Goal: Transaction & Acquisition: Purchase product/service

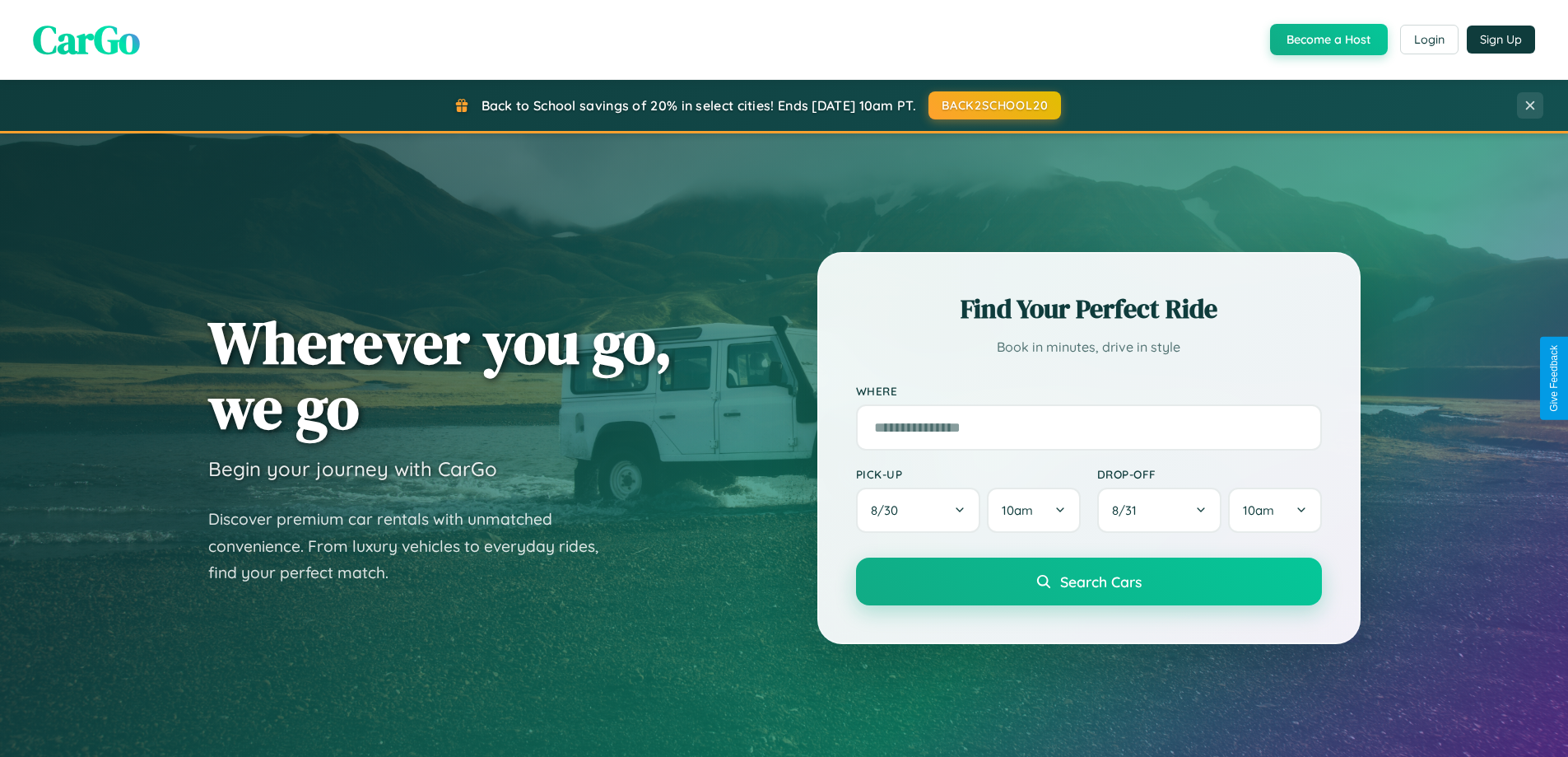
scroll to position [710, 0]
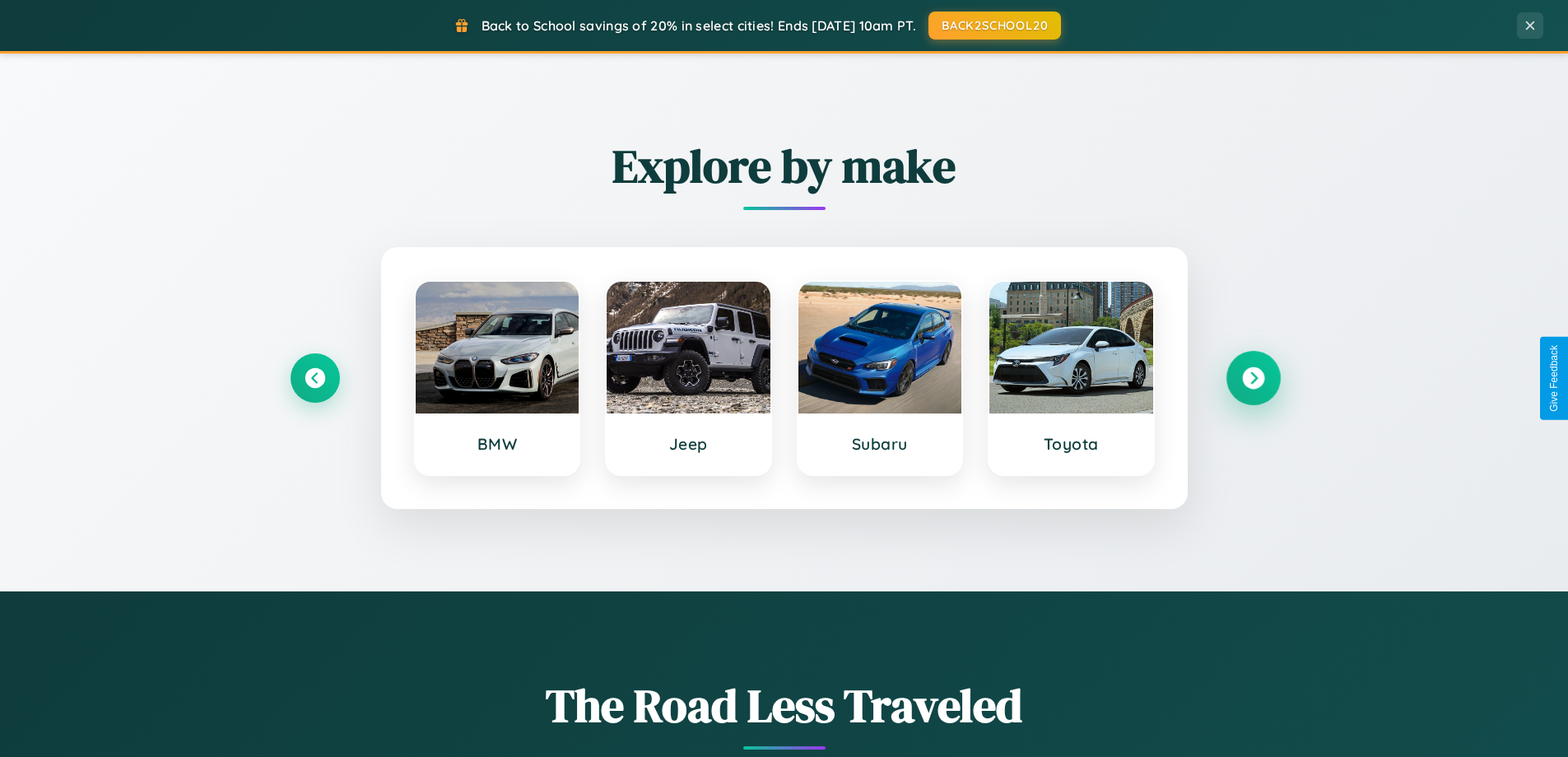
click at [1253, 378] on icon at bounding box center [1253, 378] width 22 height 22
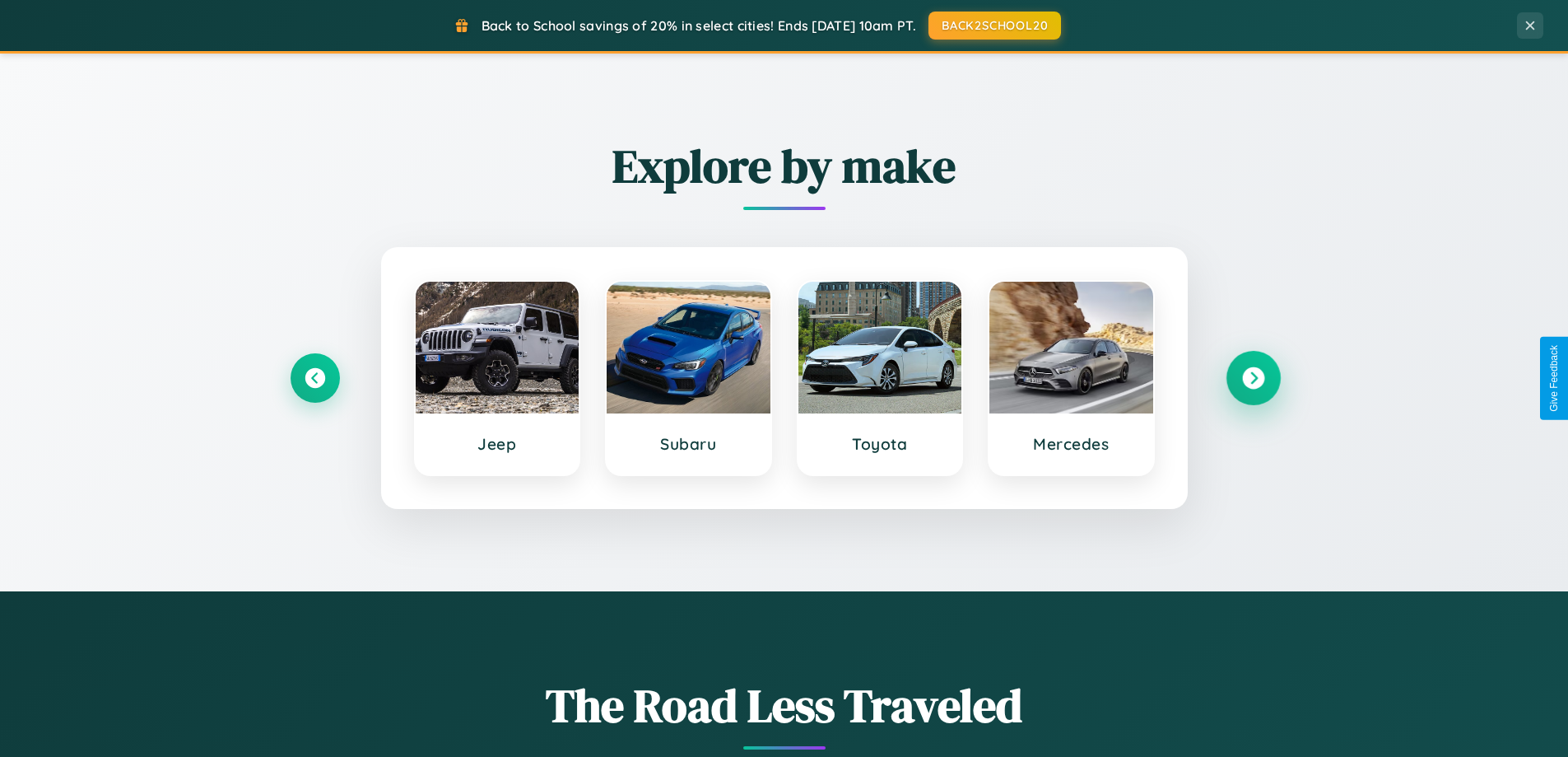
click at [1253, 378] on icon at bounding box center [1253, 378] width 22 height 22
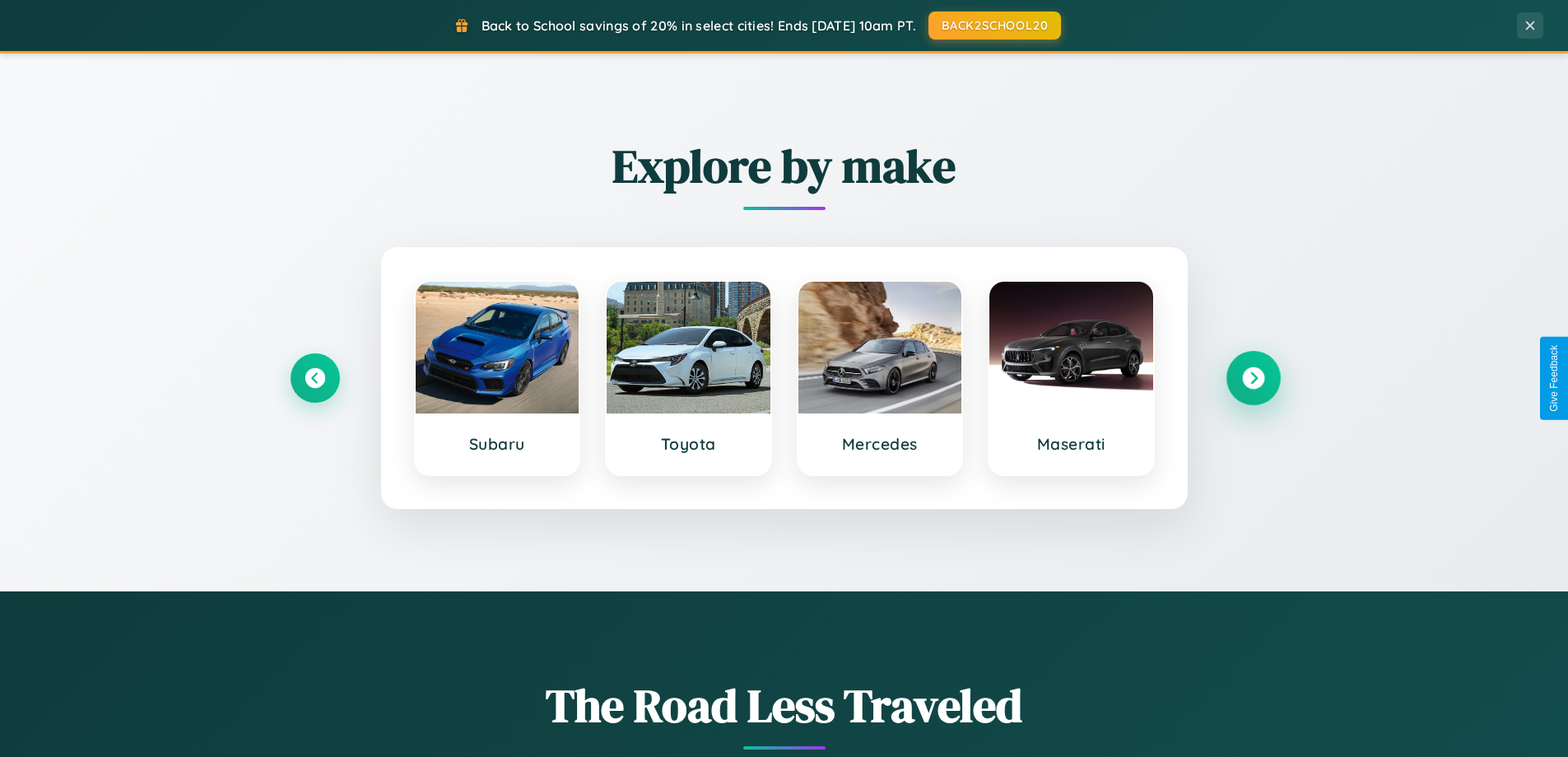
click at [1253, 378] on icon at bounding box center [1253, 378] width 22 height 22
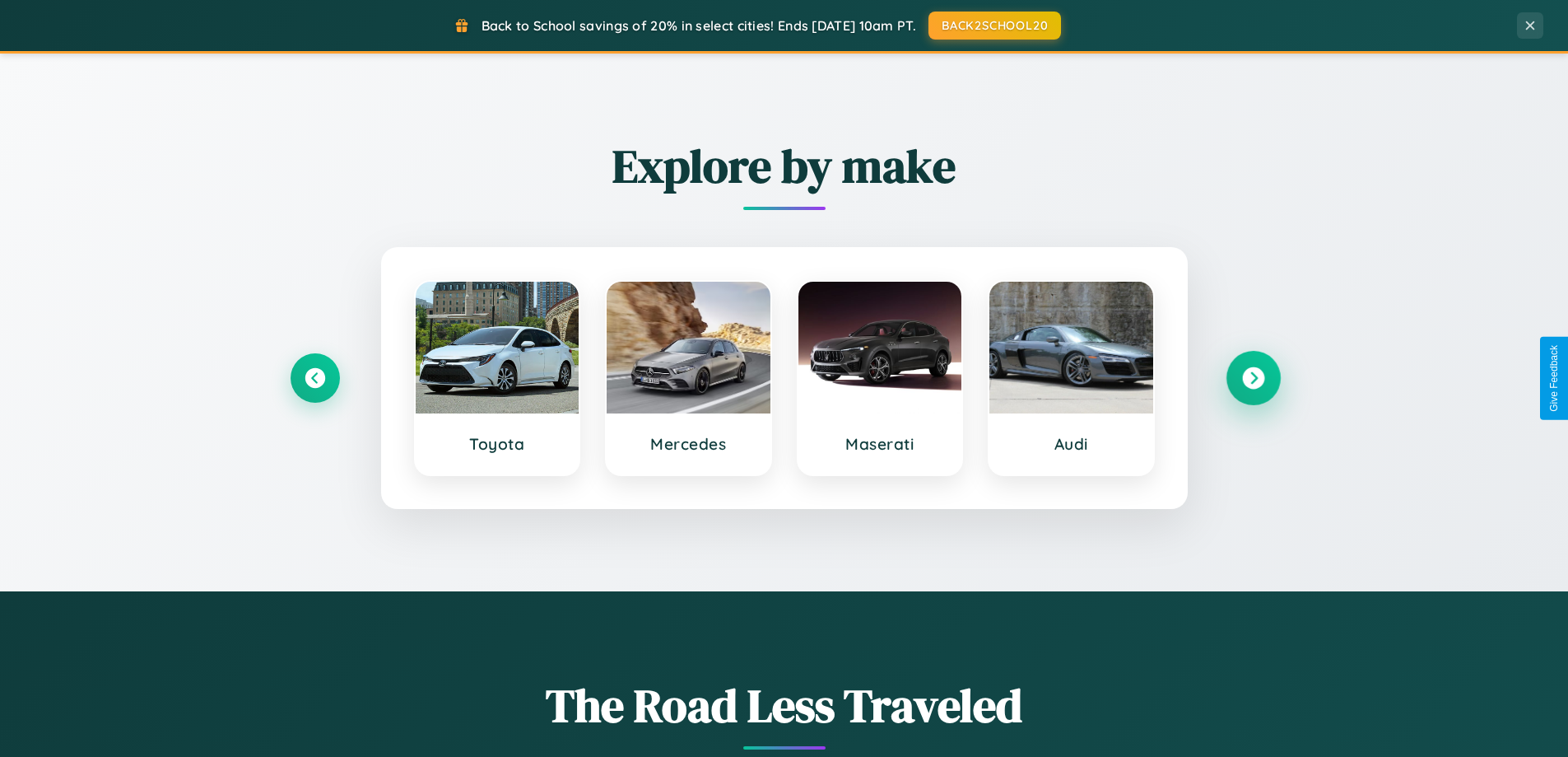
click at [1253, 378] on icon at bounding box center [1253, 378] width 22 height 22
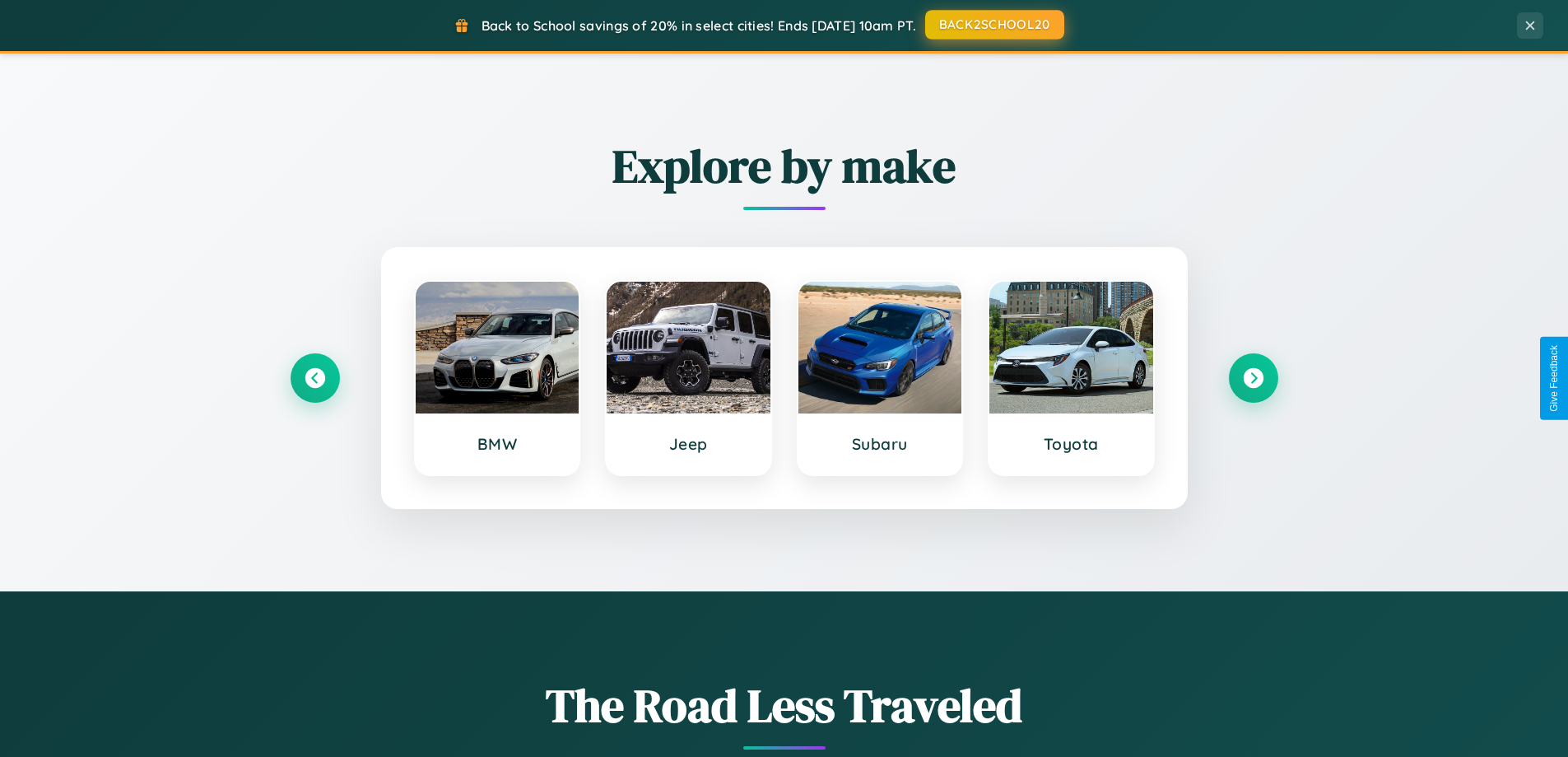
click at [993, 25] on button "BACK2SCHOOL20" at bounding box center [995, 25] width 139 height 30
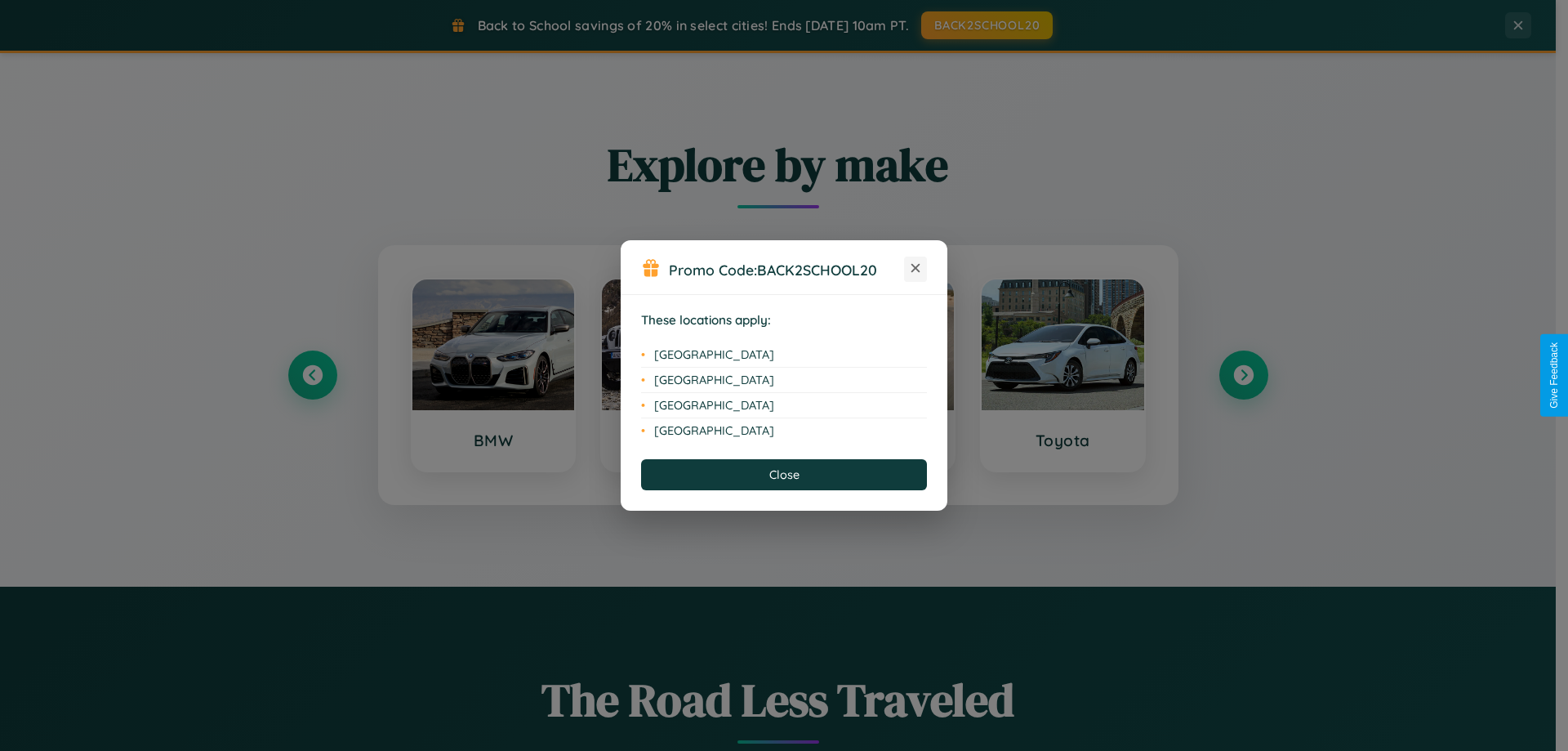
click at [916, 269] on icon at bounding box center [916, 268] width 9 height 9
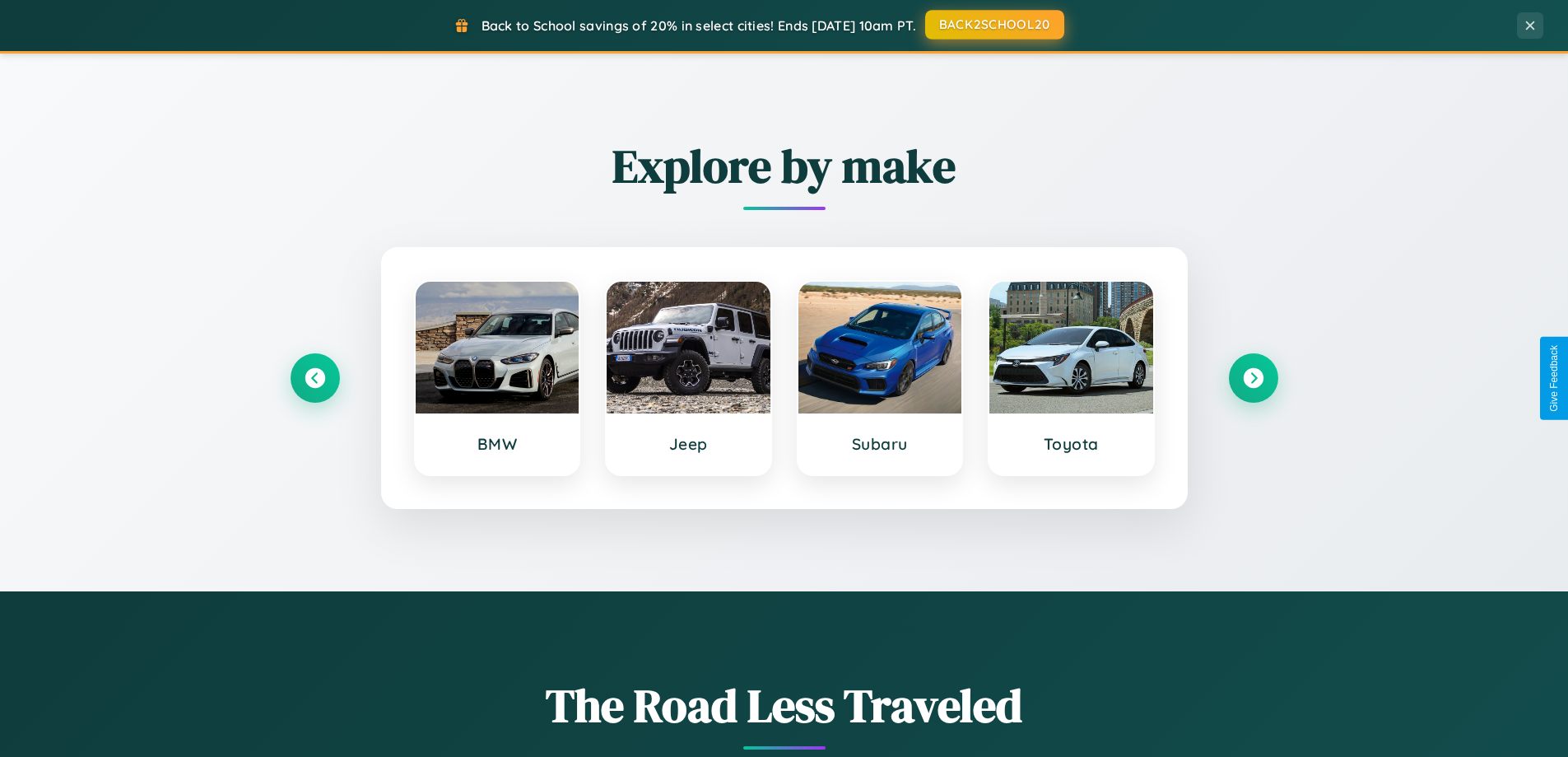
click at [993, 25] on button "BACK2SCHOOL20" at bounding box center [995, 25] width 139 height 30
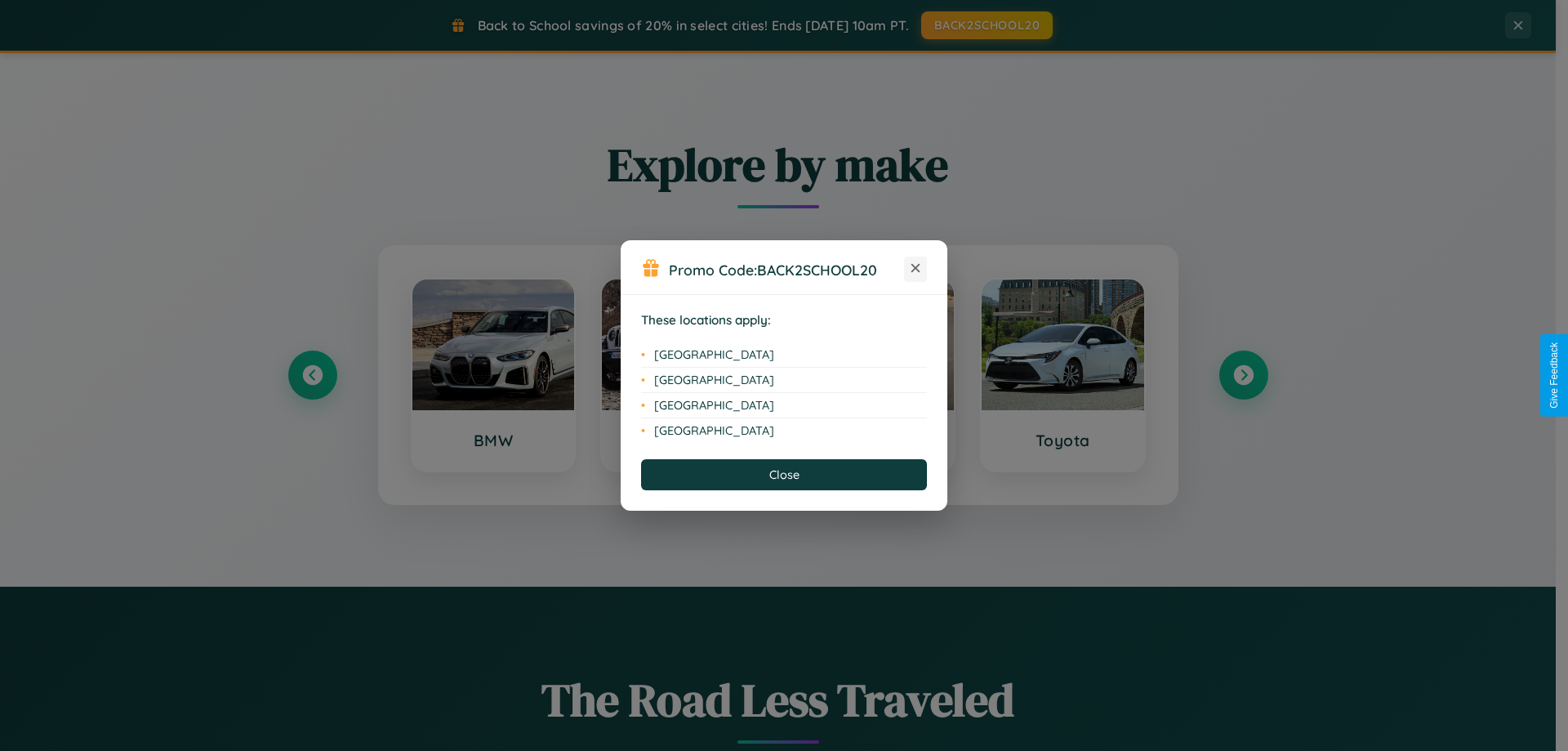
click at [916, 269] on icon at bounding box center [916, 268] width 9 height 9
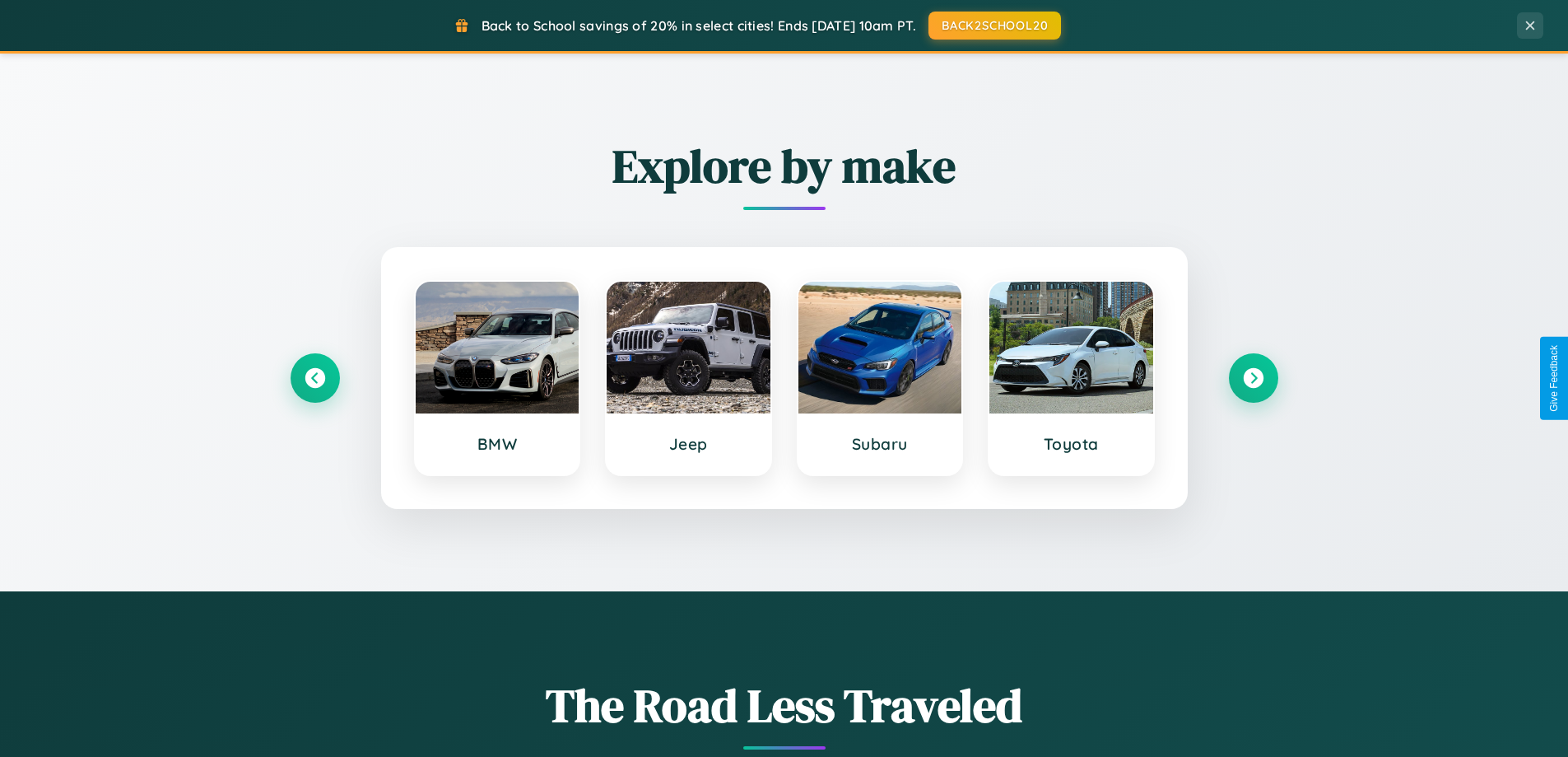
scroll to position [1133, 0]
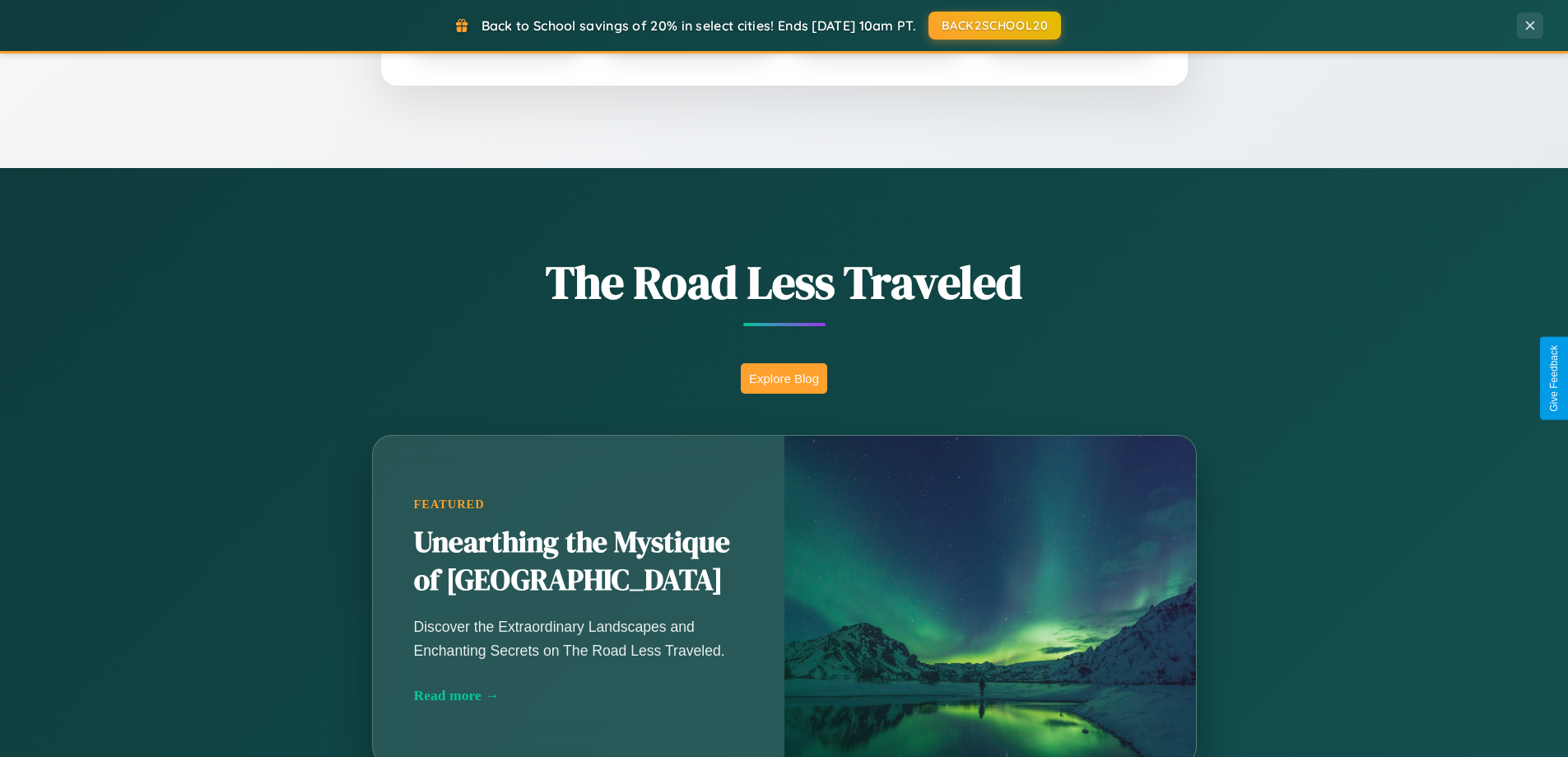
click at [784, 378] on button "Explore Blog" at bounding box center [784, 378] width 86 height 30
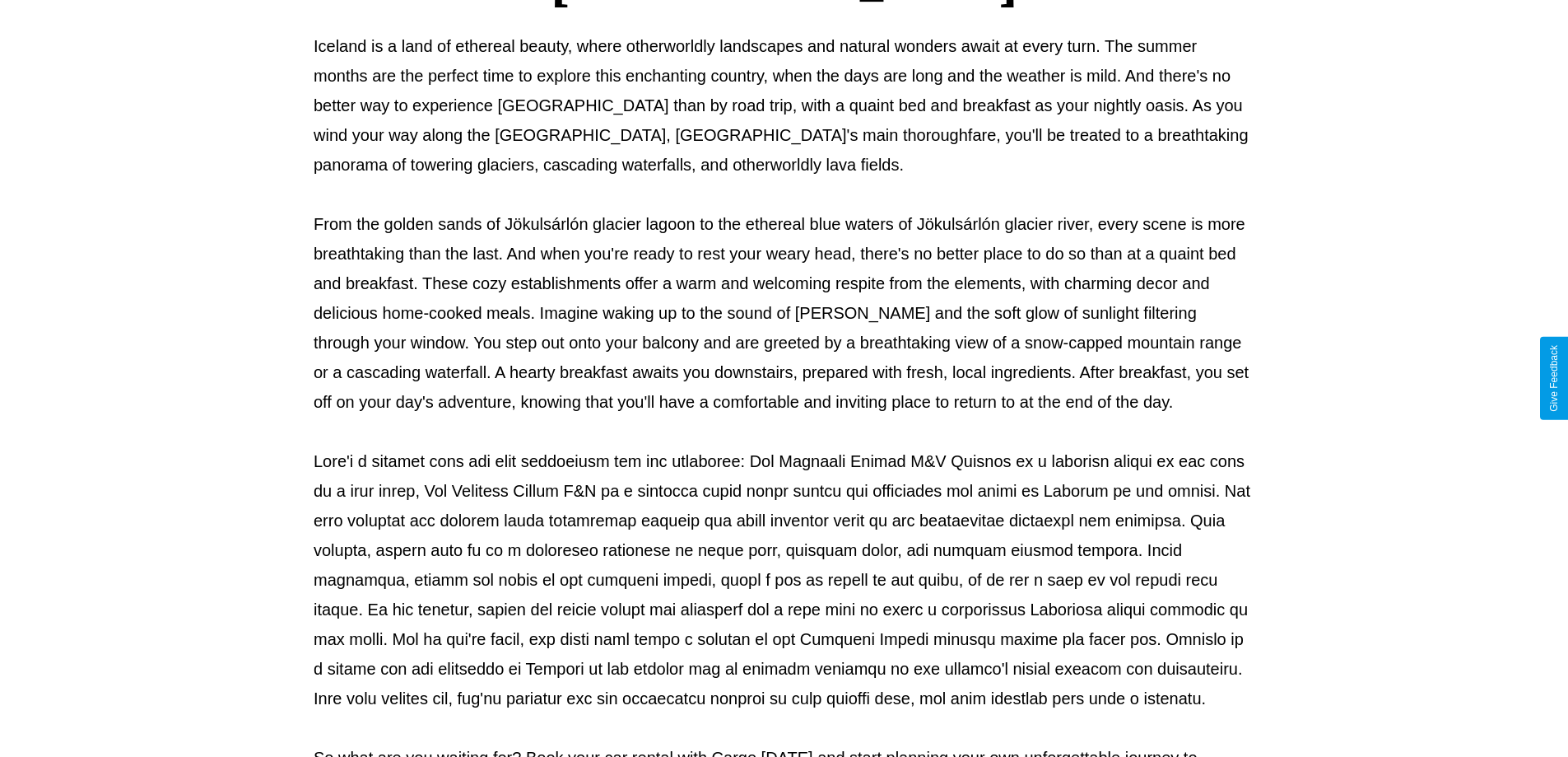
scroll to position [533, 0]
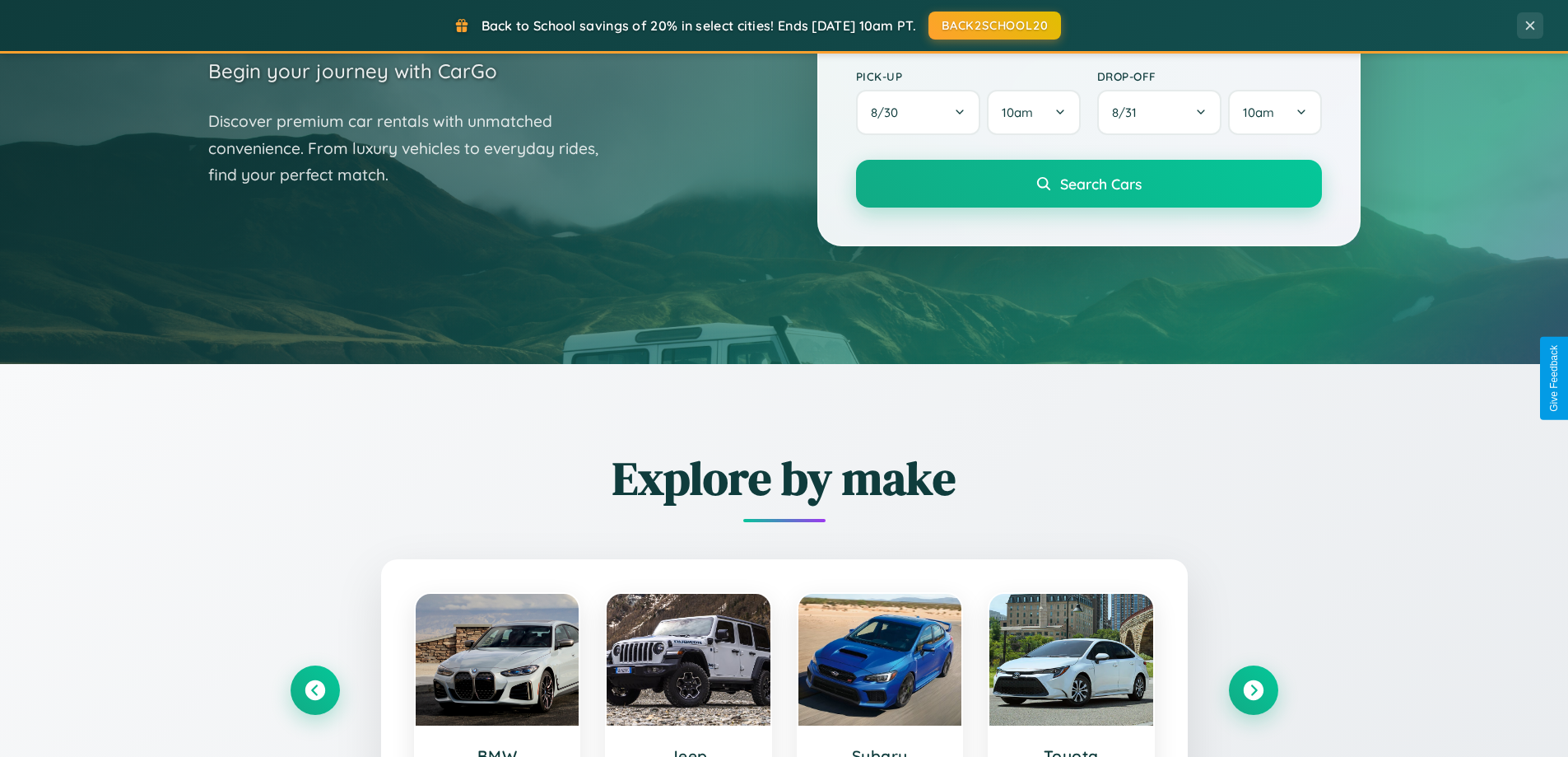
scroll to position [49, 0]
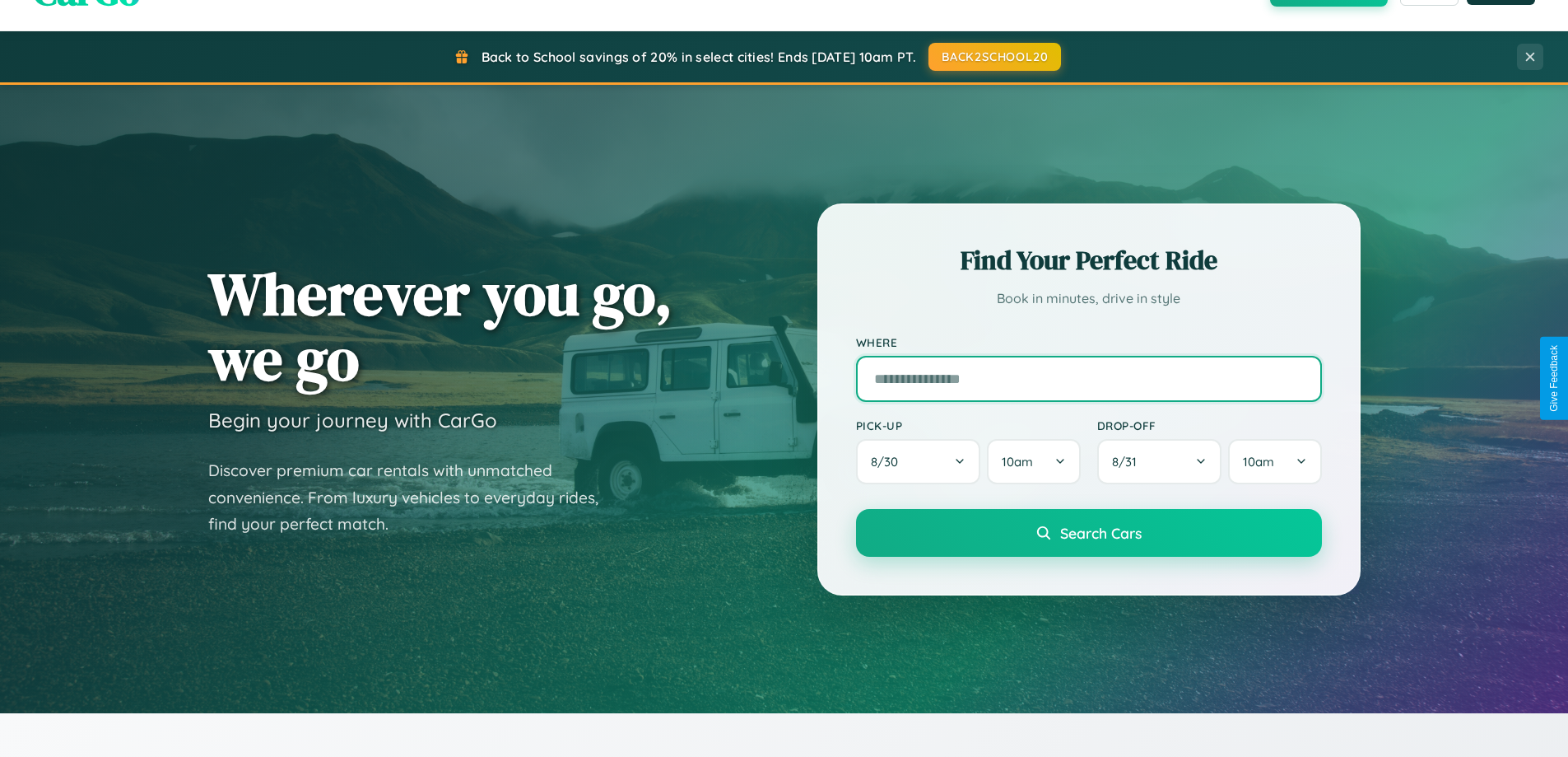
click at [1088, 378] on input "text" at bounding box center [1090, 379] width 466 height 46
type input "********"
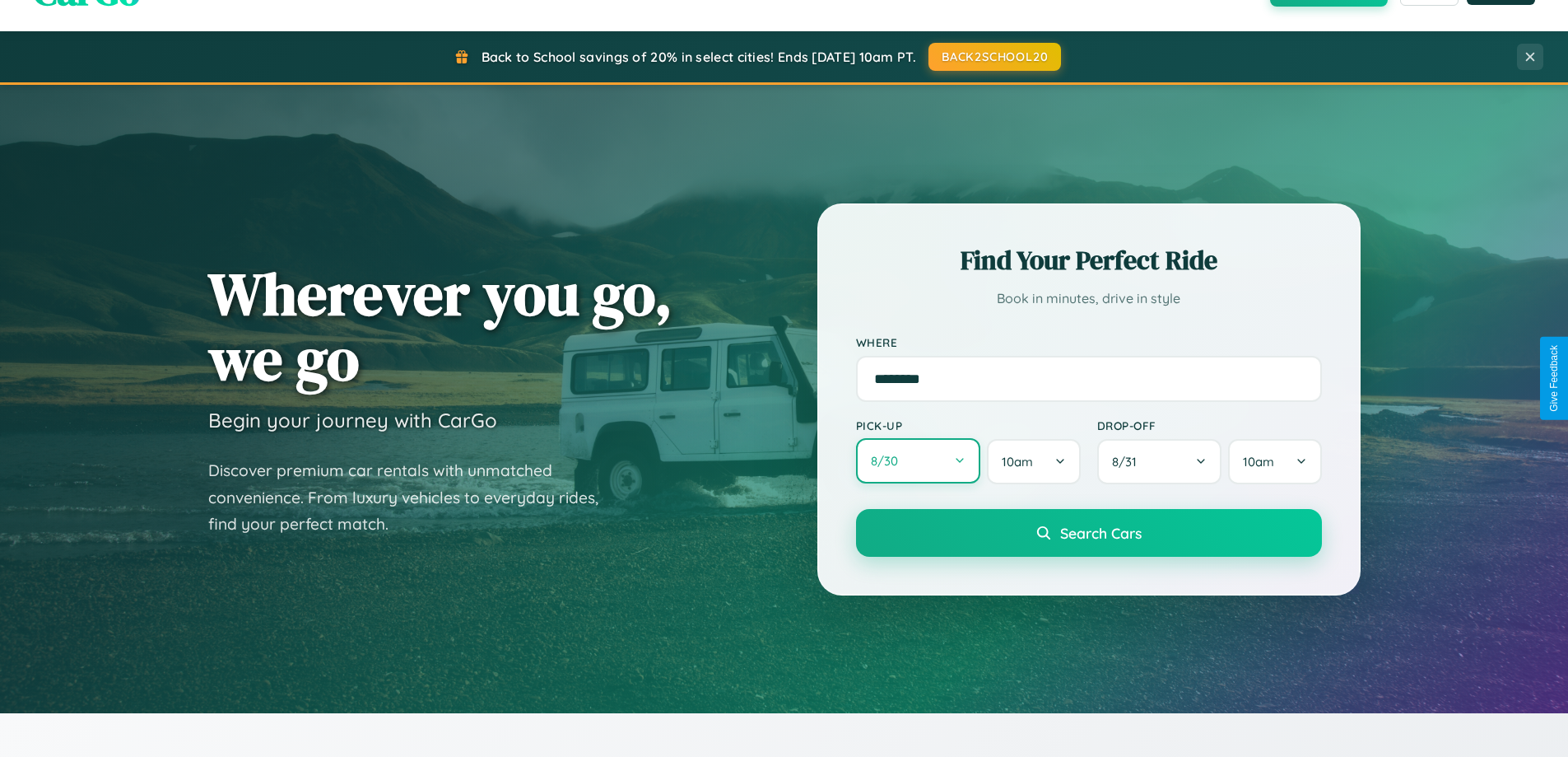
click at [918, 461] on button "8 / 30" at bounding box center [919, 460] width 125 height 45
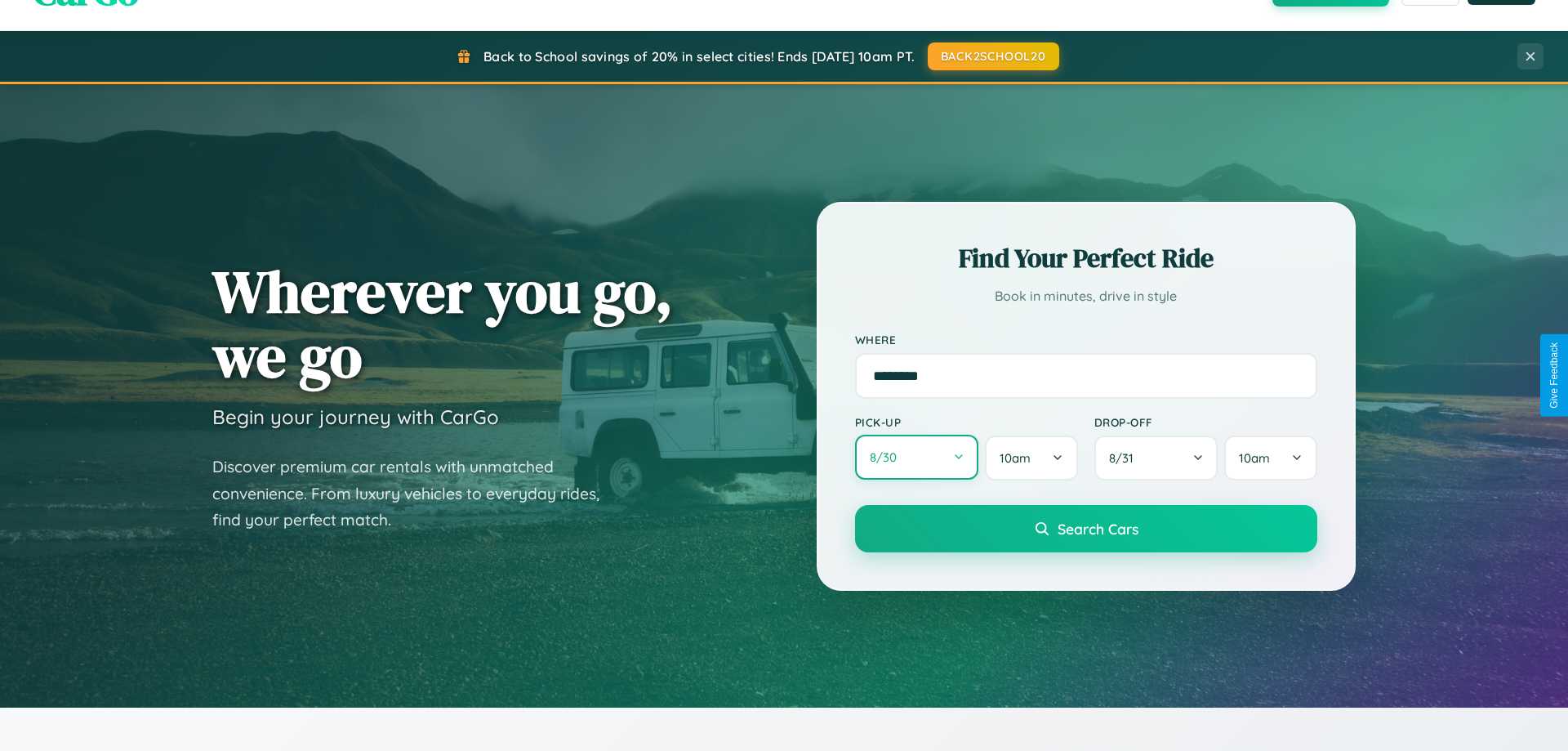
select select "*"
select select "****"
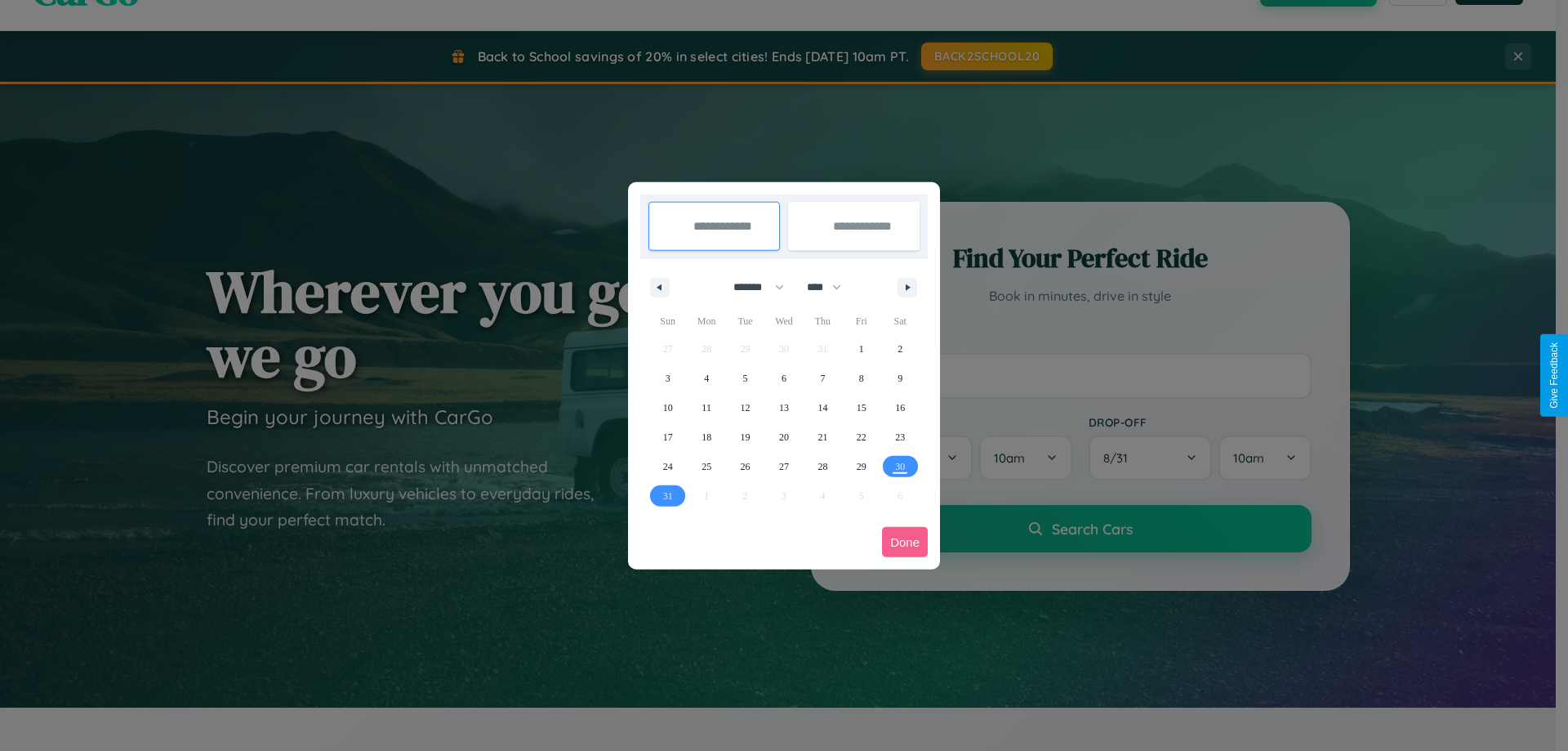
drag, startPoint x: 752, startPoint y: 287, endPoint x: 784, endPoint y: 328, distance: 52.0
click at [752, 287] on select "******* ******** ***** ***** *** **** **** ****** ********* ******* ******** **…" at bounding box center [756, 287] width 69 height 27
select select "*"
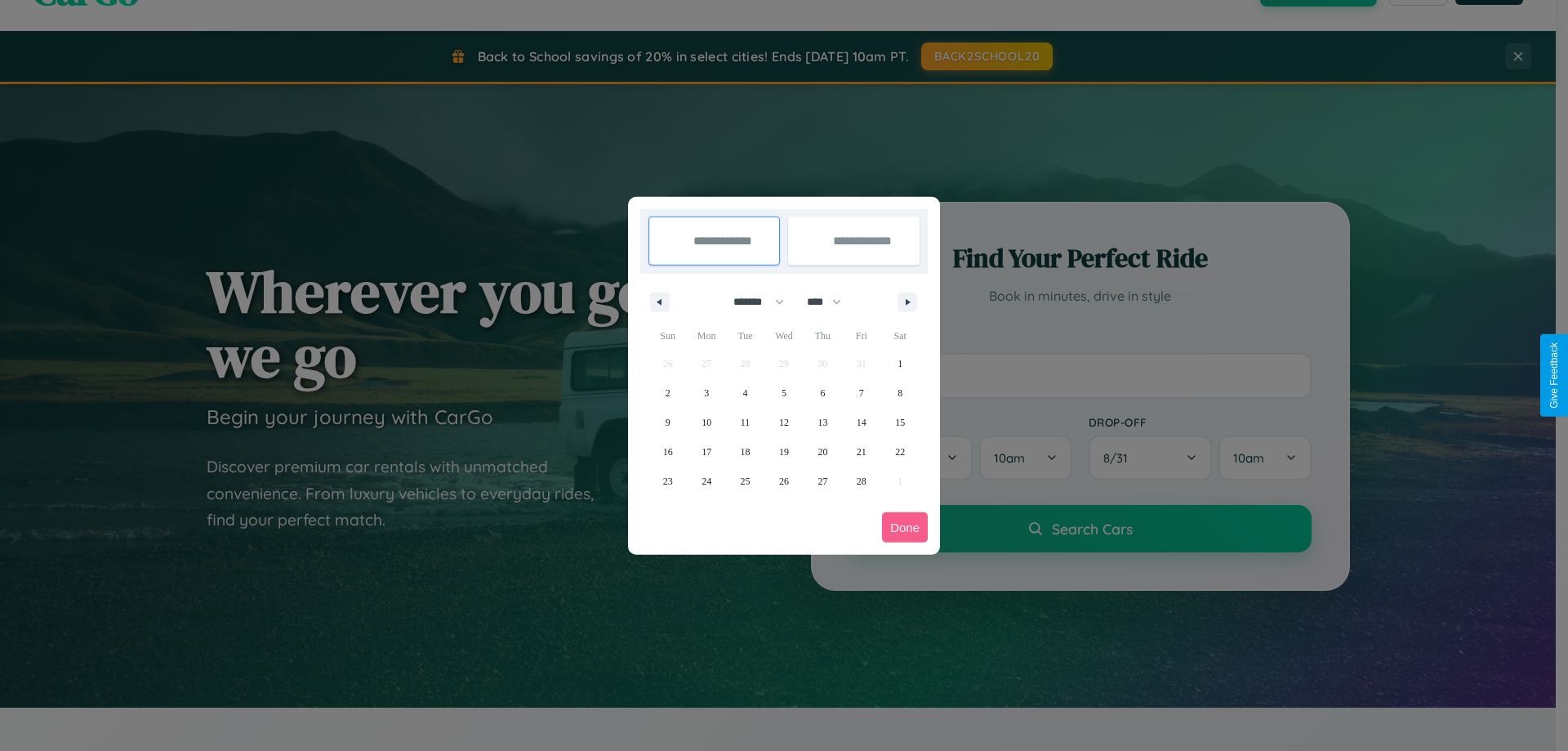
drag, startPoint x: 832, startPoint y: 302, endPoint x: 784, endPoint y: 328, distance: 54.6
click at [832, 302] on select "**** **** **** **** **** **** **** **** **** **** **** **** **** **** **** ****…" at bounding box center [824, 302] width 49 height 27
select select "****"
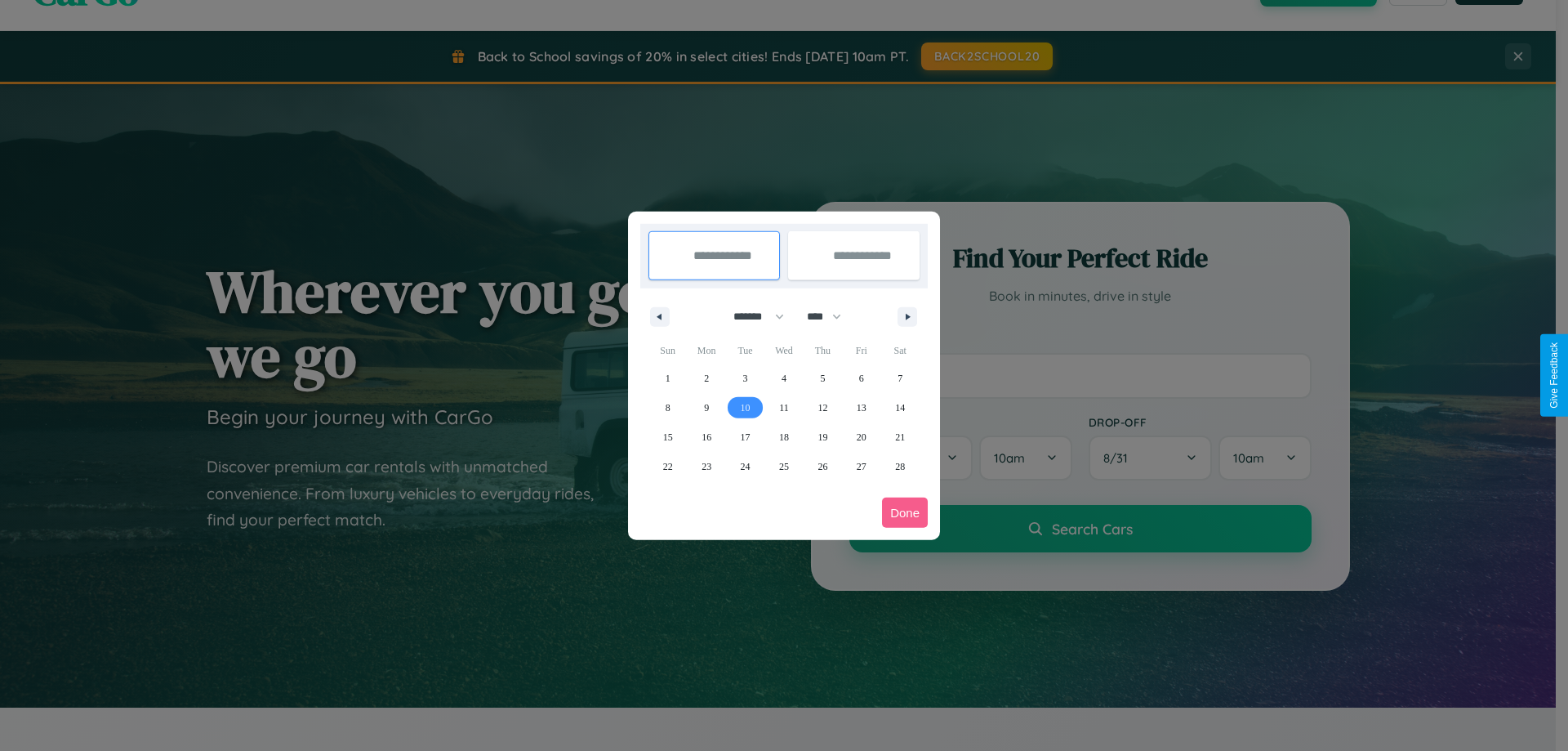
click at [745, 407] on span "10" at bounding box center [746, 408] width 10 height 29
type input "**********"
click at [668, 436] on span "15" at bounding box center [668, 437] width 10 height 29
type input "**********"
click at [905, 512] on button "Done" at bounding box center [905, 512] width 46 height 30
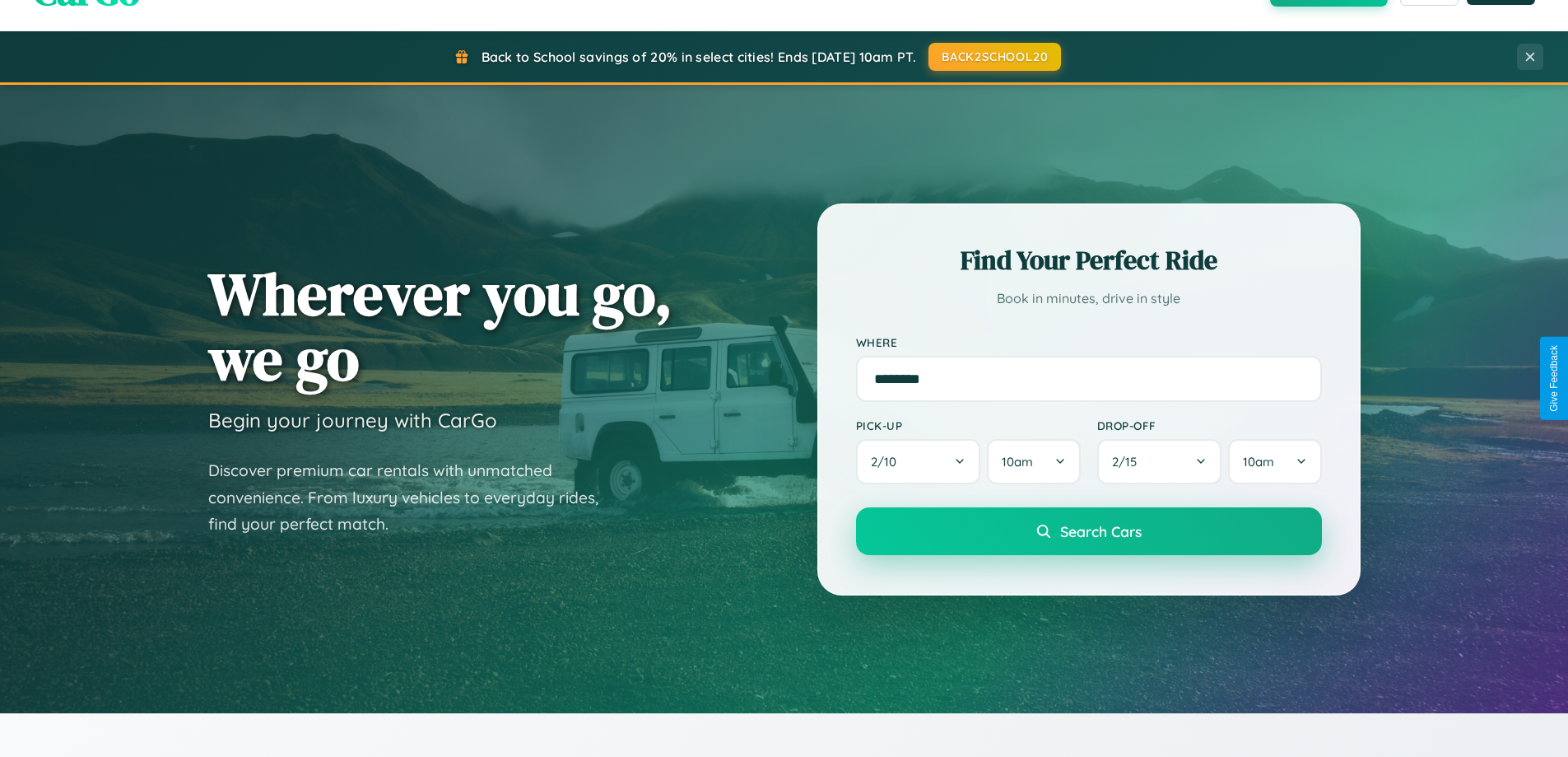
click at [1088, 531] on span "Search Cars" at bounding box center [1100, 531] width 82 height 18
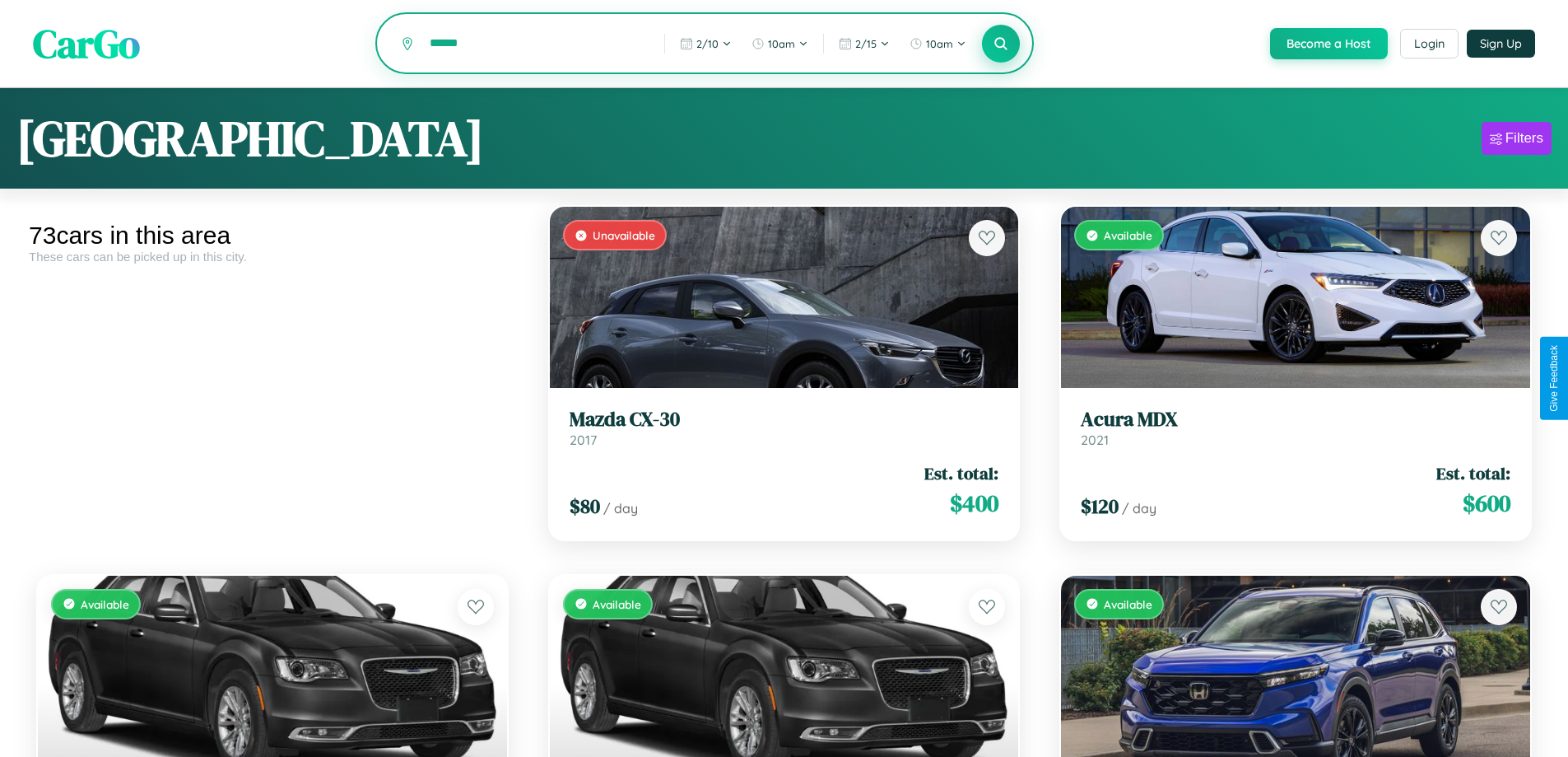
type input "******"
click at [1000, 44] on icon at bounding box center [1001, 43] width 16 height 16
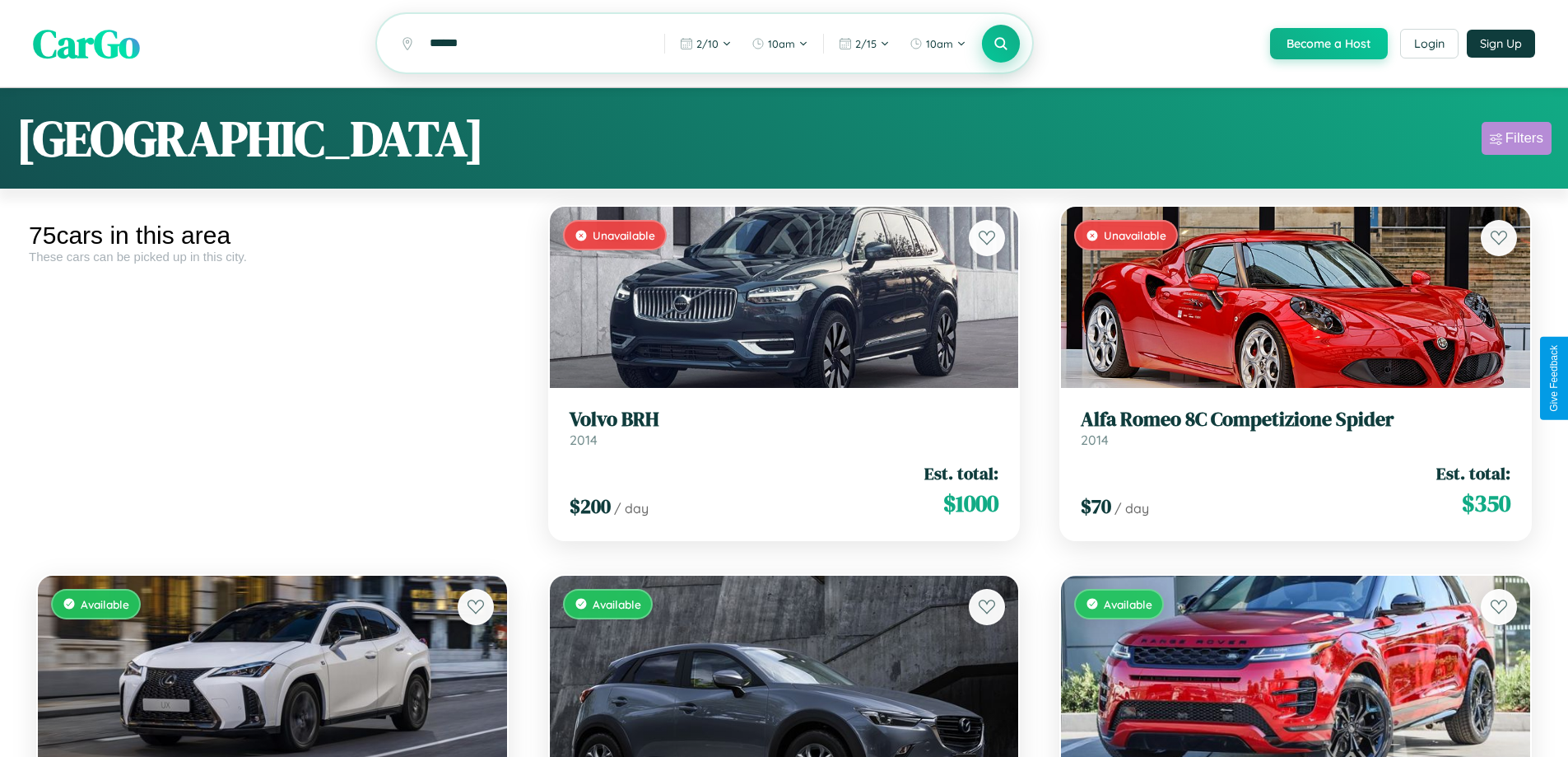
click at [1516, 141] on div "Filters" at bounding box center [1524, 138] width 38 height 16
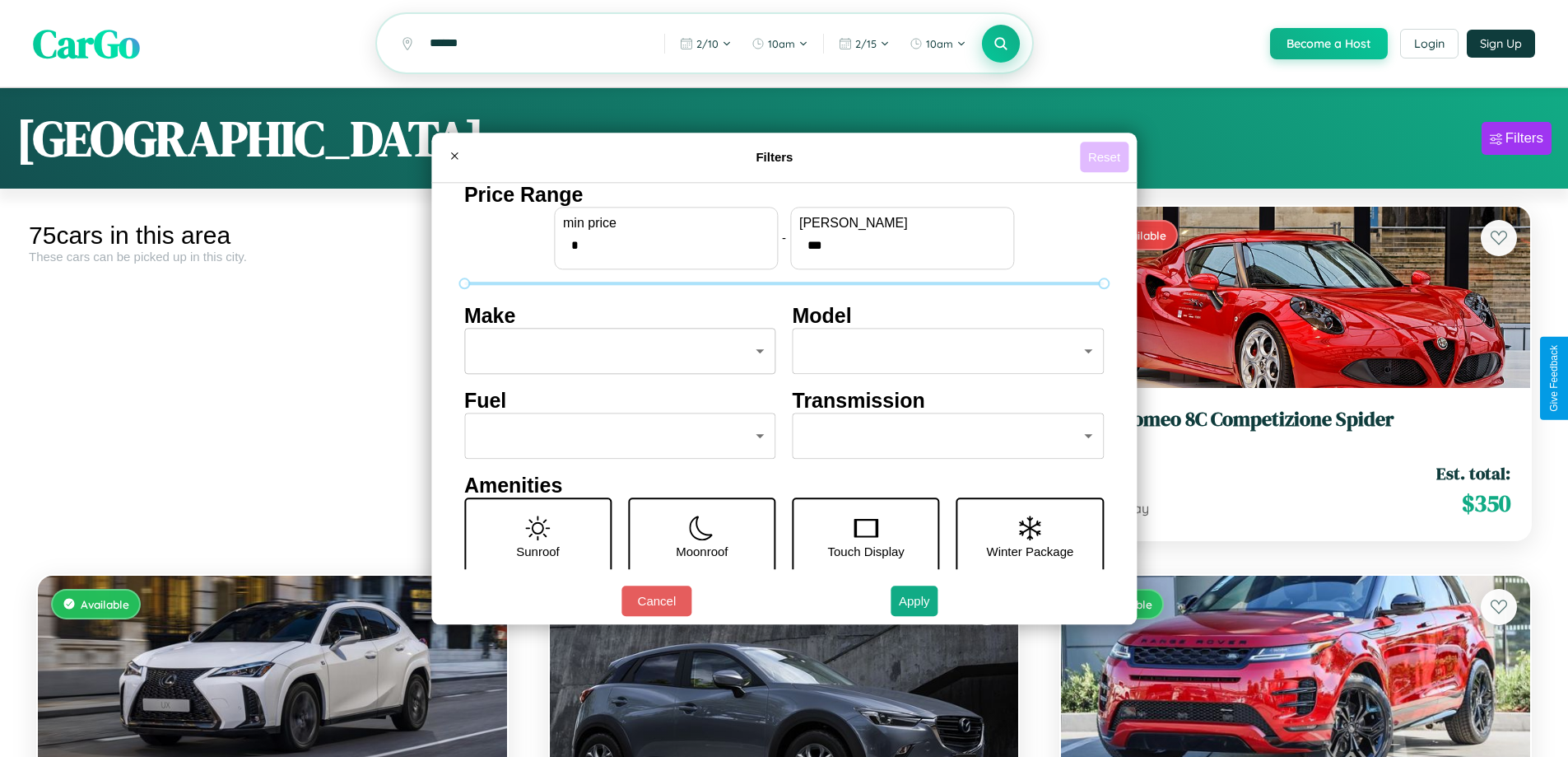
click at [1106, 157] on button "Reset" at bounding box center [1104, 157] width 49 height 30
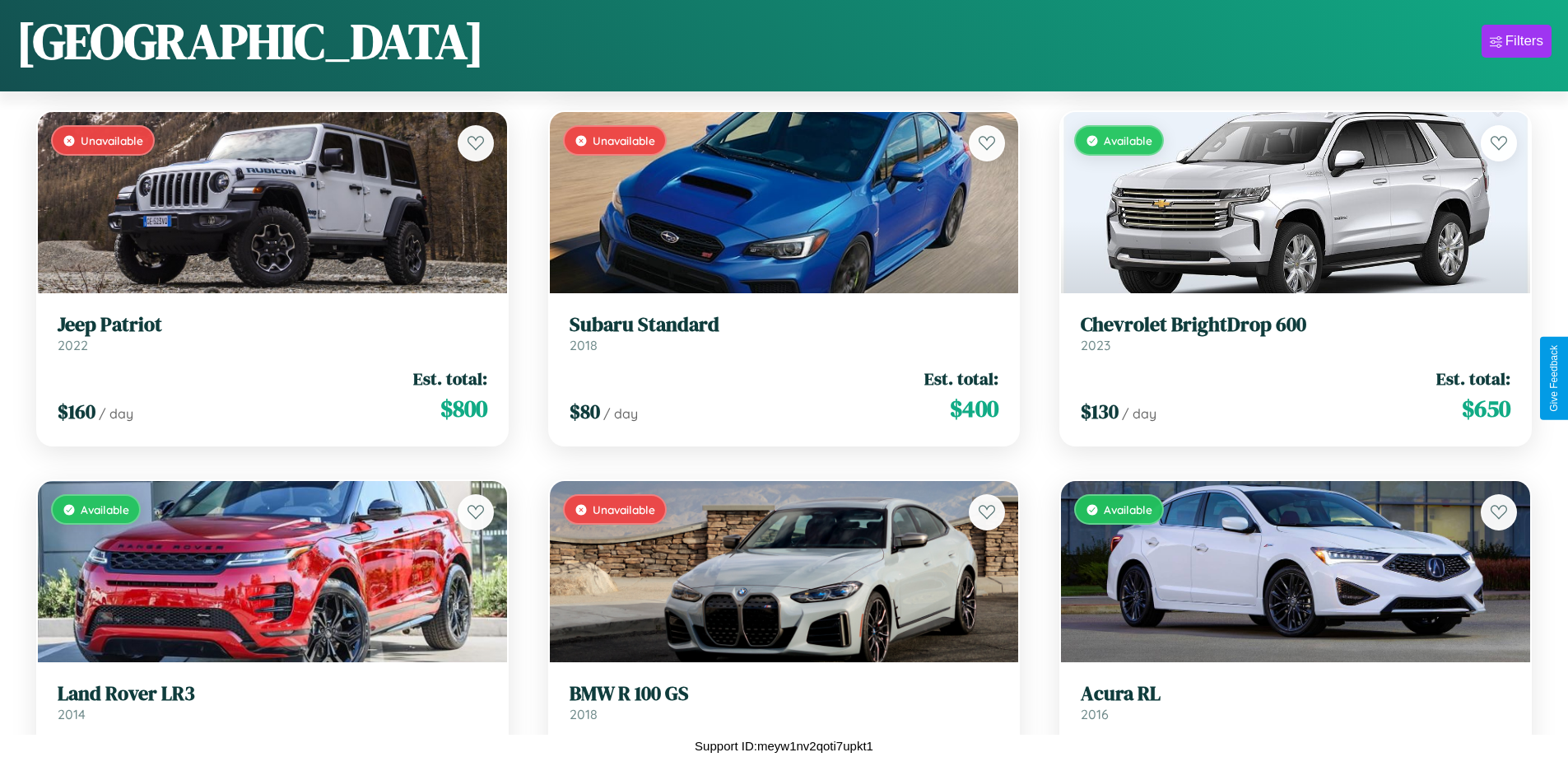
scroll to position [6500, 0]
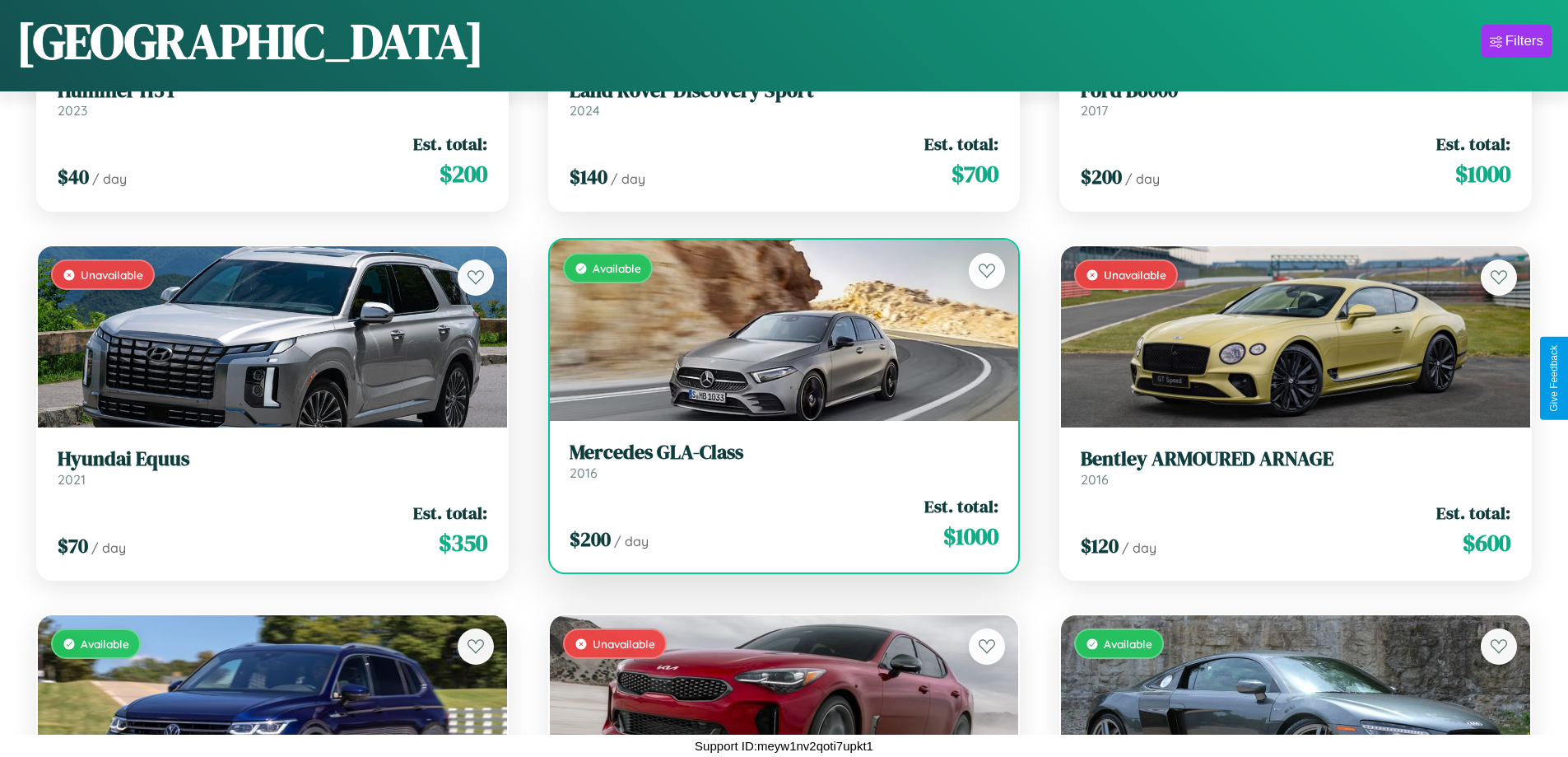
click at [777, 465] on h3 "Mercedes GLA-Class" at bounding box center [785, 452] width 430 height 24
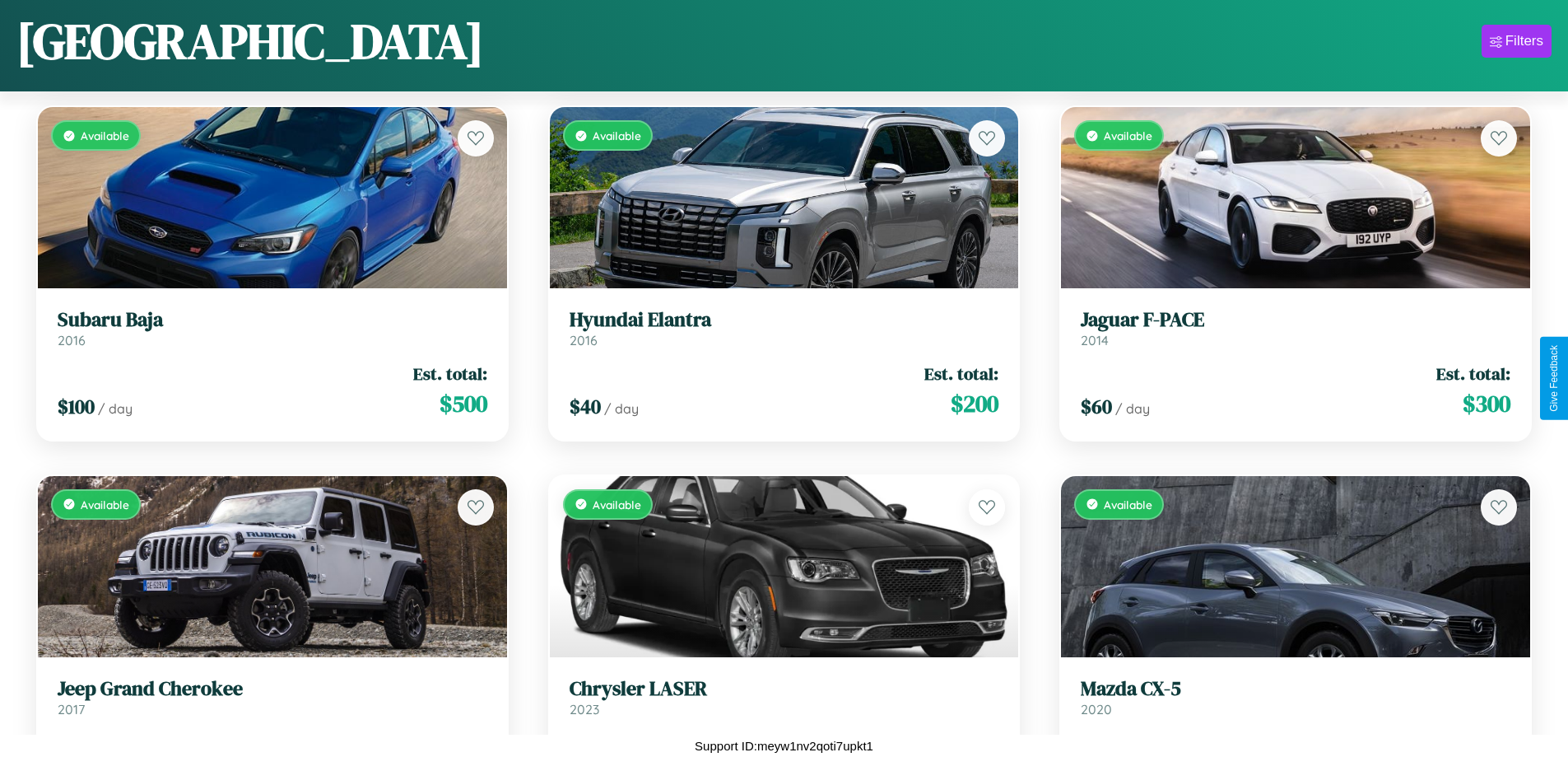
scroll to position [2075, 0]
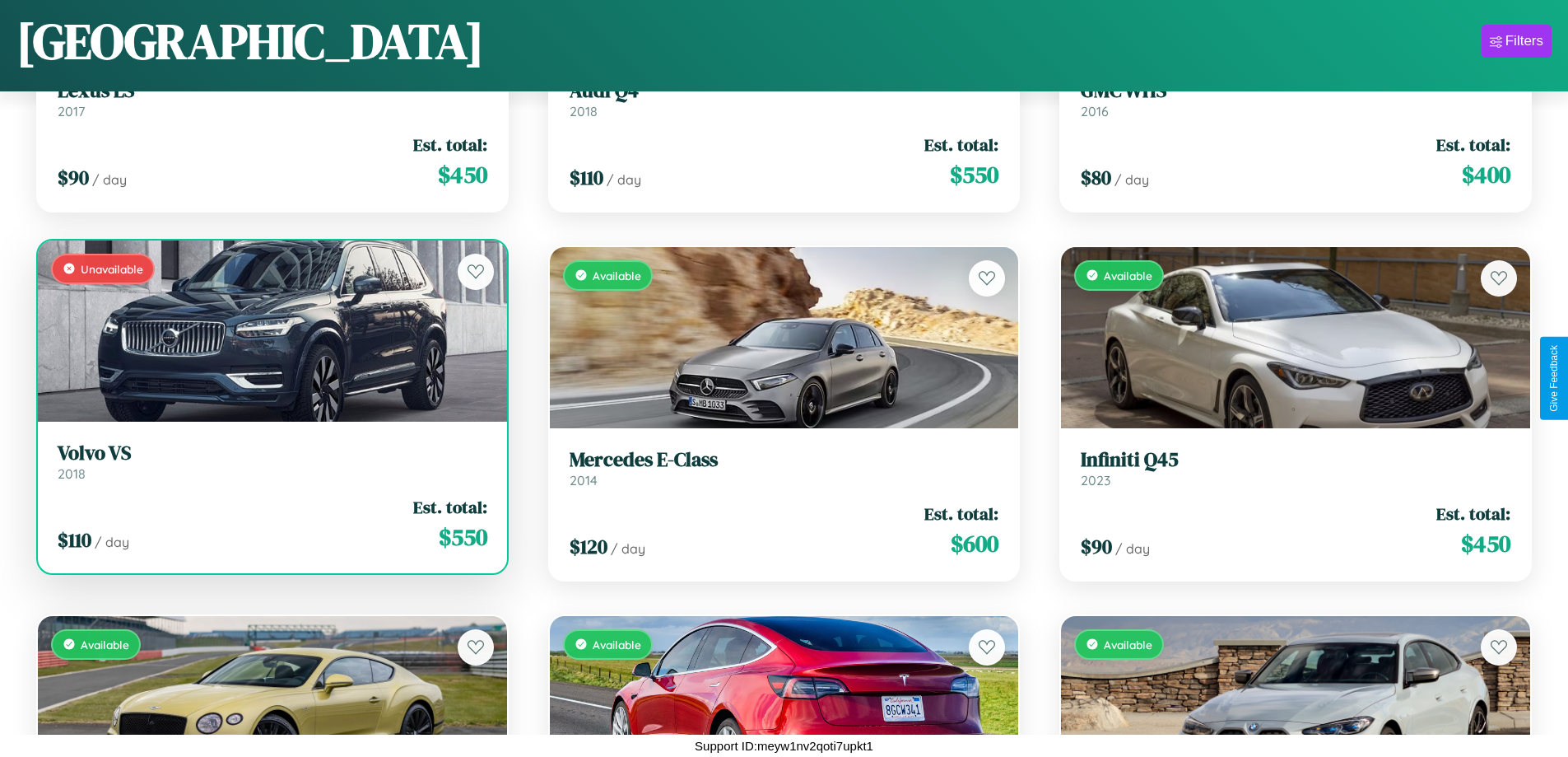
click at [270, 468] on link "Volvo VS 2018" at bounding box center [273, 461] width 430 height 40
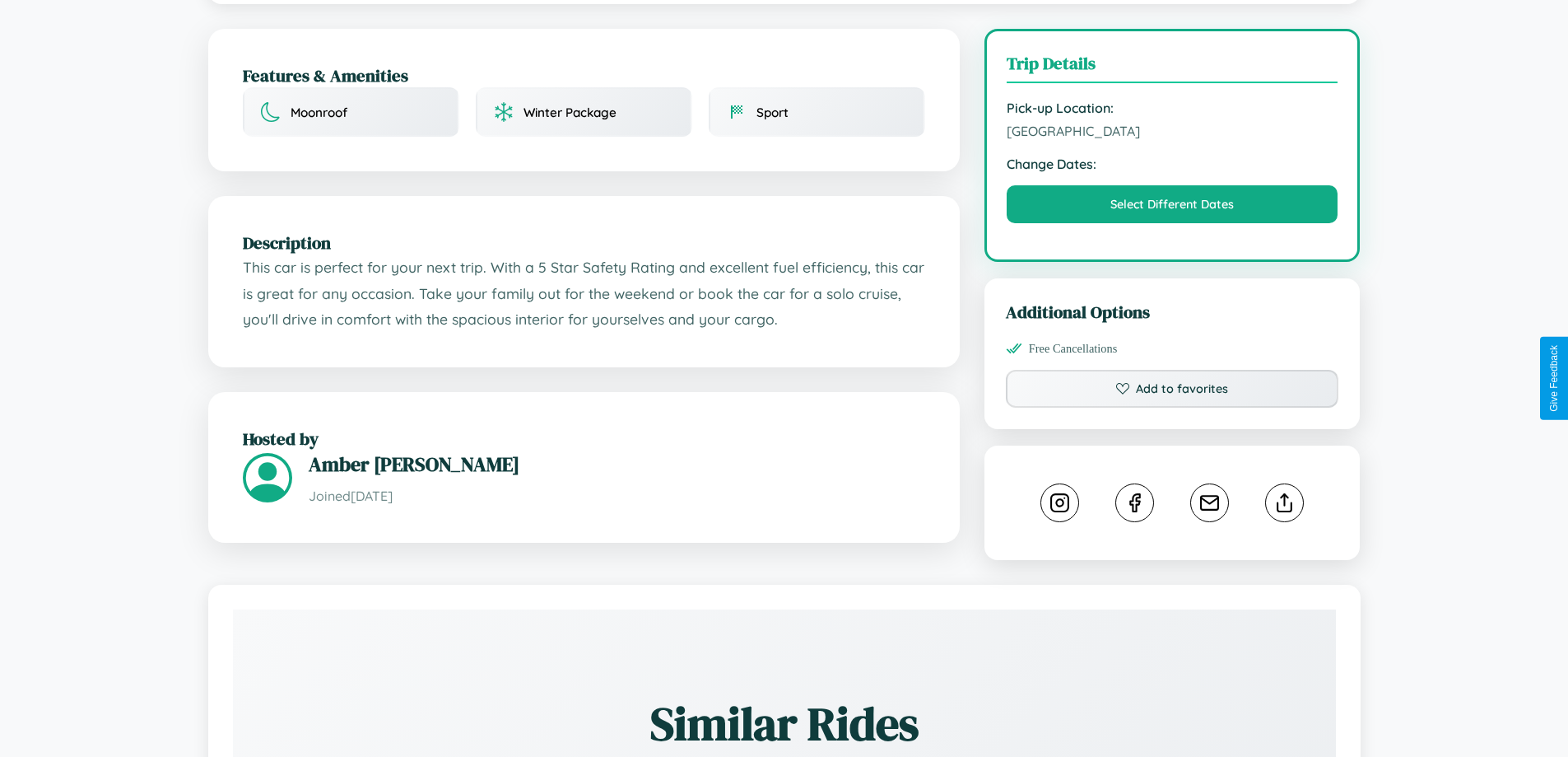
scroll to position [428, 0]
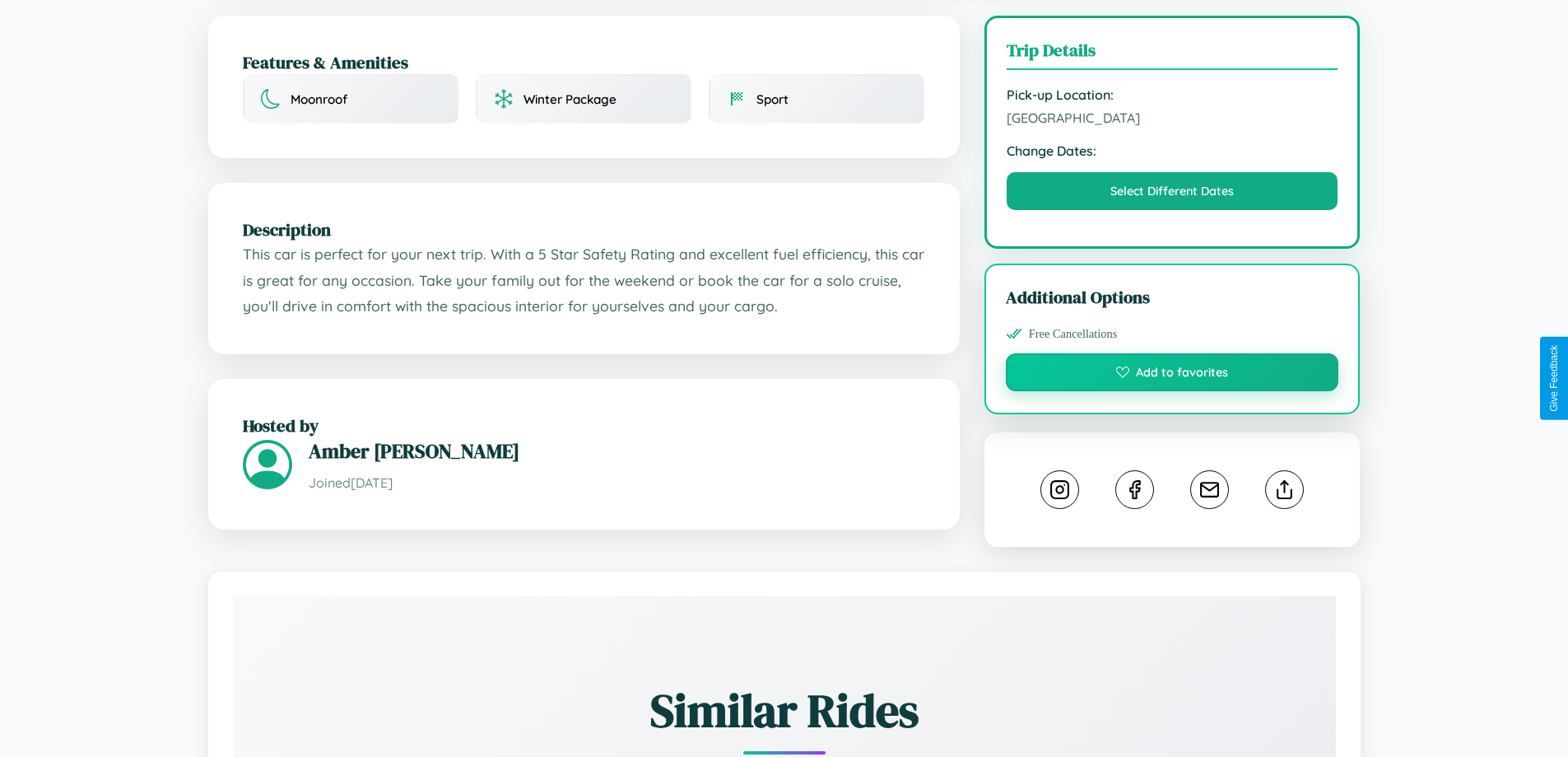
click at [1172, 376] on button "Add to favorites" at bounding box center [1172, 372] width 334 height 38
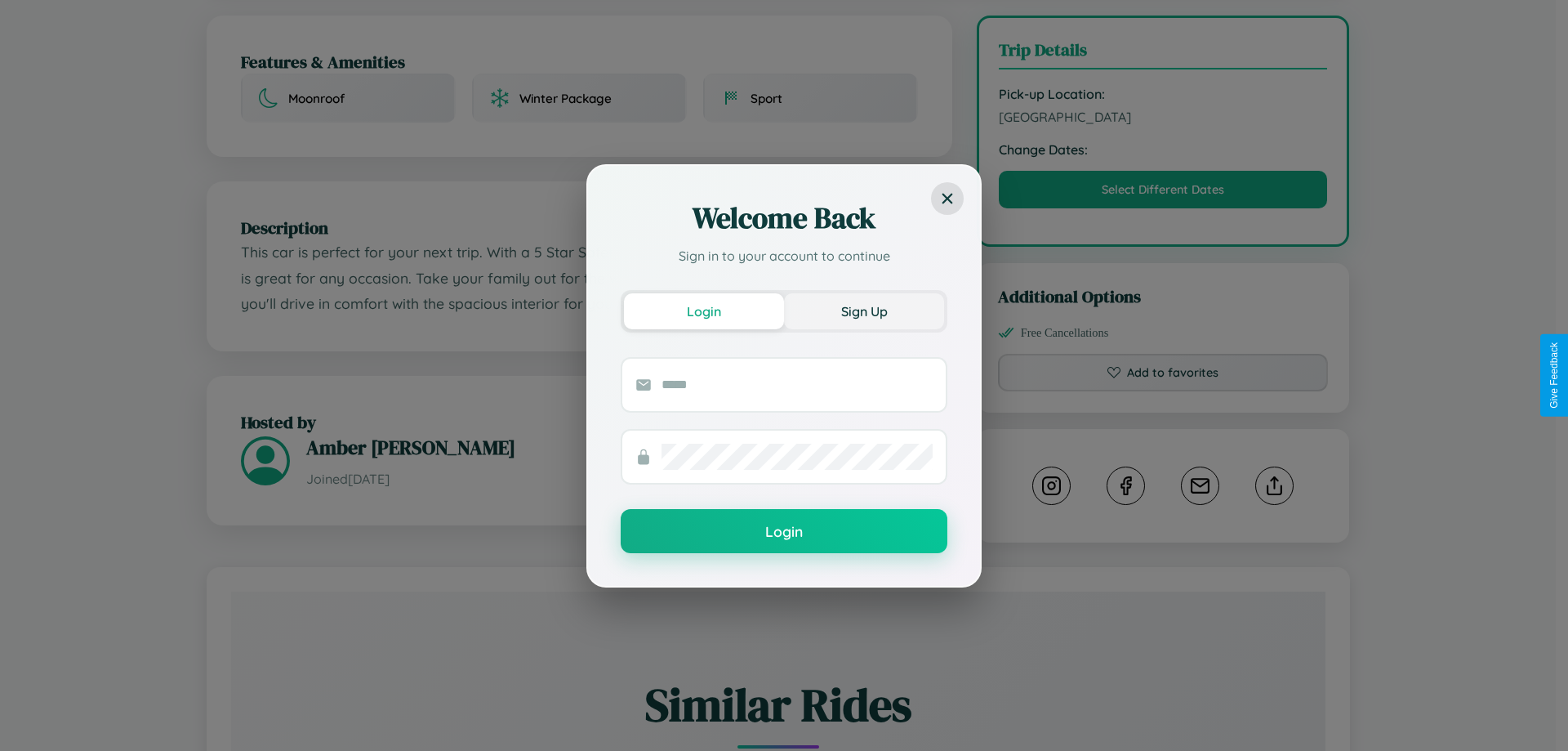
click at [864, 311] on button "Sign Up" at bounding box center [864, 311] width 160 height 36
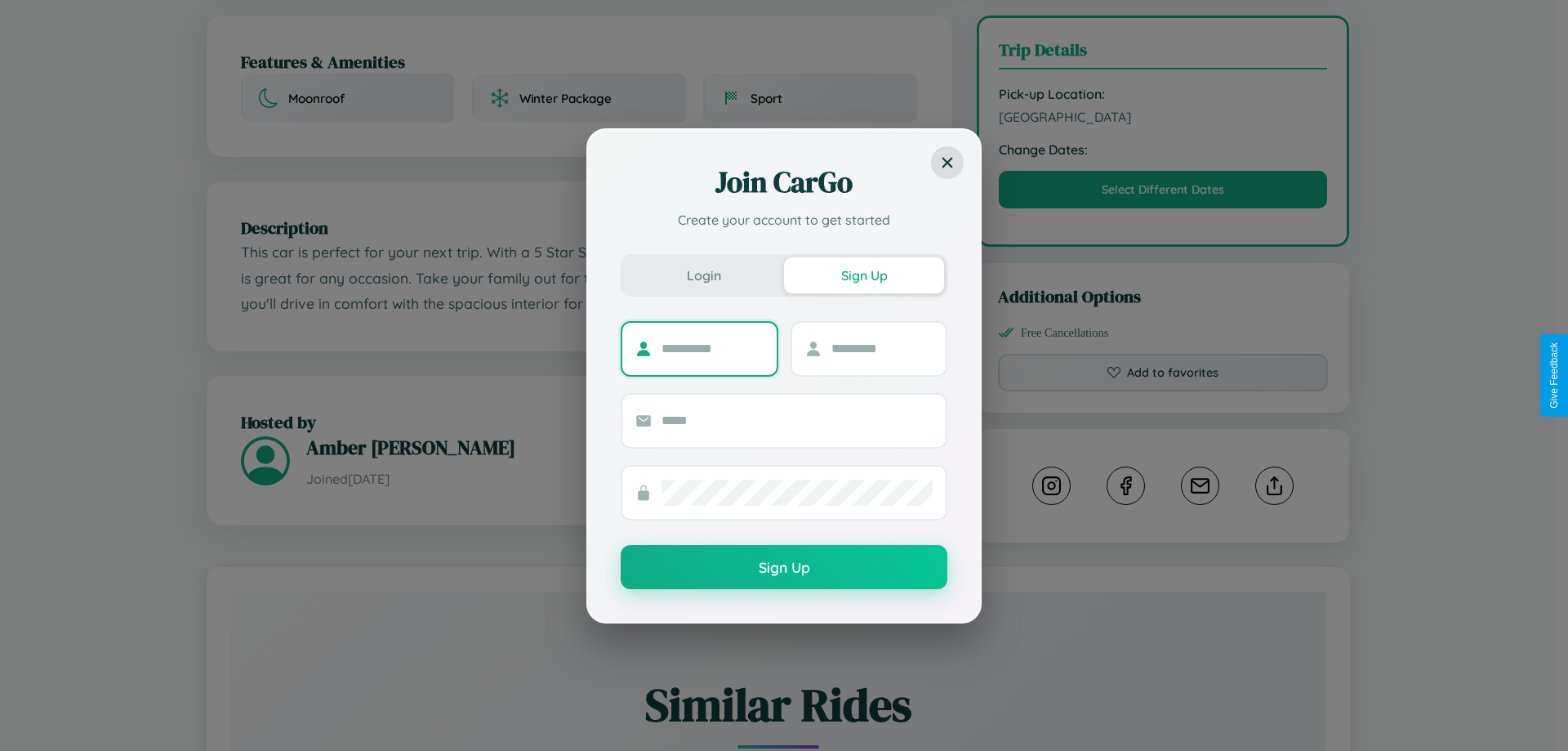
click at [713, 348] on input "text" at bounding box center [713, 349] width 102 height 26
type input "********"
click at [882, 348] on input "text" at bounding box center [882, 349] width 102 height 26
type input "*****"
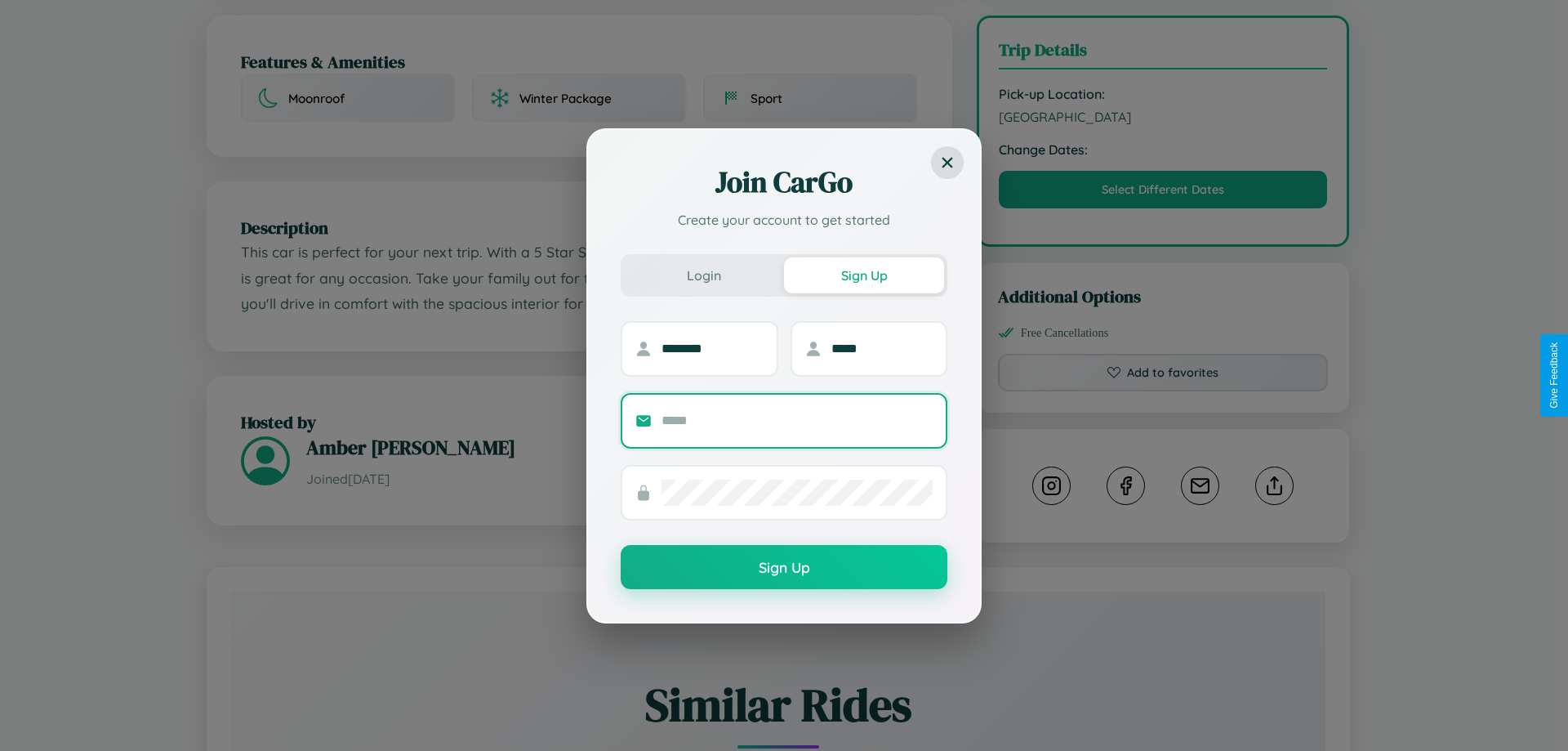
click at [797, 420] on input "text" at bounding box center [797, 421] width 271 height 26
type input "**********"
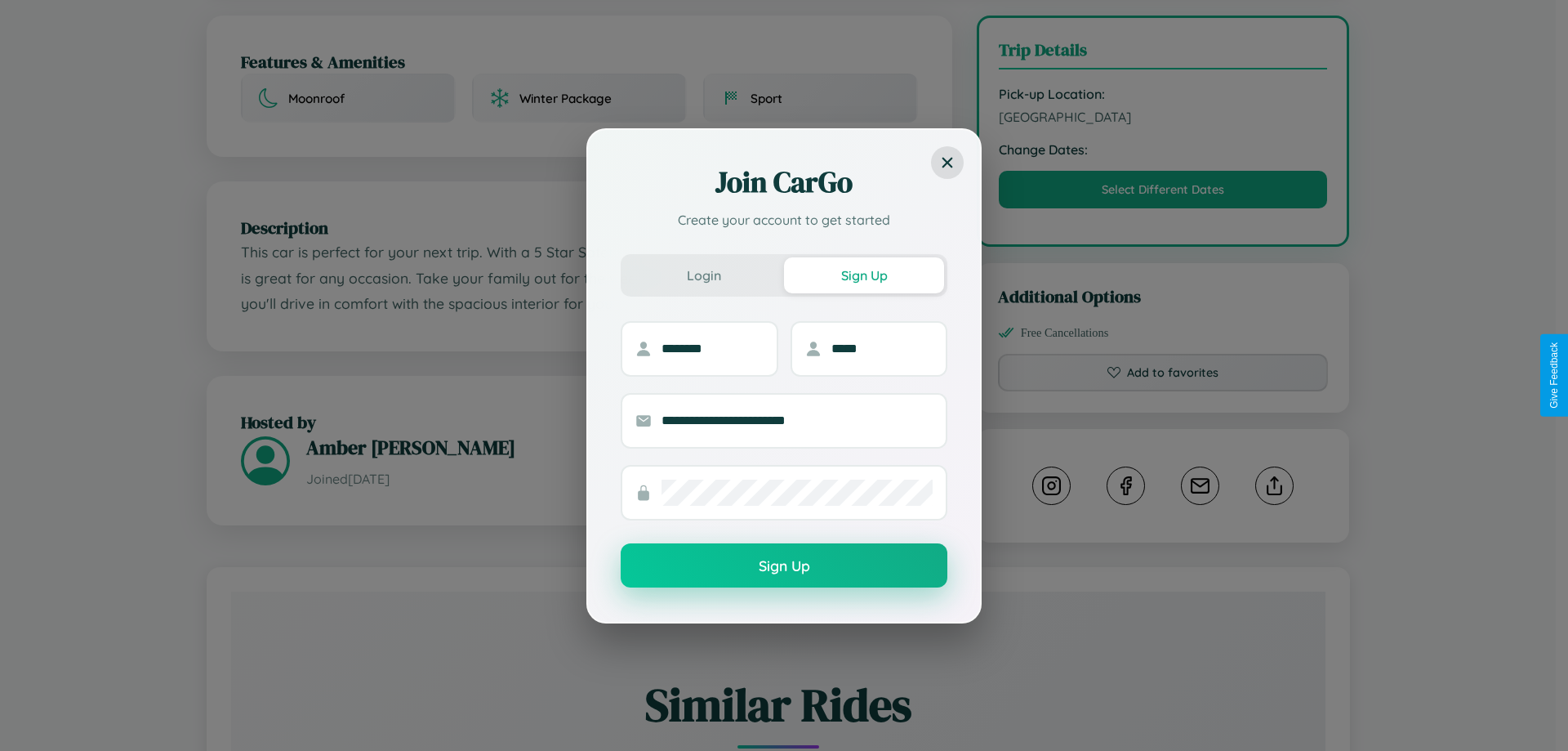
click at [784, 566] on button "Sign Up" at bounding box center [784, 565] width 327 height 44
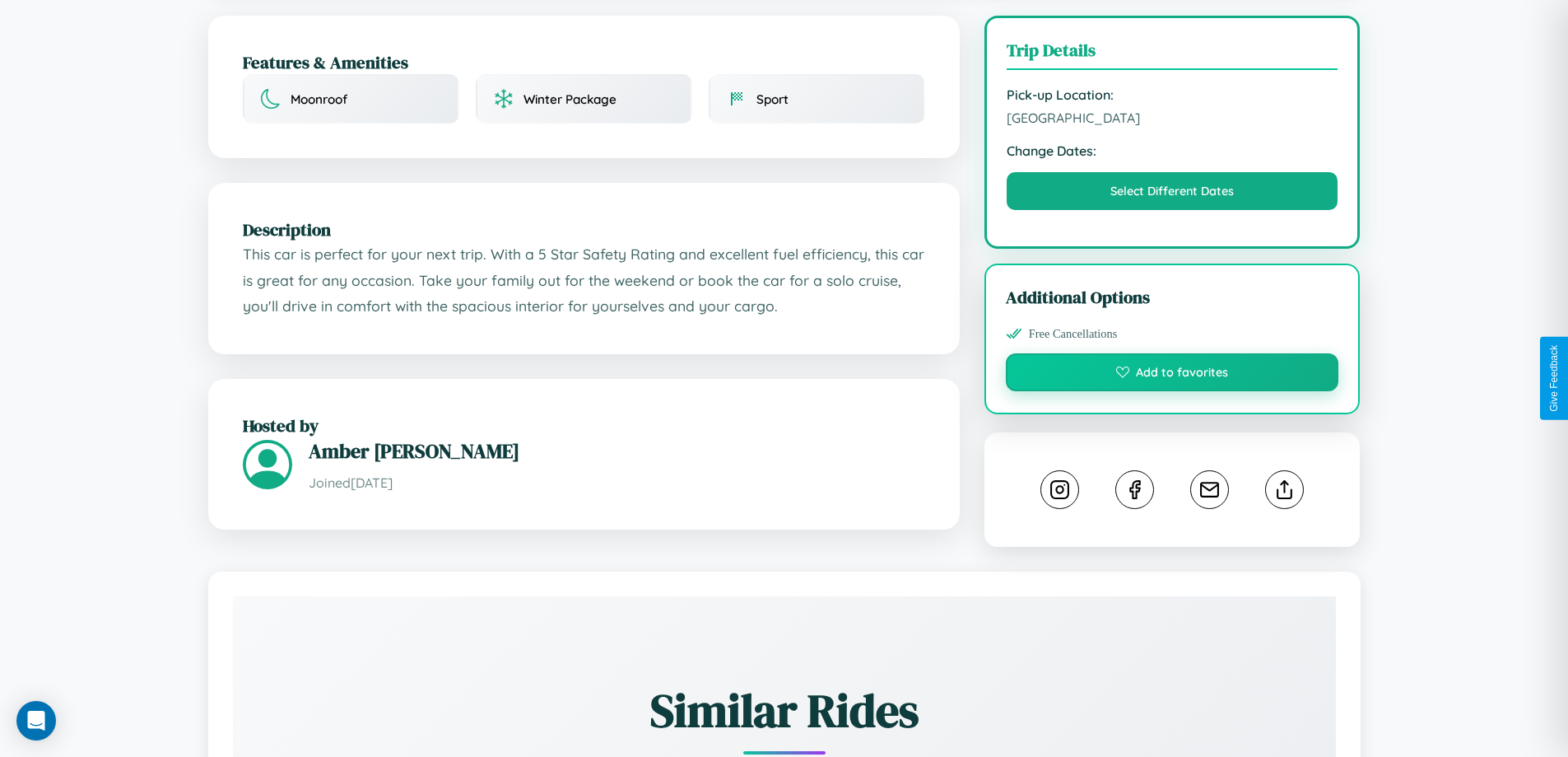
click at [1172, 376] on button "Add to favorites" at bounding box center [1172, 372] width 334 height 38
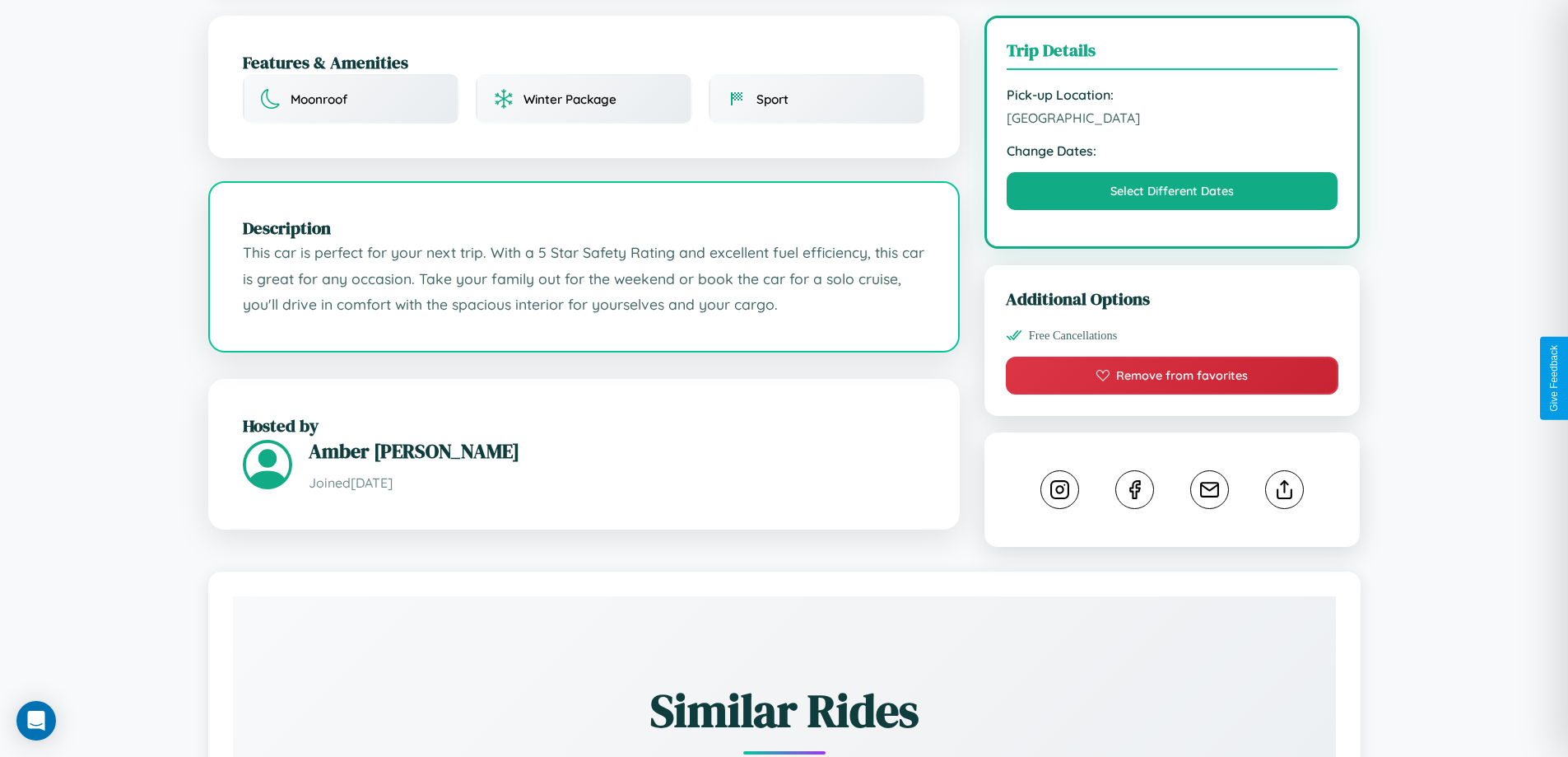
scroll to position [424, 0]
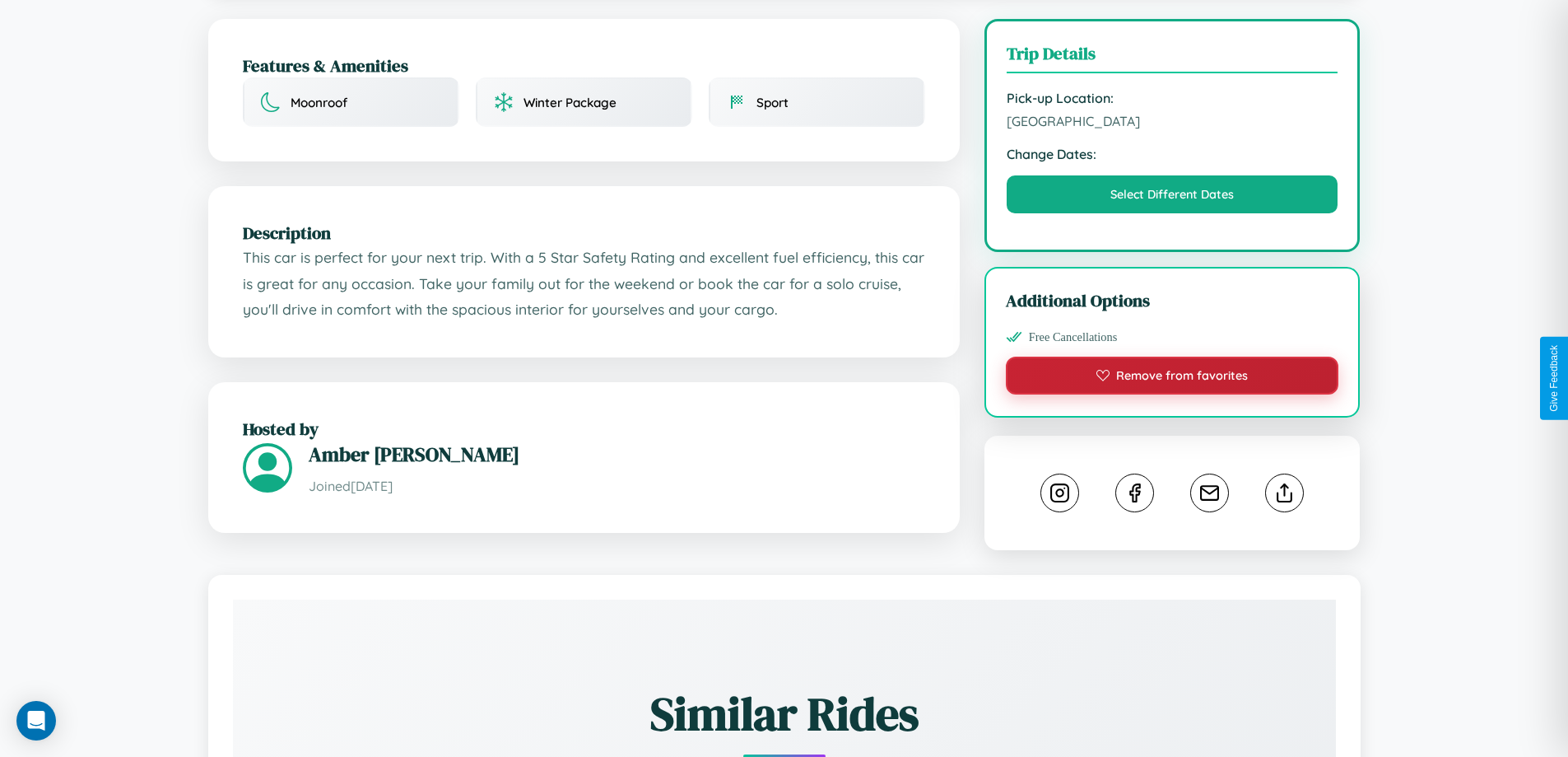
click at [1172, 378] on button "Remove from favorites" at bounding box center [1172, 376] width 334 height 38
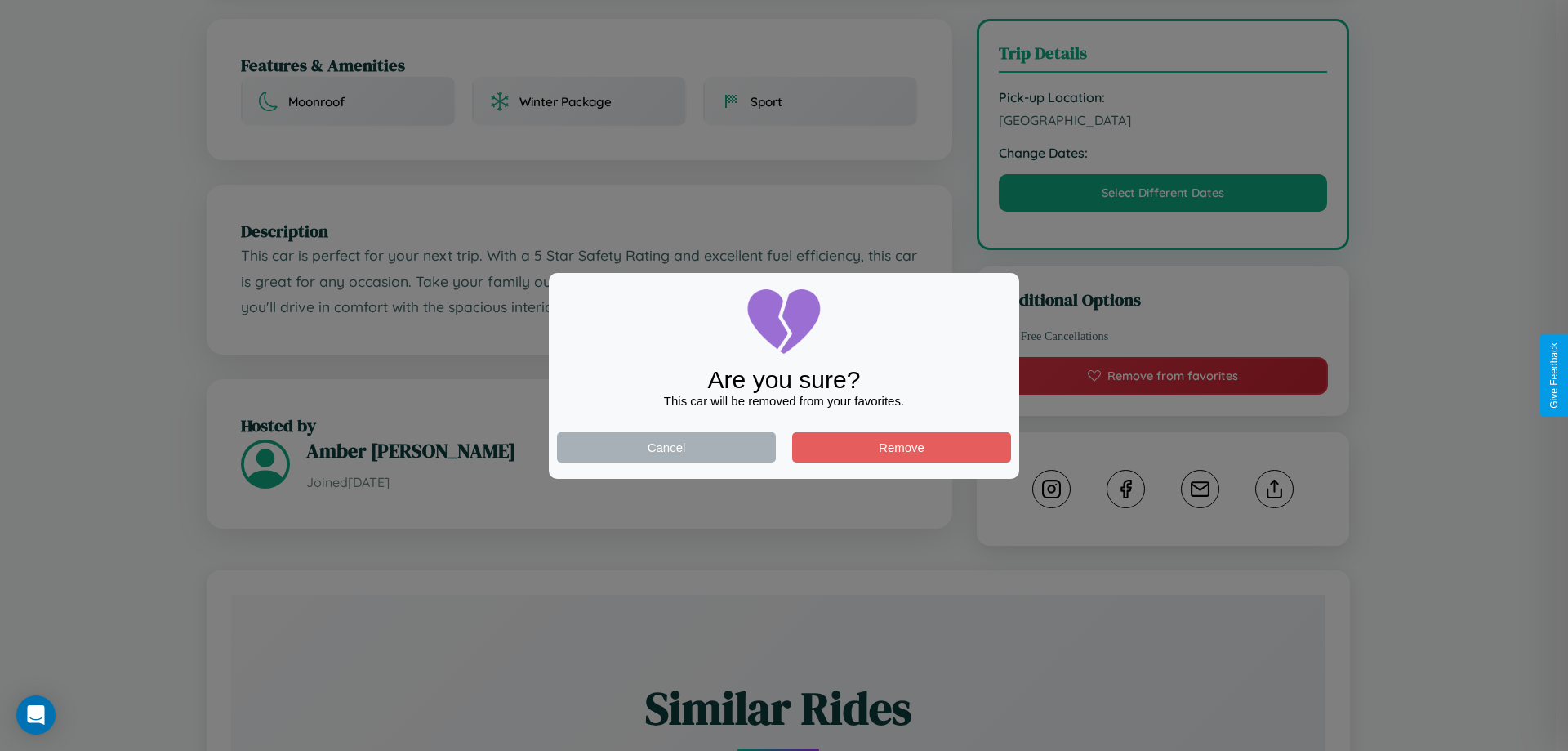
click at [1163, 195] on div at bounding box center [784, 375] width 1568 height 751
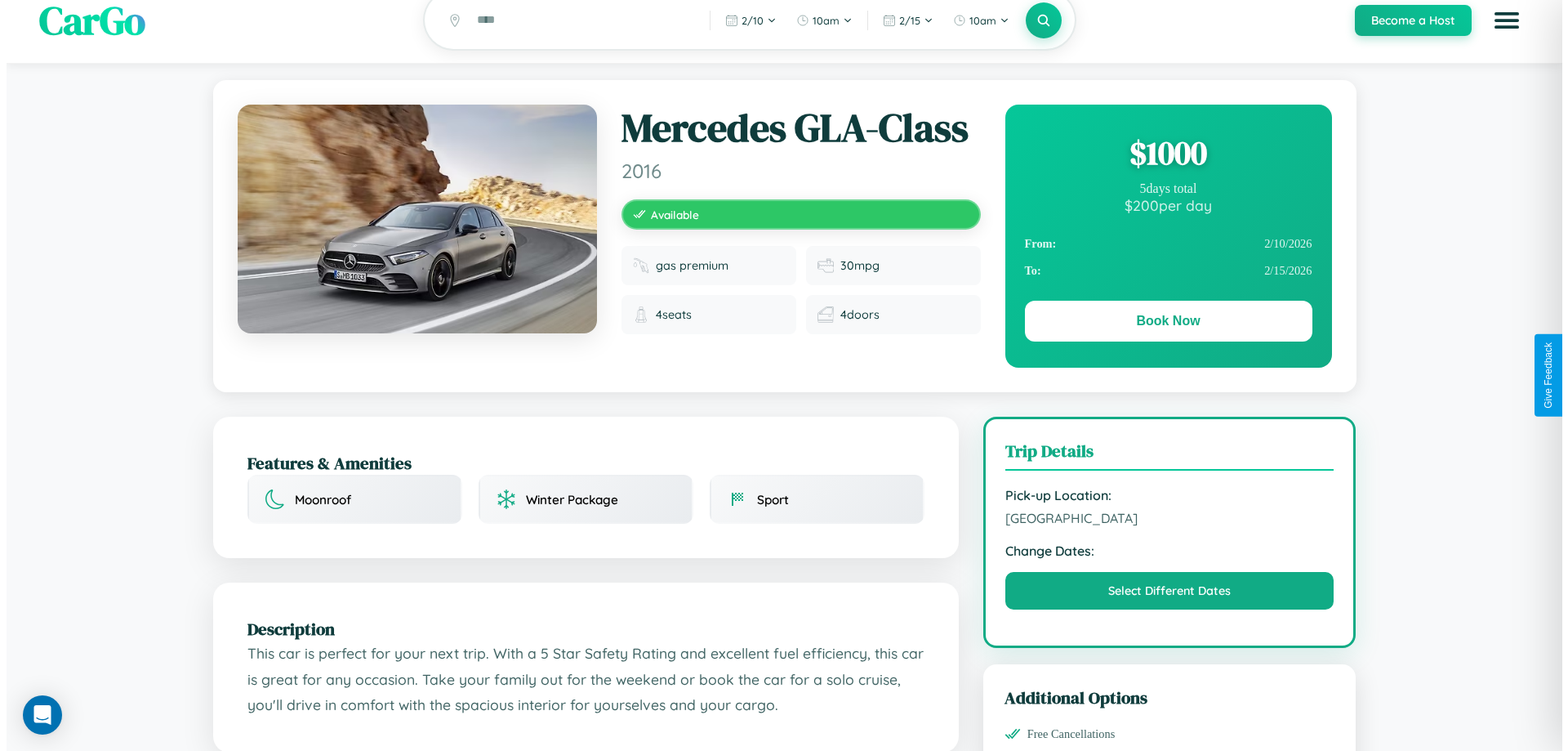
scroll to position [0, 0]
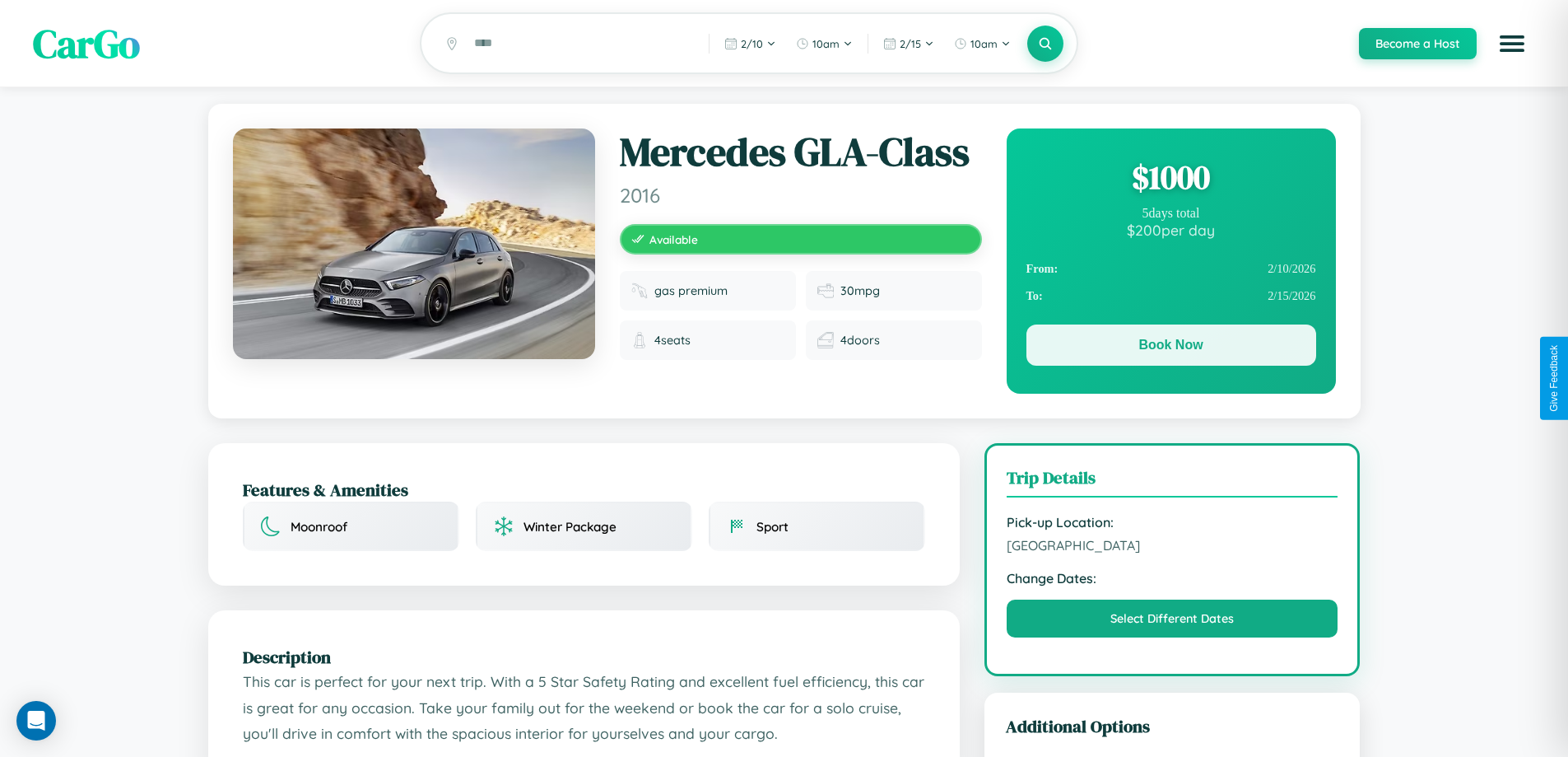
click at [1170, 348] on button "Book Now" at bounding box center [1171, 345] width 290 height 41
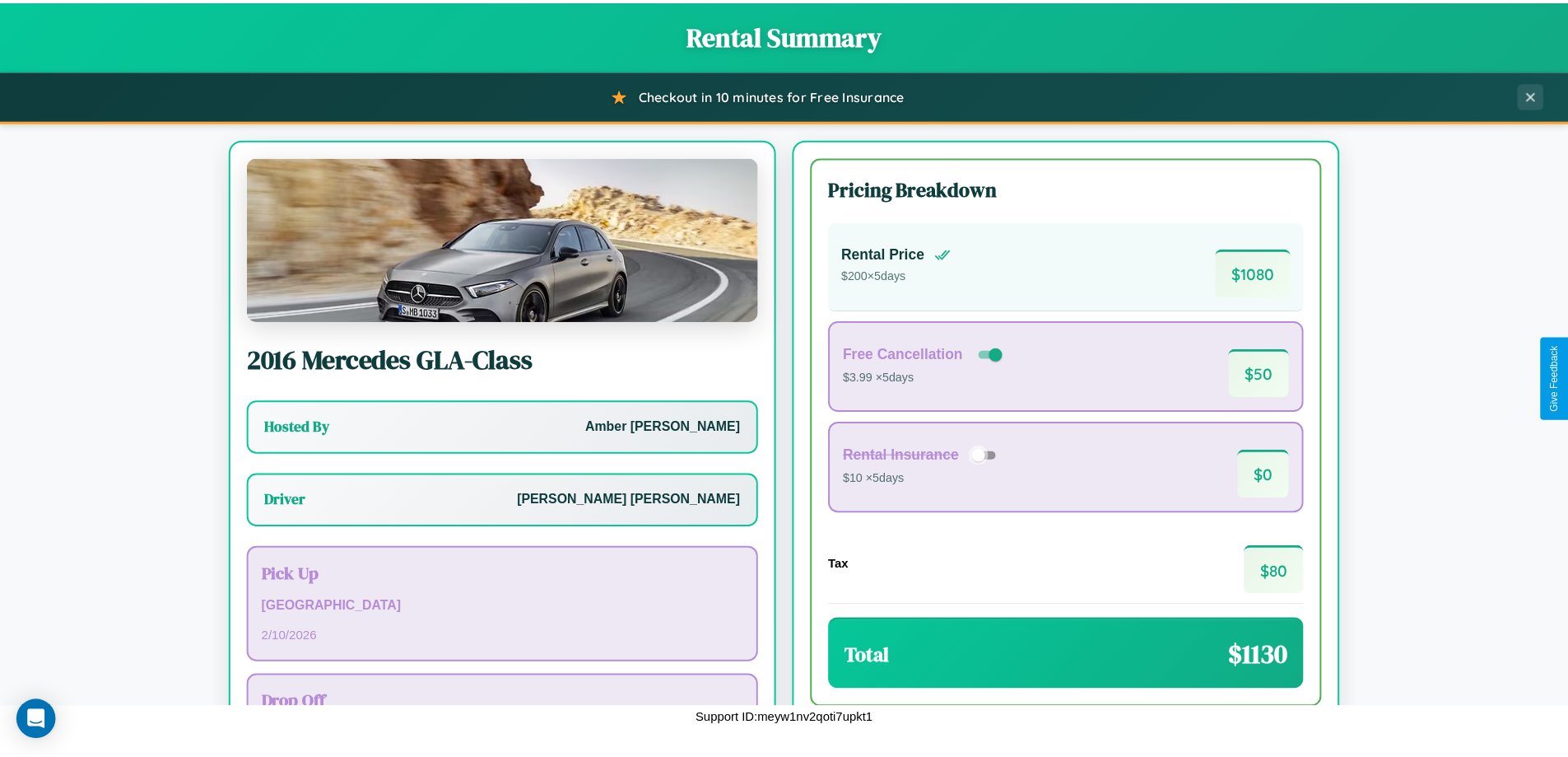
scroll to position [119, 0]
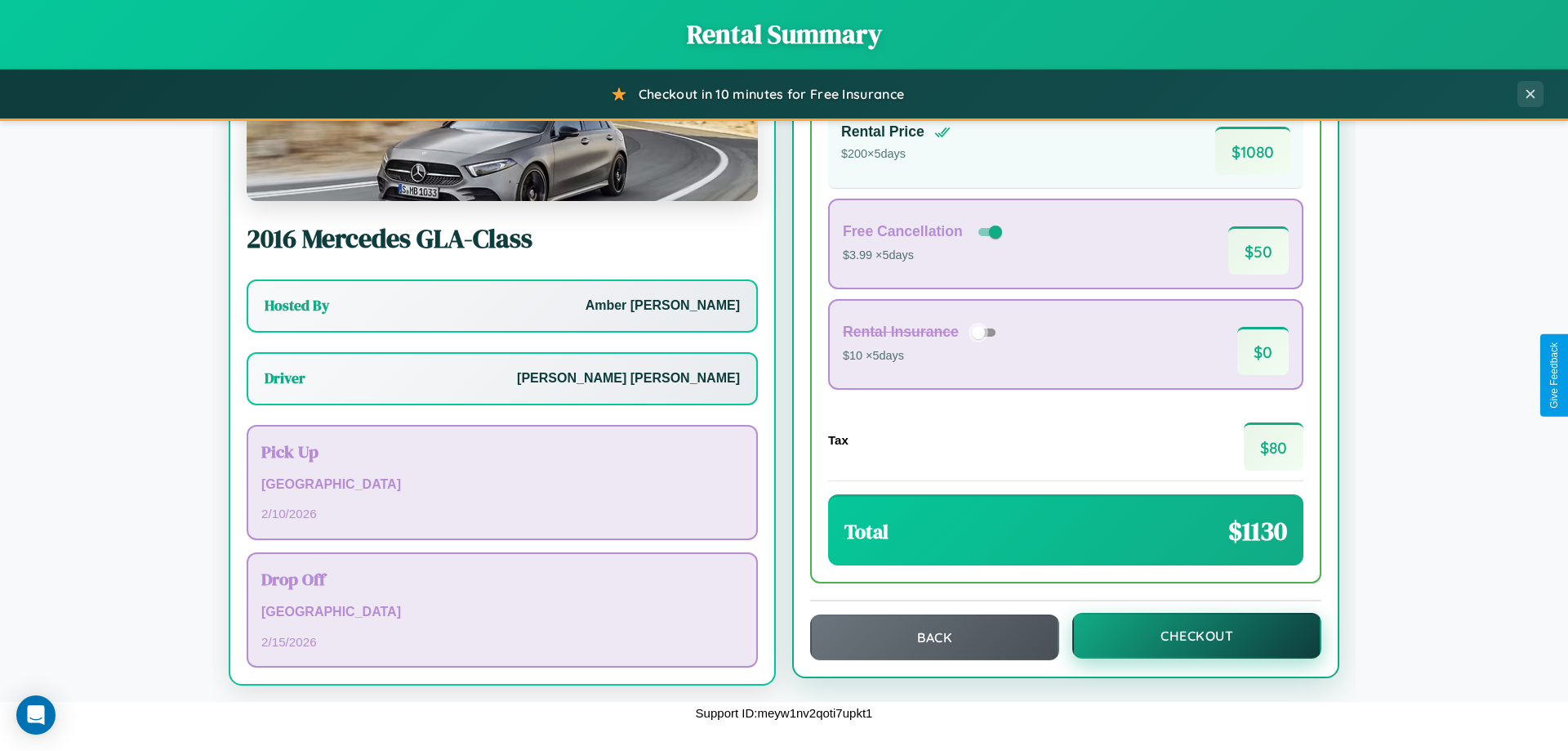
click at [1186, 636] on button "Checkout" at bounding box center [1196, 636] width 249 height 46
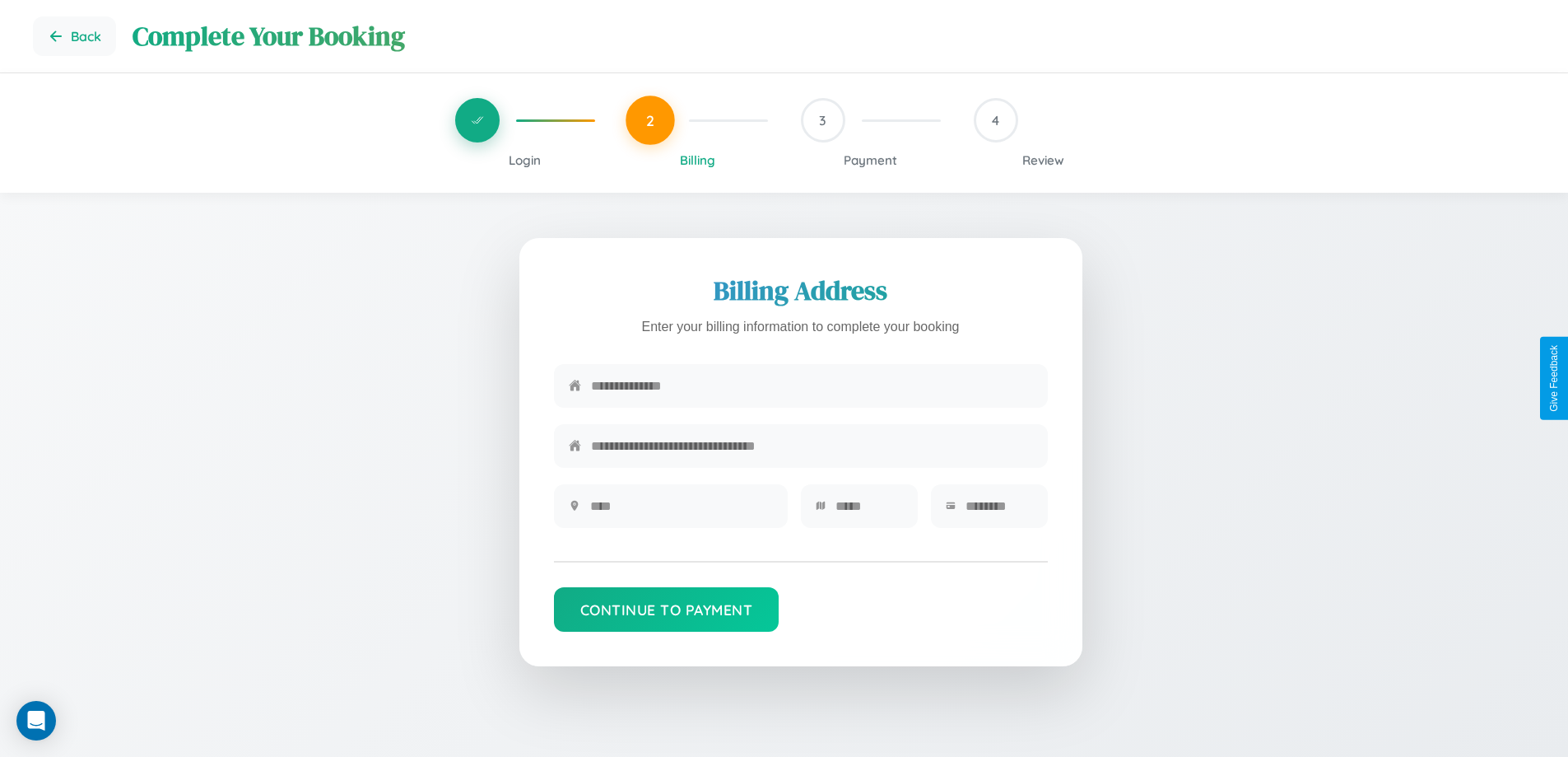
click at [812, 389] on input "text" at bounding box center [812, 386] width 442 height 40
type input "**********"
click at [681, 512] on input "text" at bounding box center [682, 506] width 183 height 40
type input "********"
click at [869, 512] on input "text" at bounding box center [870, 506] width 68 height 40
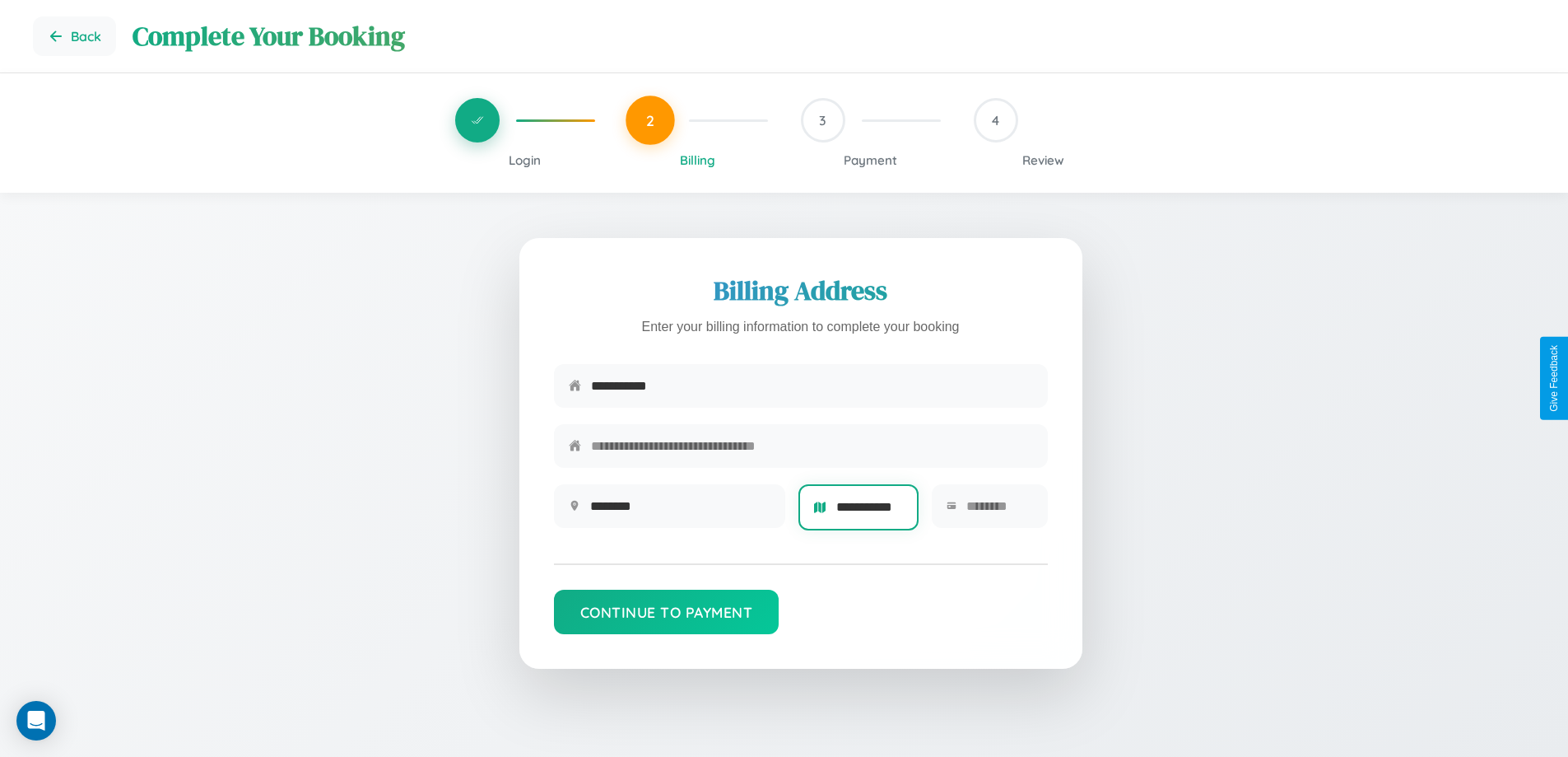
scroll to position [0, 17]
type input "**********"
click at [998, 512] on input "text" at bounding box center [999, 506] width 66 height 40
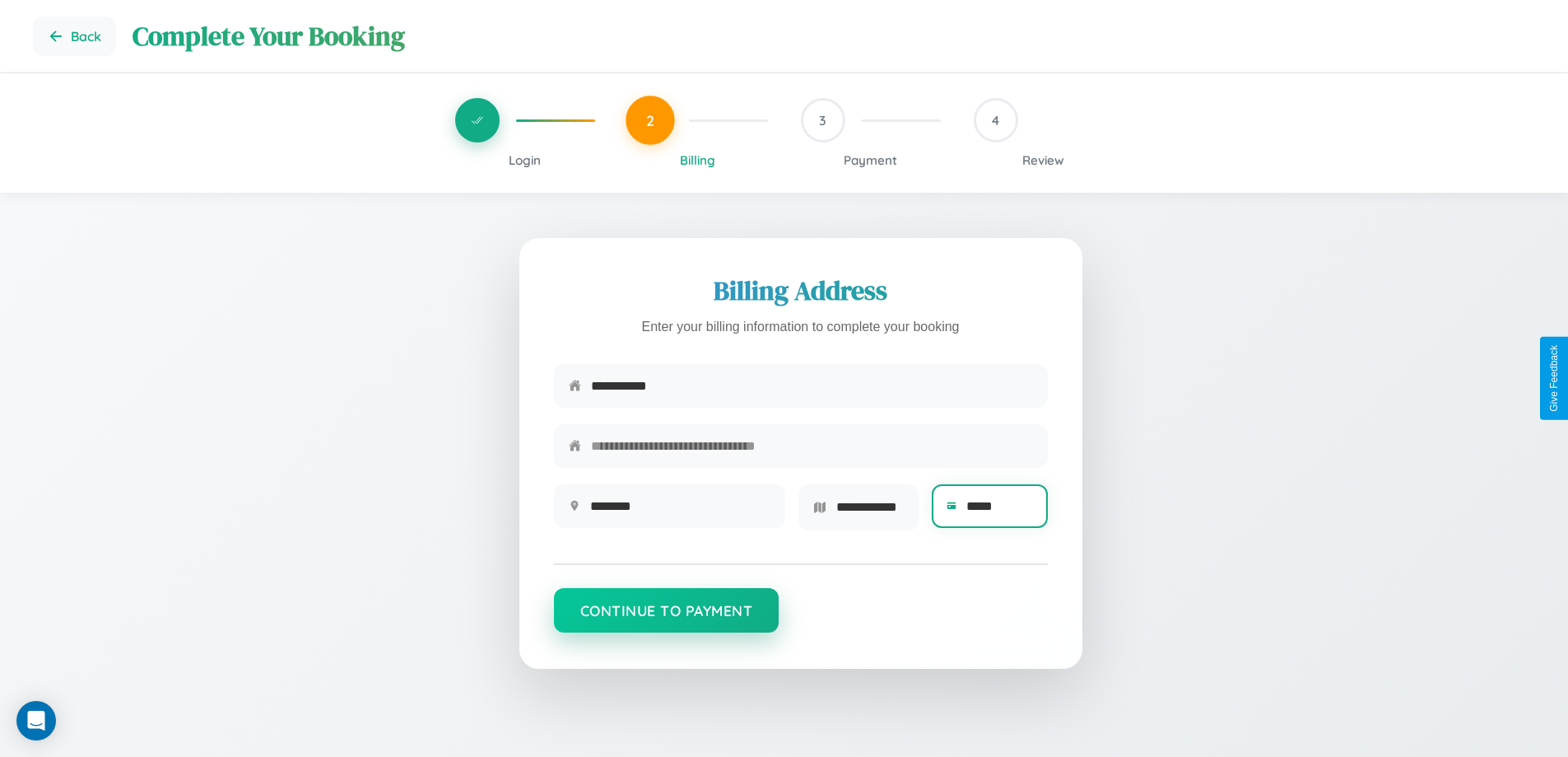
type input "*****"
click at [666, 616] on button "Continue to Payment" at bounding box center [667, 610] width 226 height 44
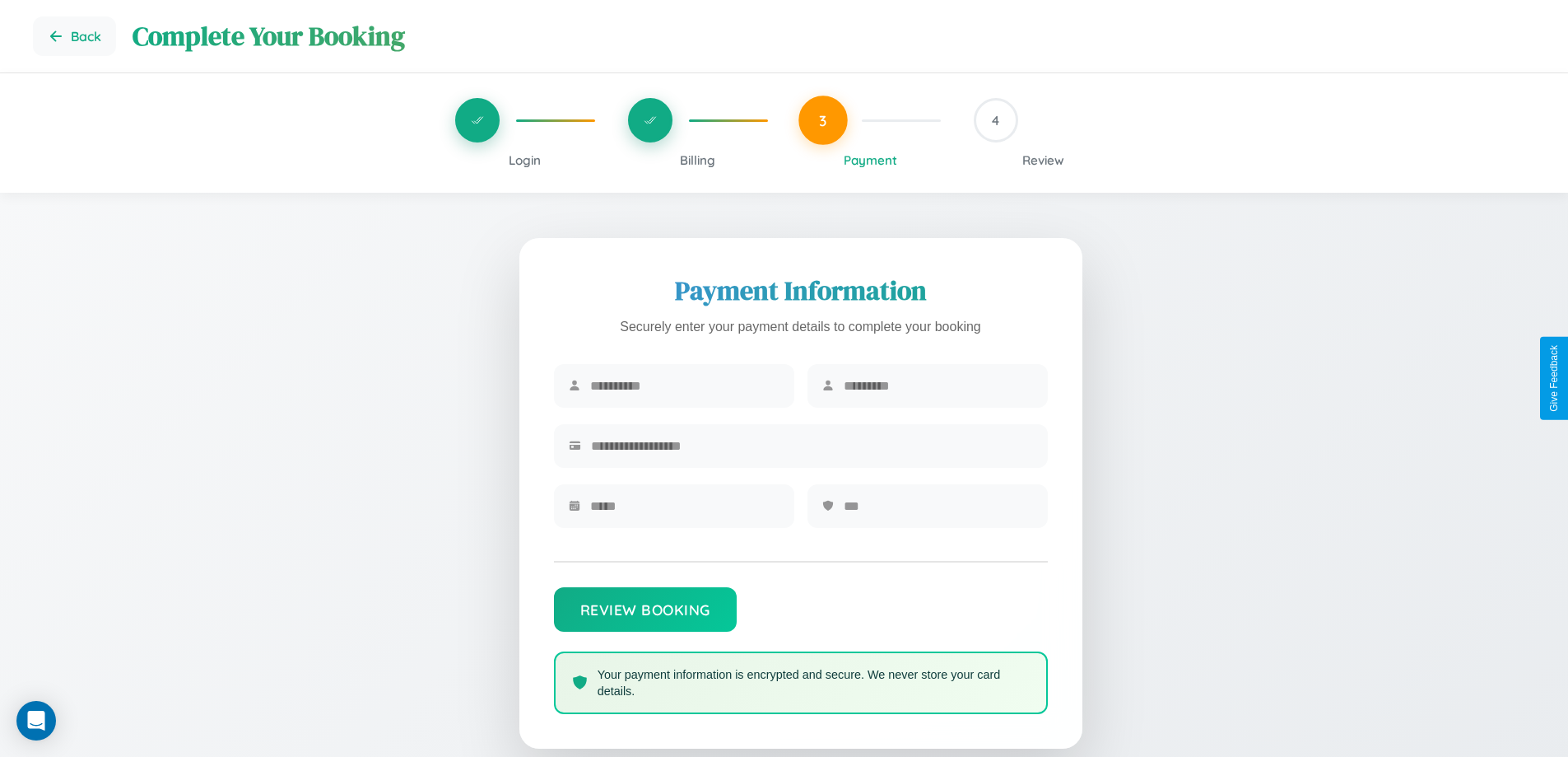
click at [684, 386] on input "text" at bounding box center [685, 386] width 189 height 40
type input "*******"
click at [938, 386] on input "text" at bounding box center [939, 386] width 189 height 40
type input "*****"
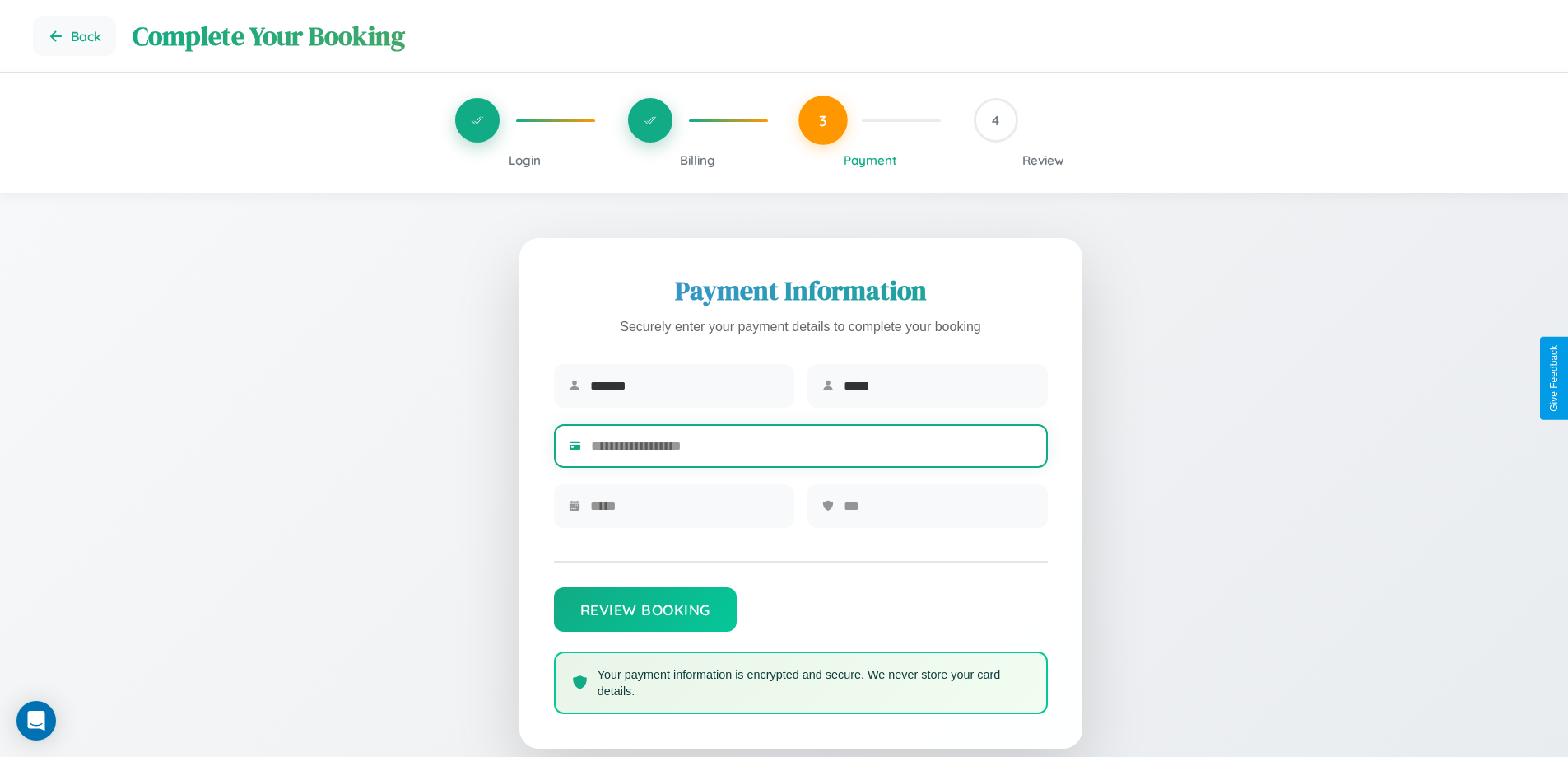
click at [812, 449] on input "text" at bounding box center [812, 446] width 442 height 40
type input "**********"
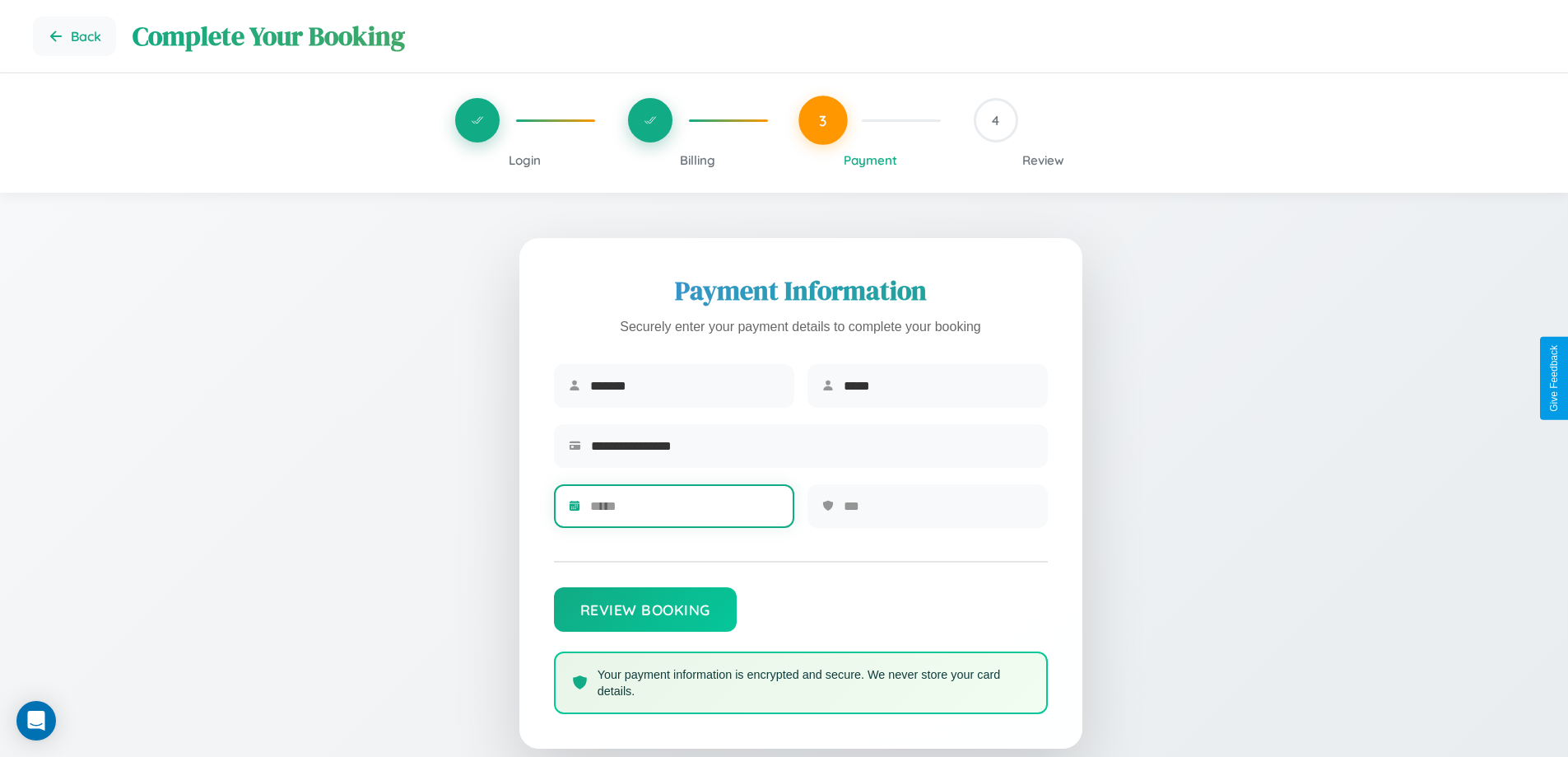
click at [684, 512] on input "text" at bounding box center [685, 506] width 189 height 40
type input "*****"
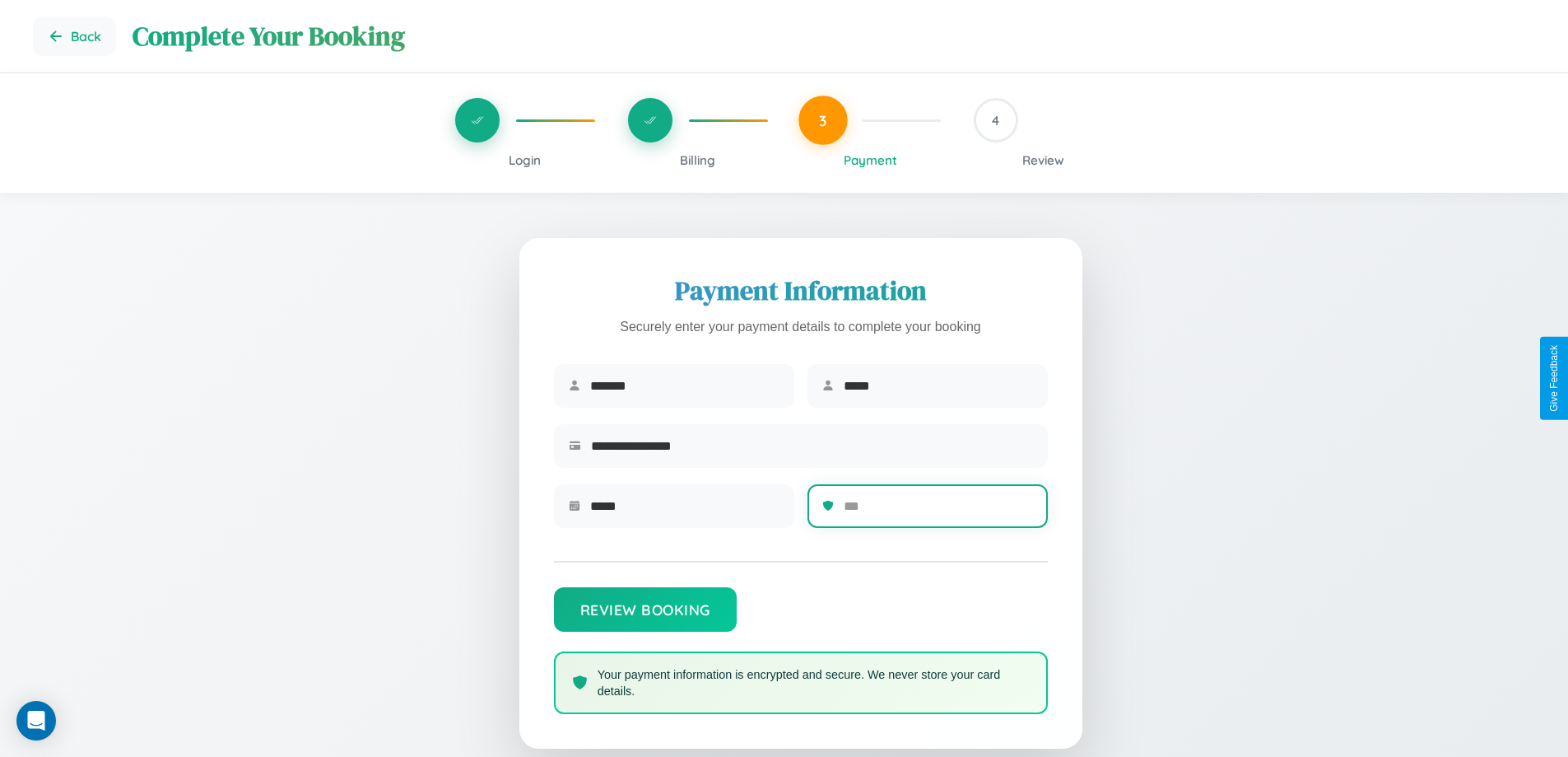
click at [938, 512] on input "text" at bounding box center [939, 506] width 189 height 40
type input "***"
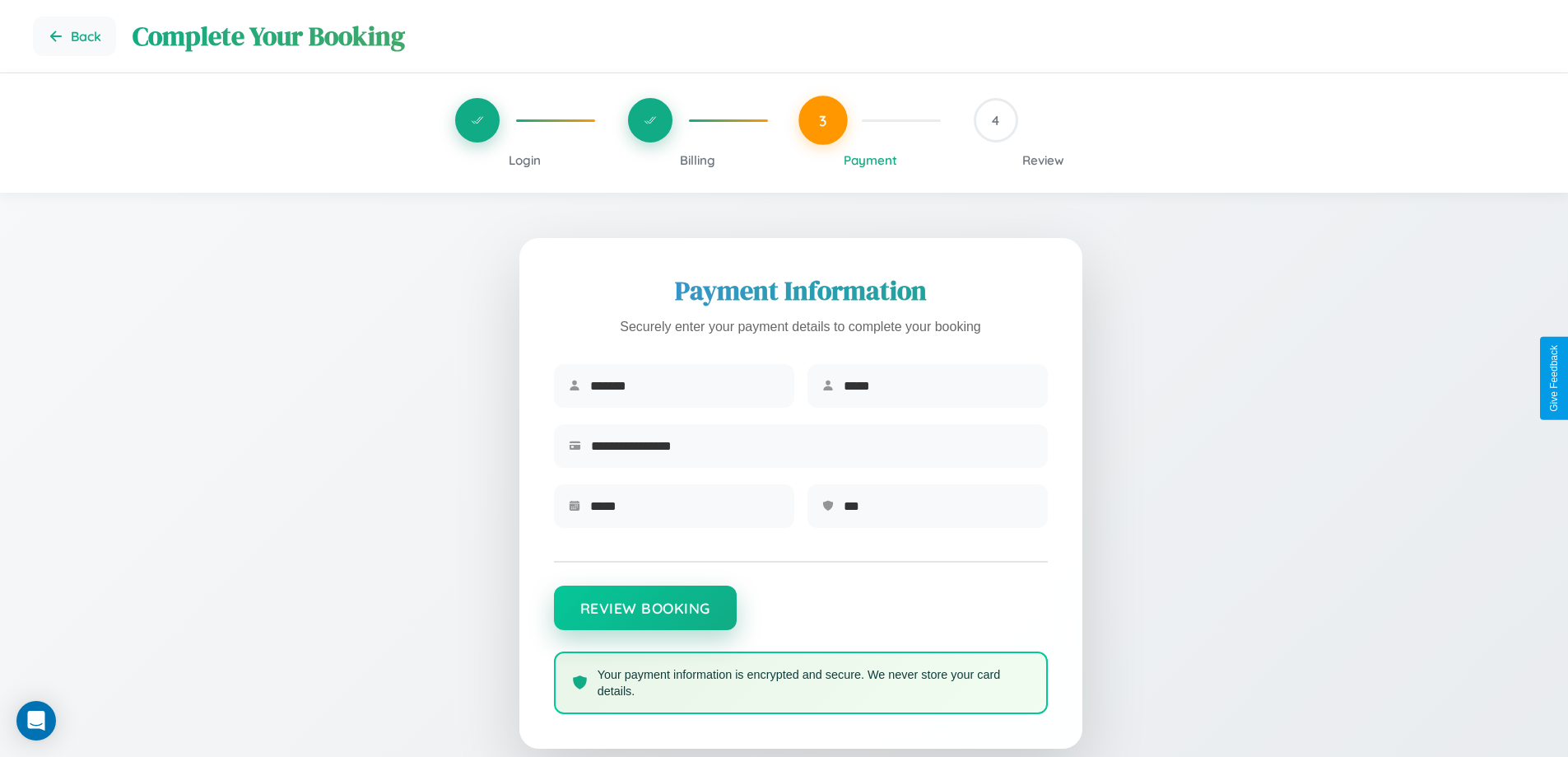
click at [645, 616] on button "Review Booking" at bounding box center [646, 608] width 183 height 44
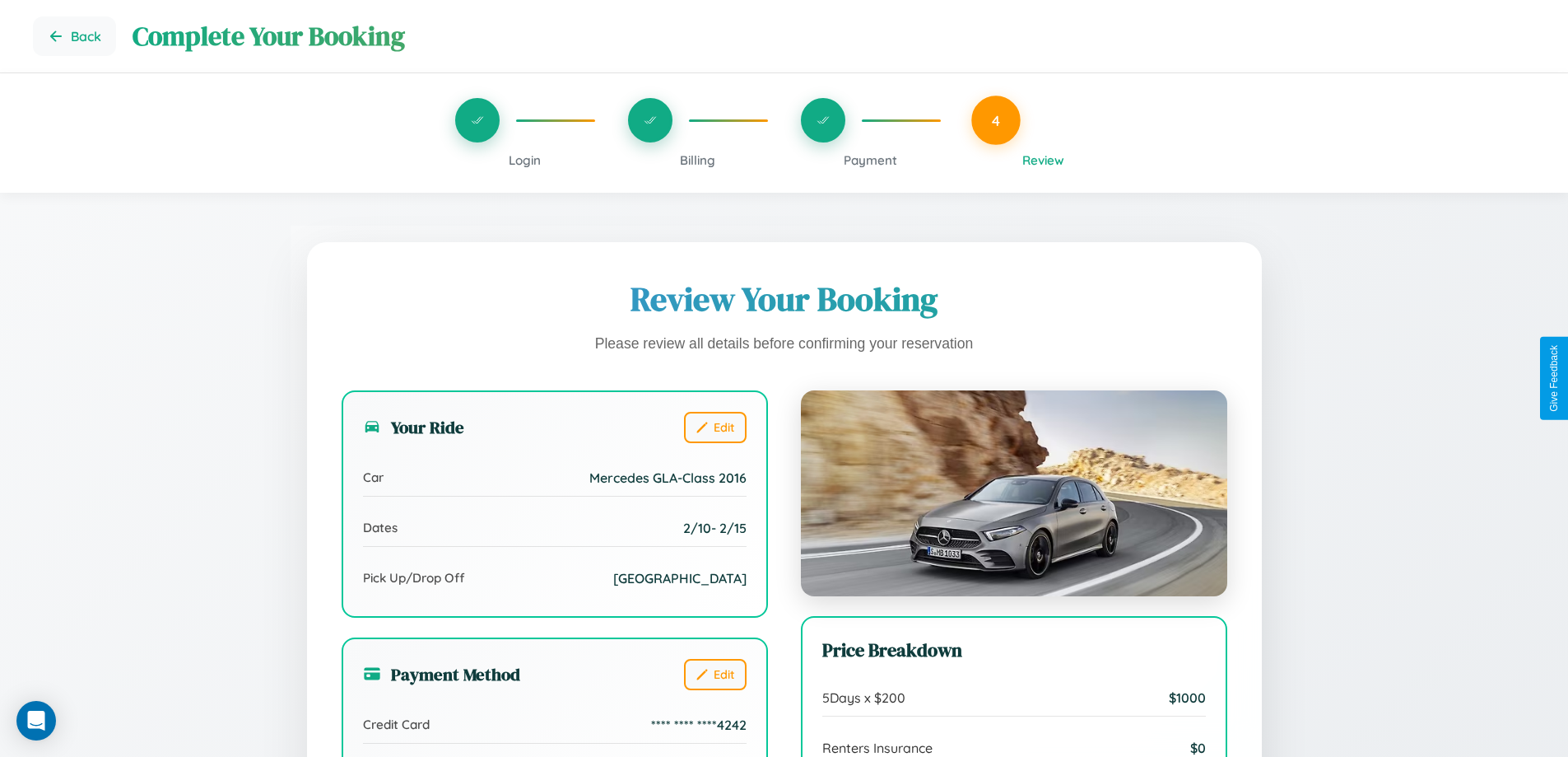
scroll to position [504, 0]
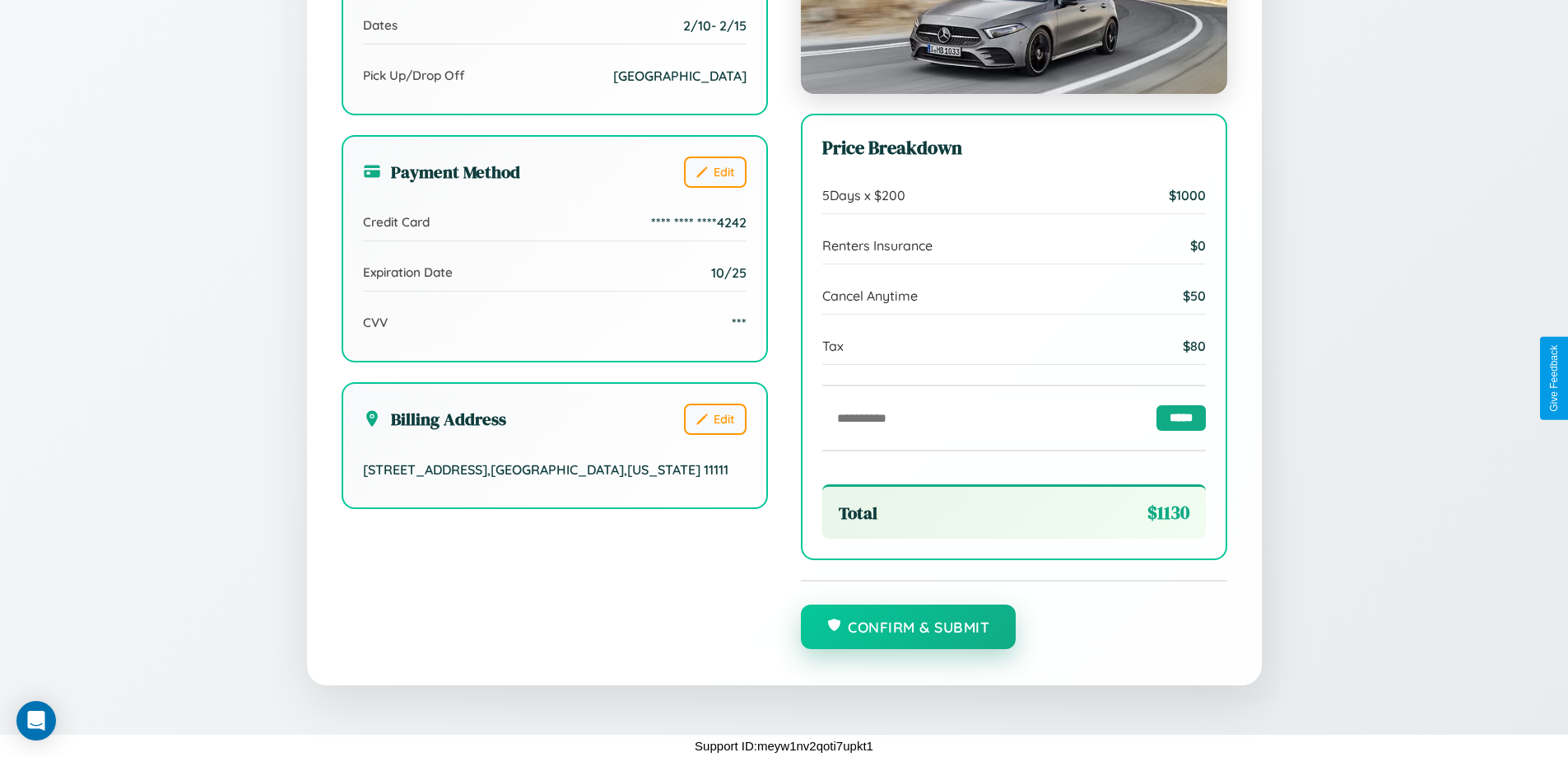
click at [908, 628] on button "Confirm & Submit" at bounding box center [909, 627] width 216 height 44
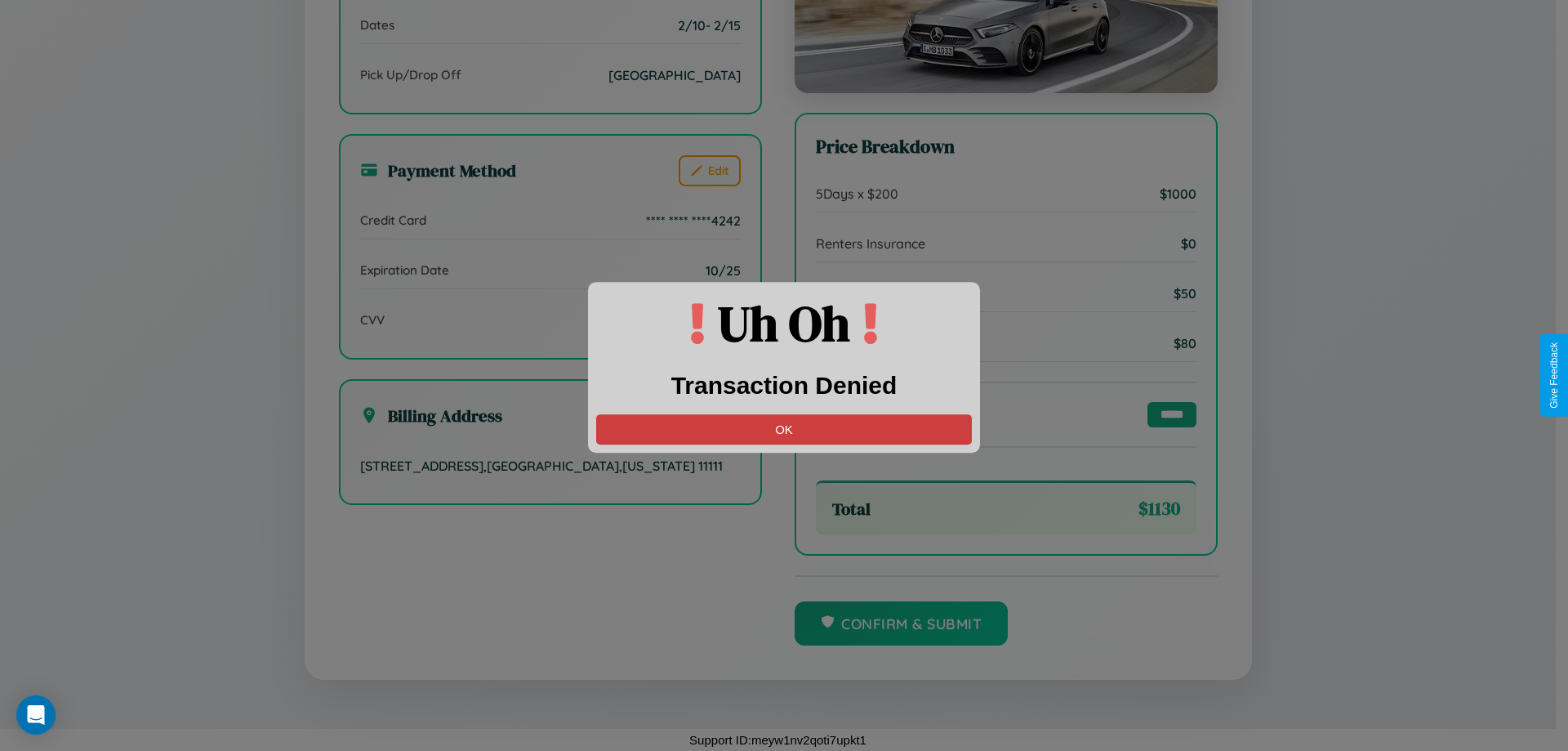
click at [784, 429] on button "OK" at bounding box center [784, 429] width 376 height 30
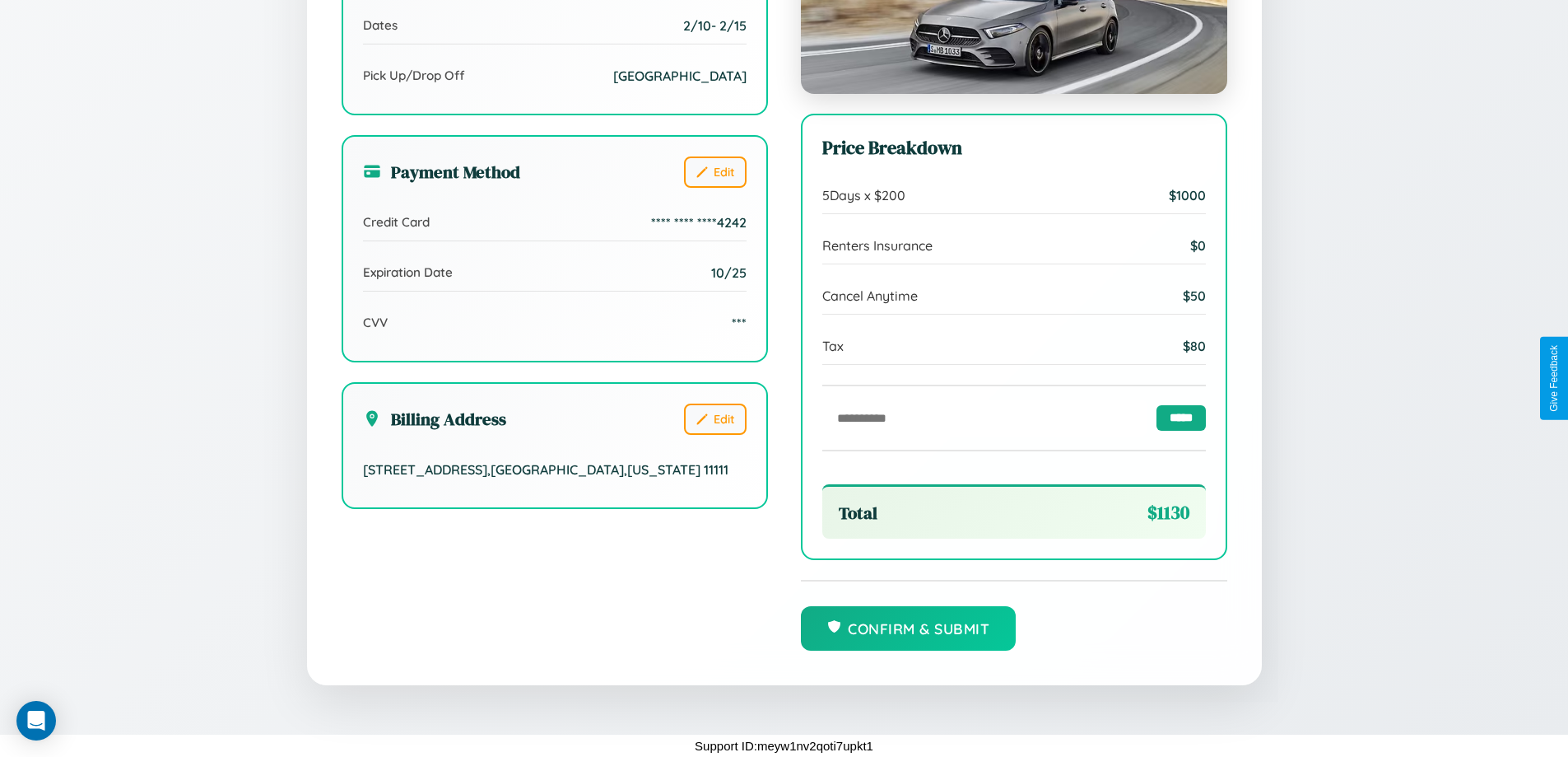
scroll to position [0, 0]
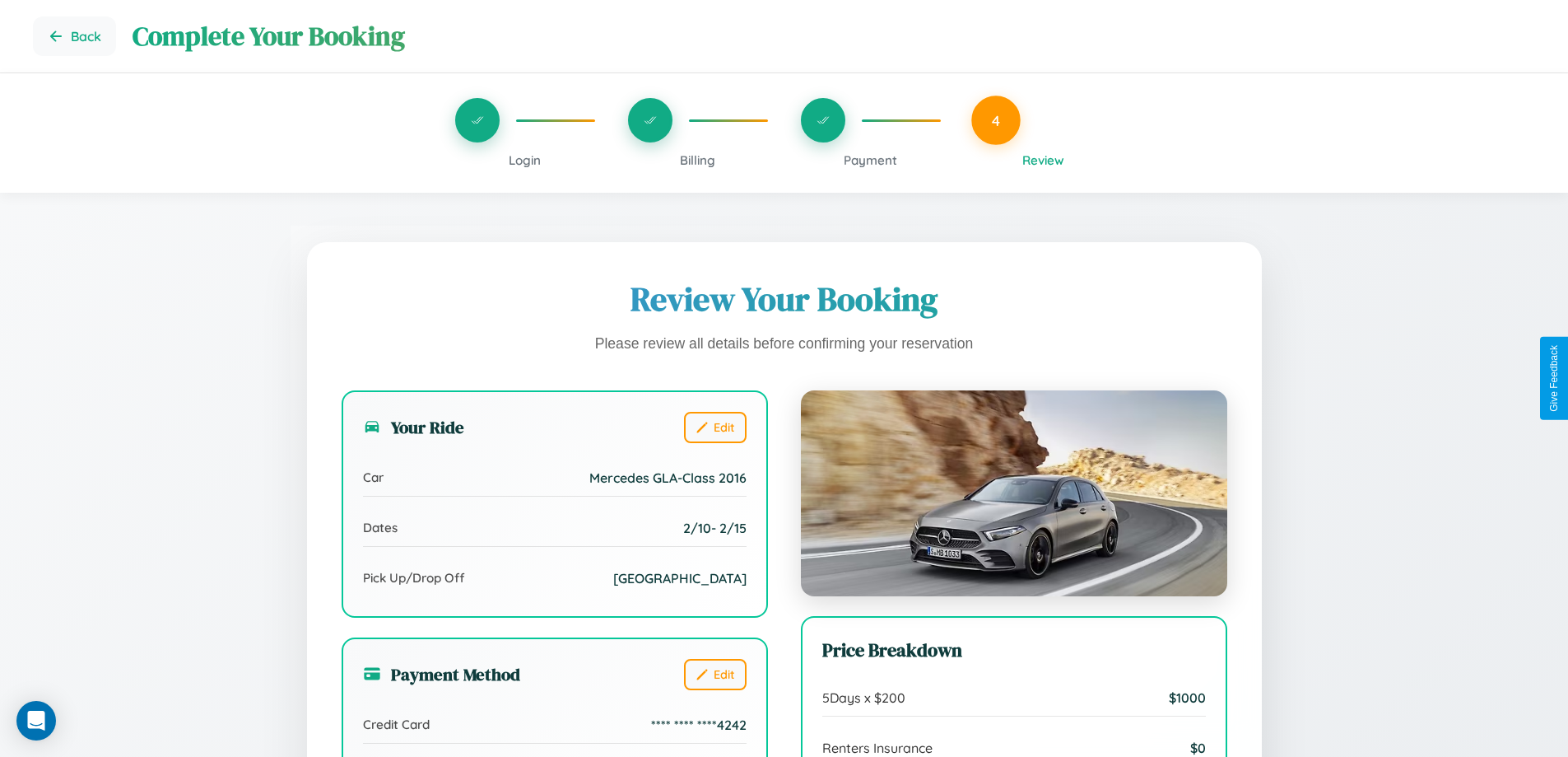
click at [870, 160] on span "Payment" at bounding box center [870, 160] width 54 height 16
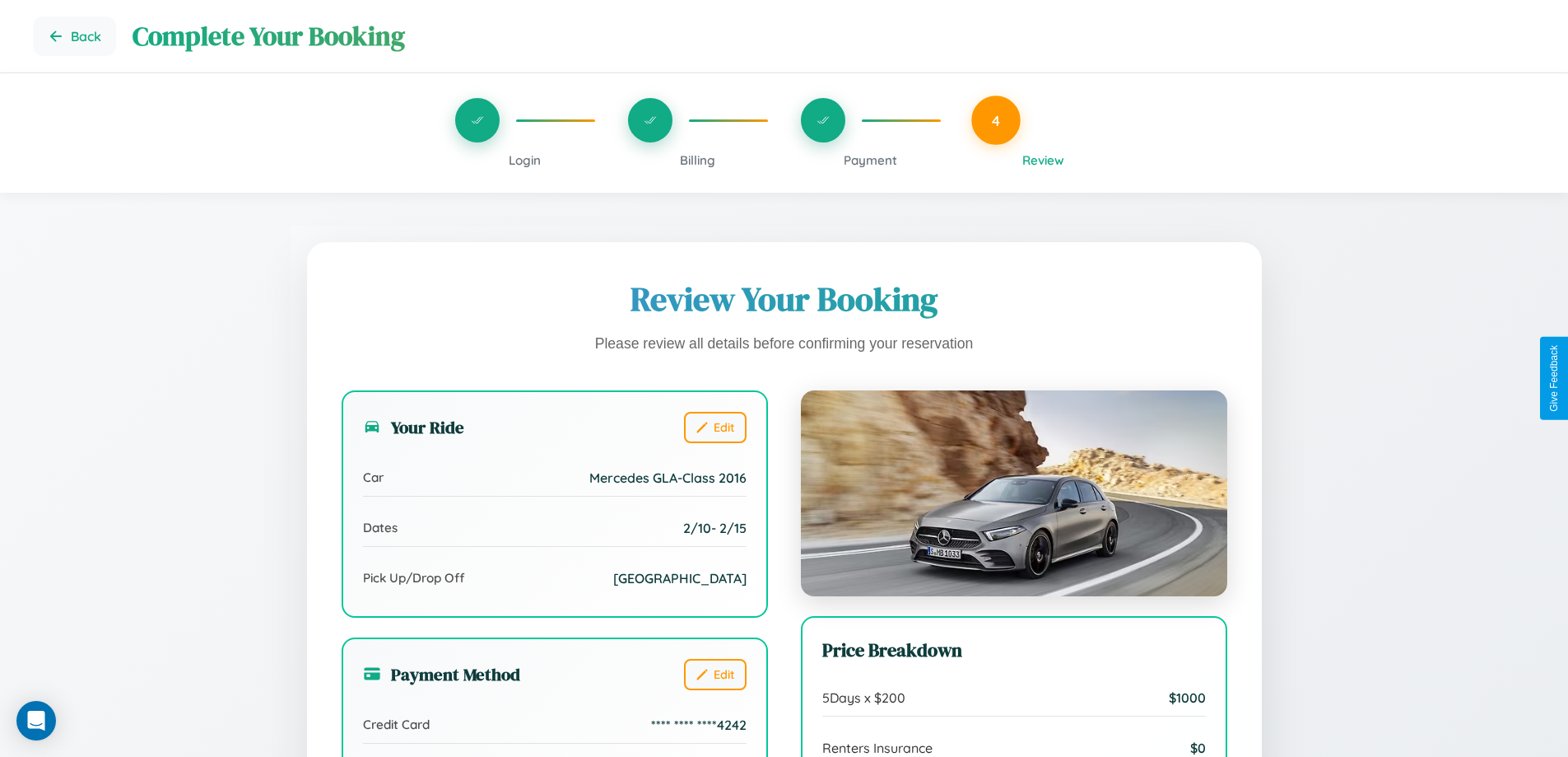
click at [870, 160] on span "Payment" at bounding box center [870, 160] width 54 height 16
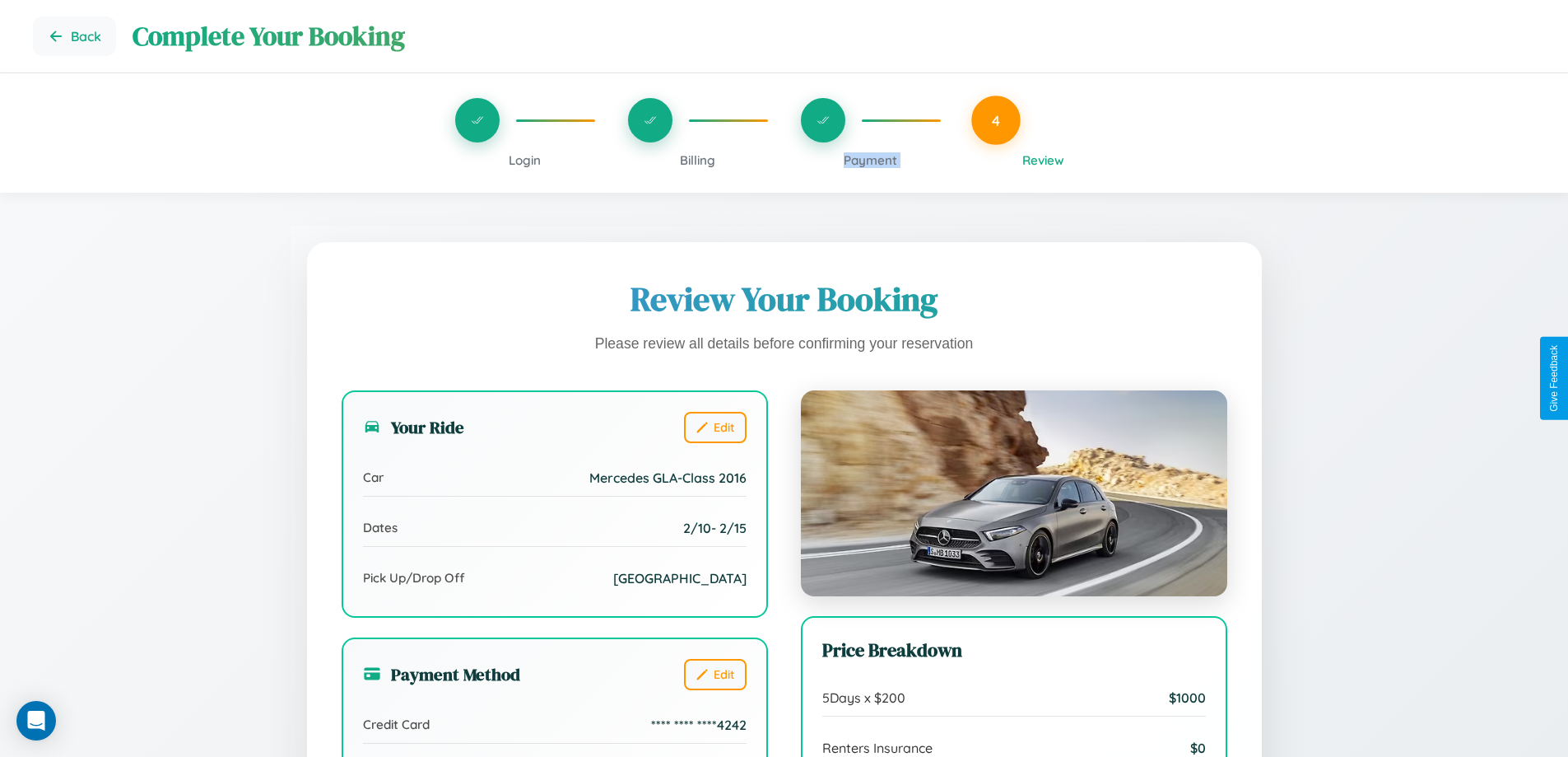
click at [870, 160] on span "Payment" at bounding box center [870, 160] width 54 height 16
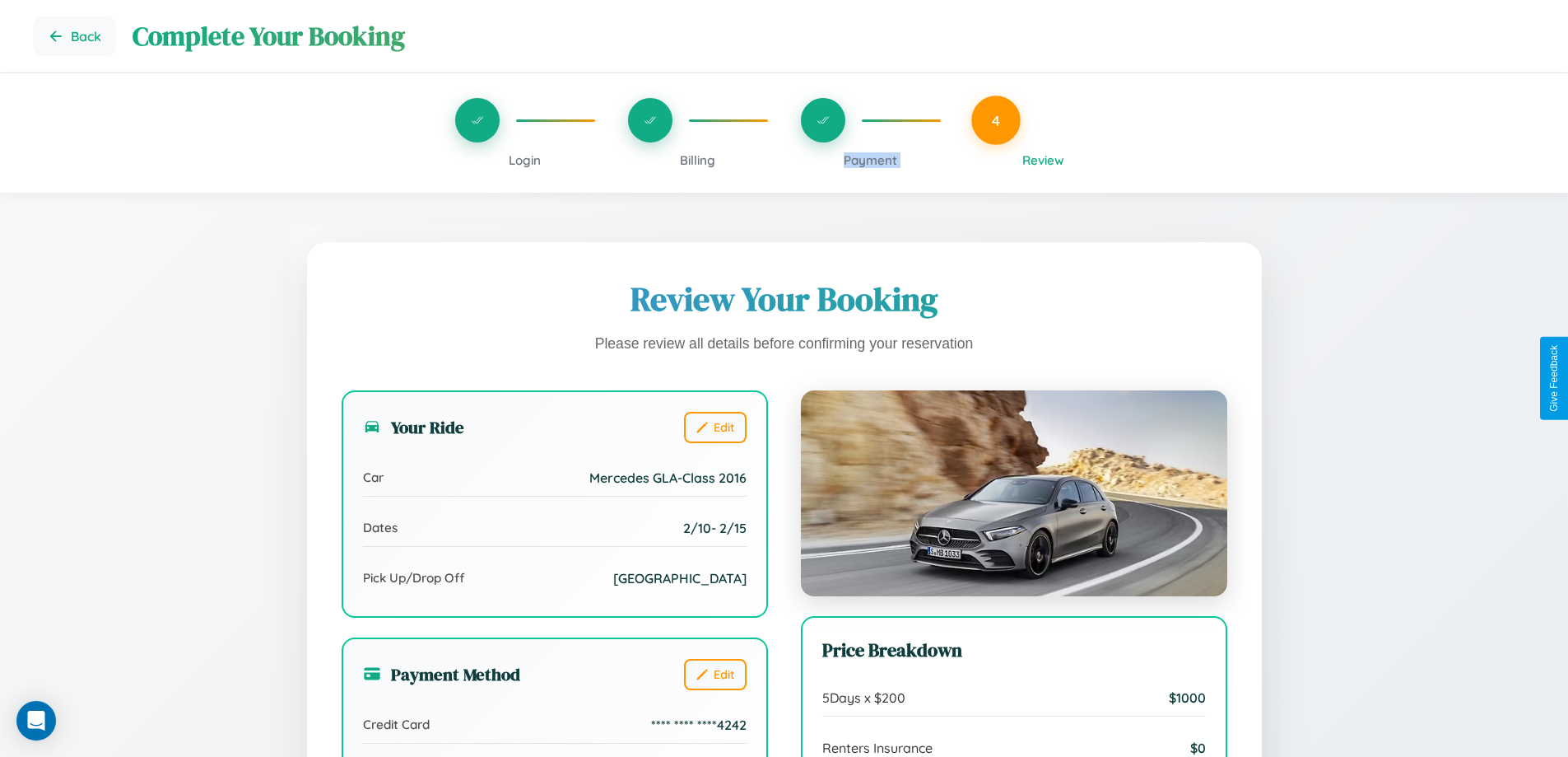
click at [870, 160] on span "Payment" at bounding box center [870, 160] width 54 height 16
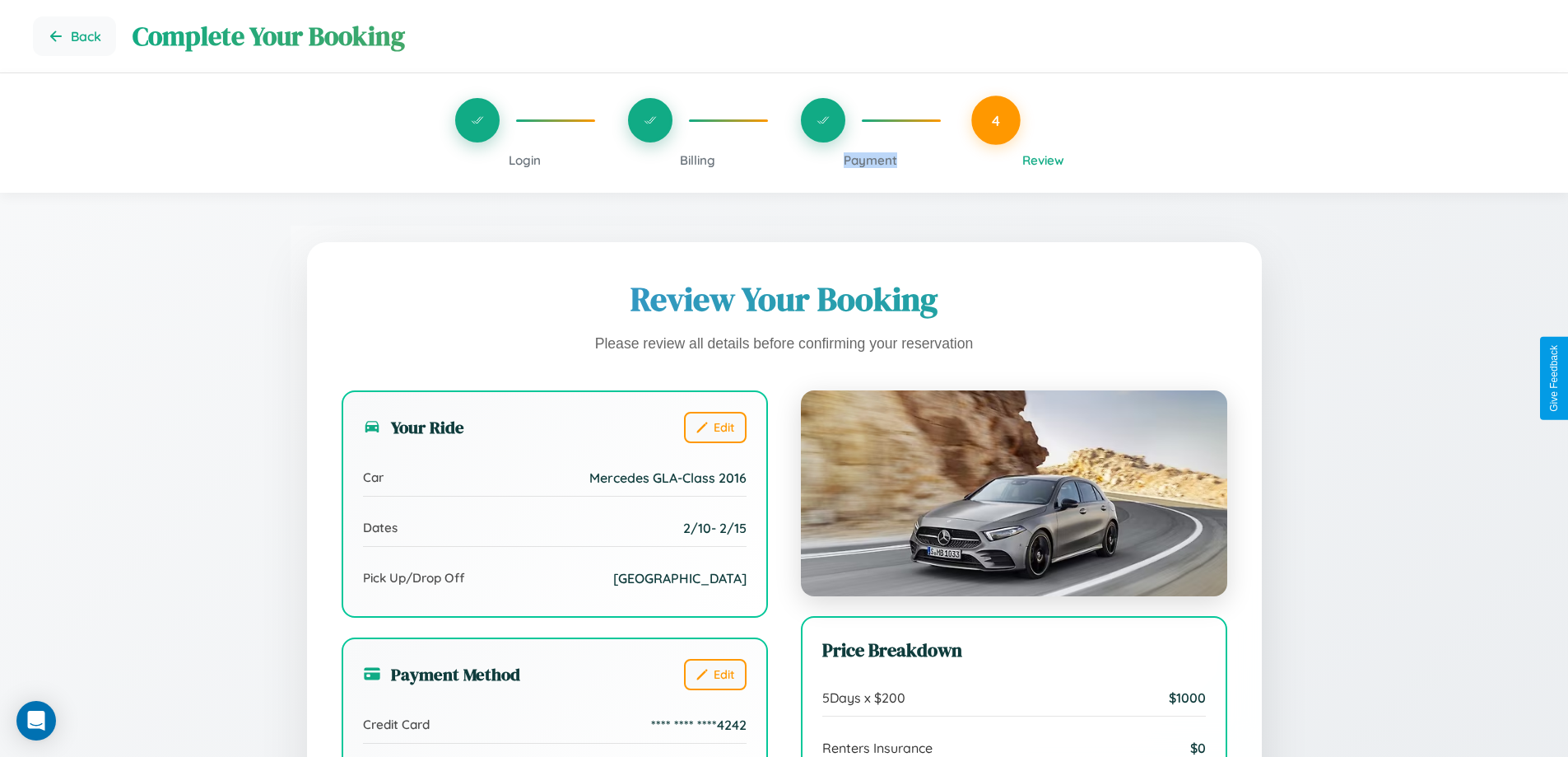
click at [870, 160] on span "Payment" at bounding box center [870, 160] width 54 height 16
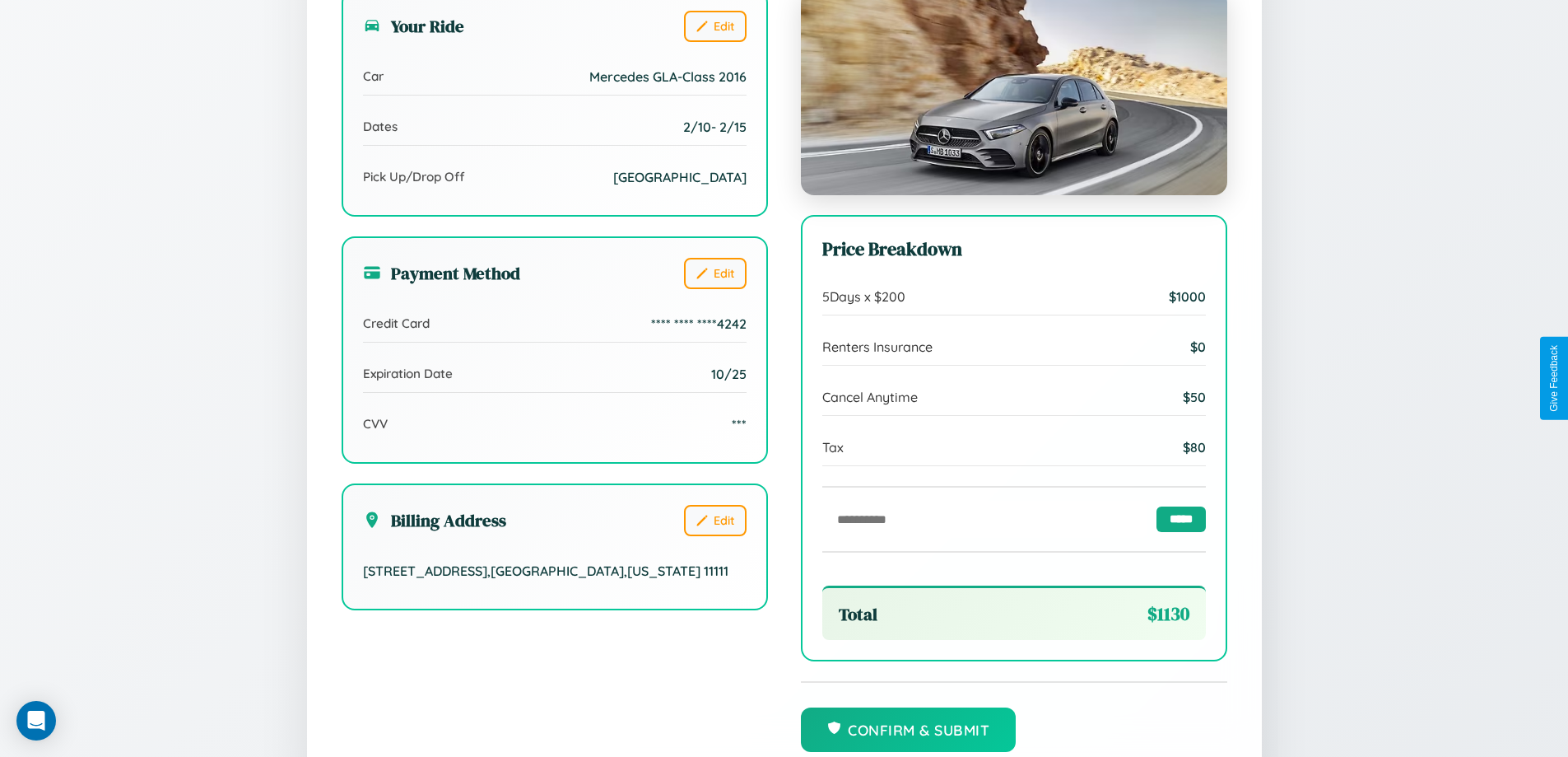
scroll to position [504, 0]
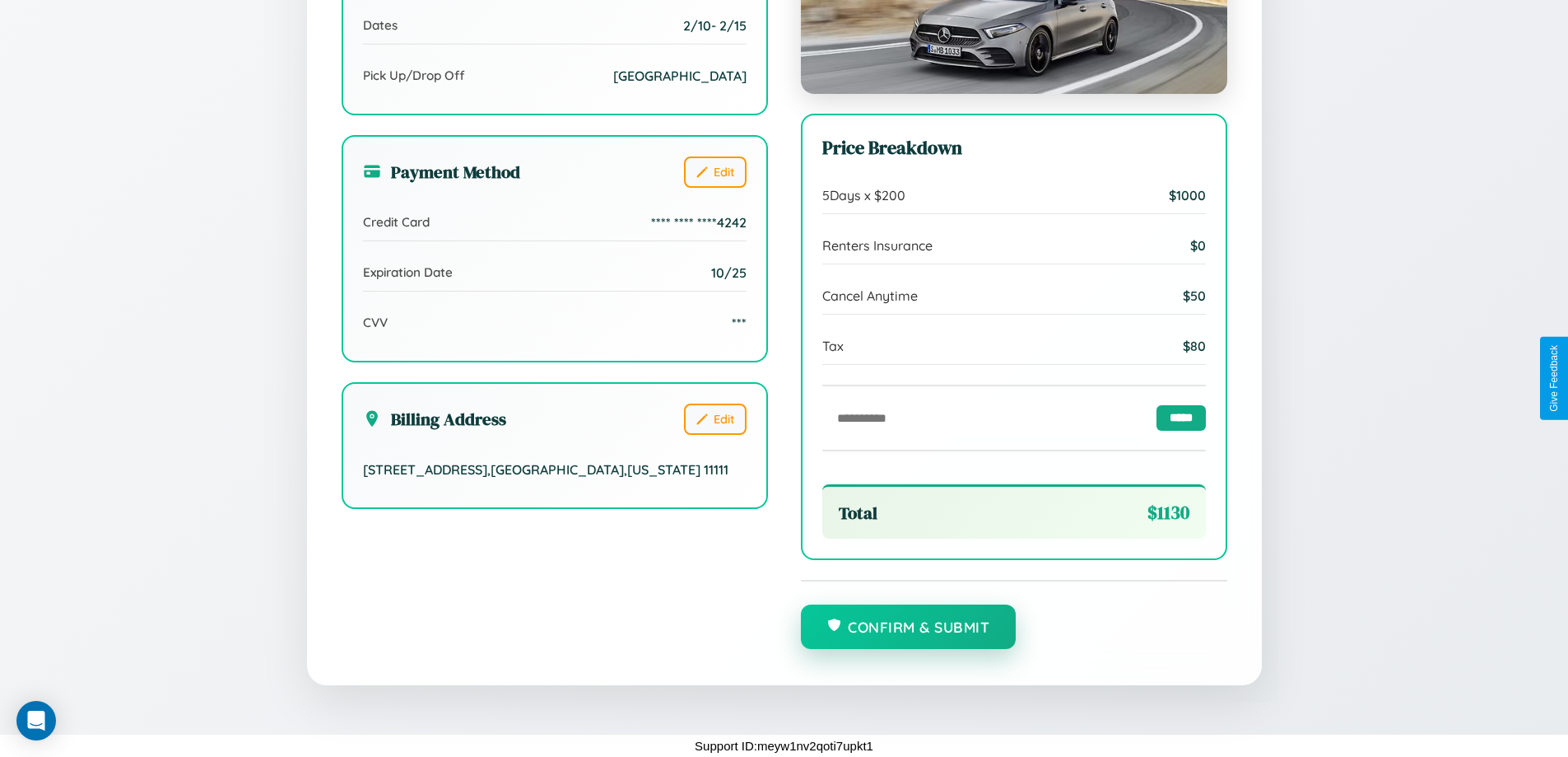
click at [908, 628] on button "Confirm & Submit" at bounding box center [909, 627] width 216 height 44
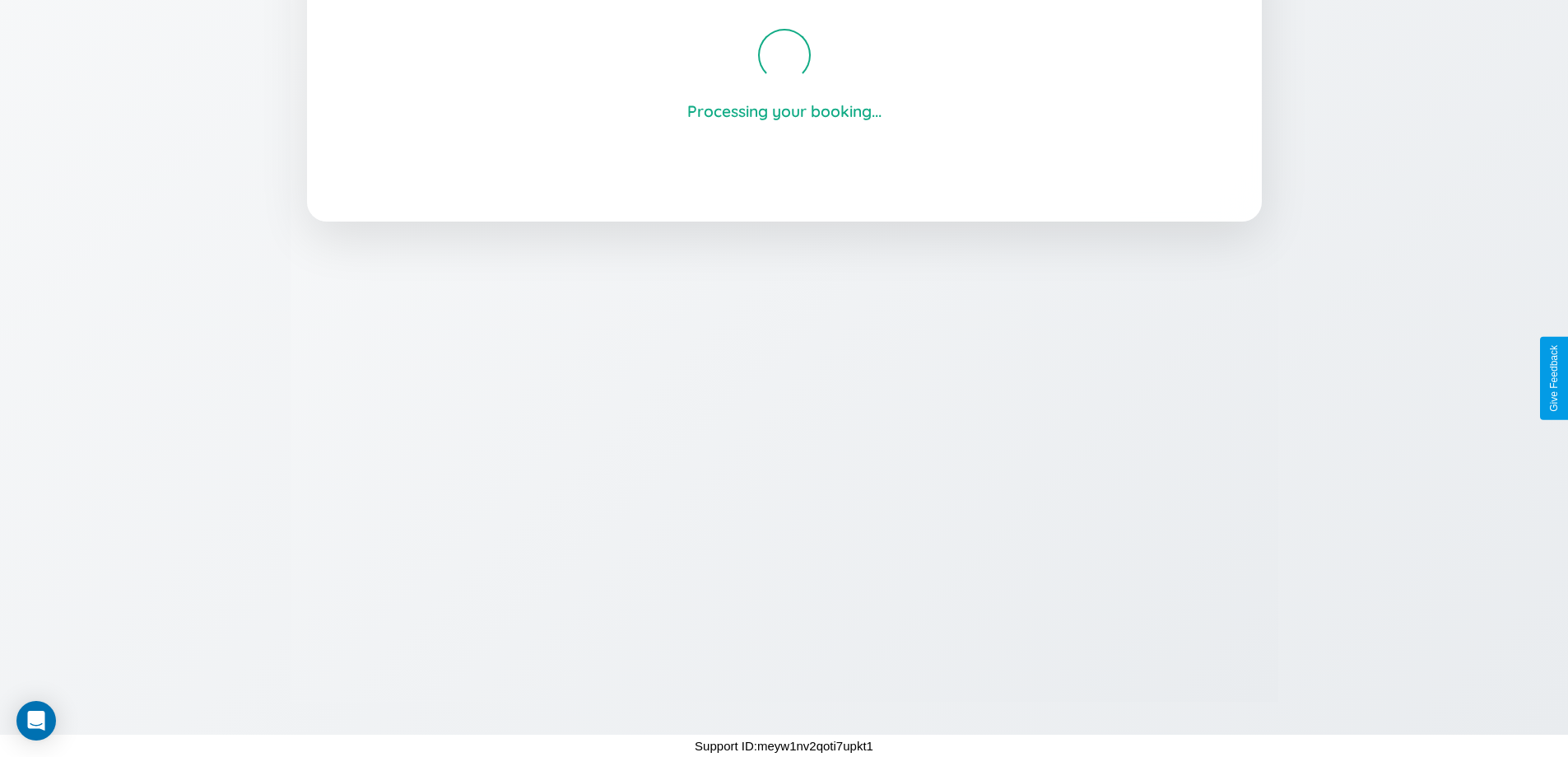
scroll to position [314, 0]
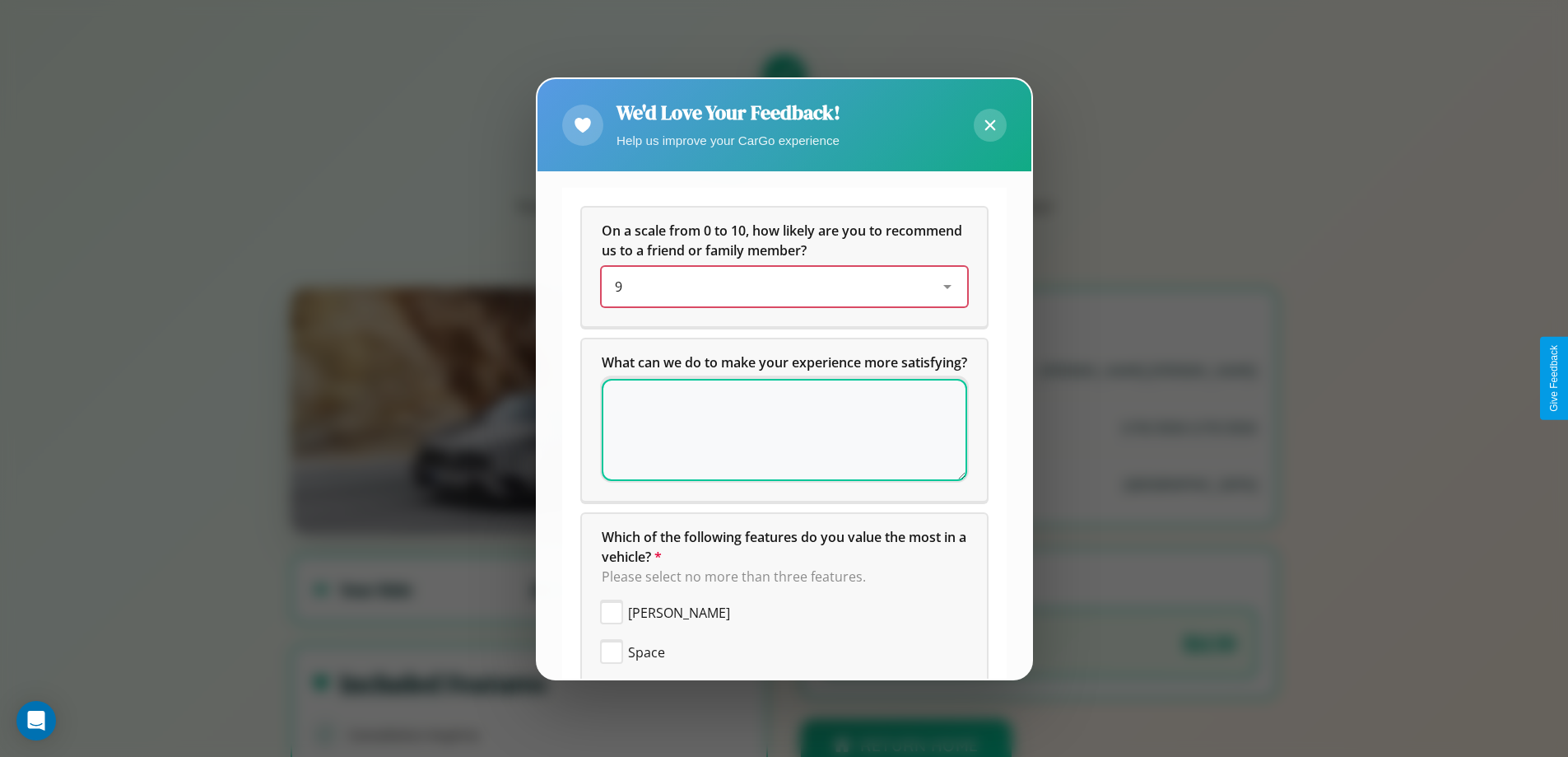
click at [778, 287] on div "9" at bounding box center [772, 287] width 313 height 20
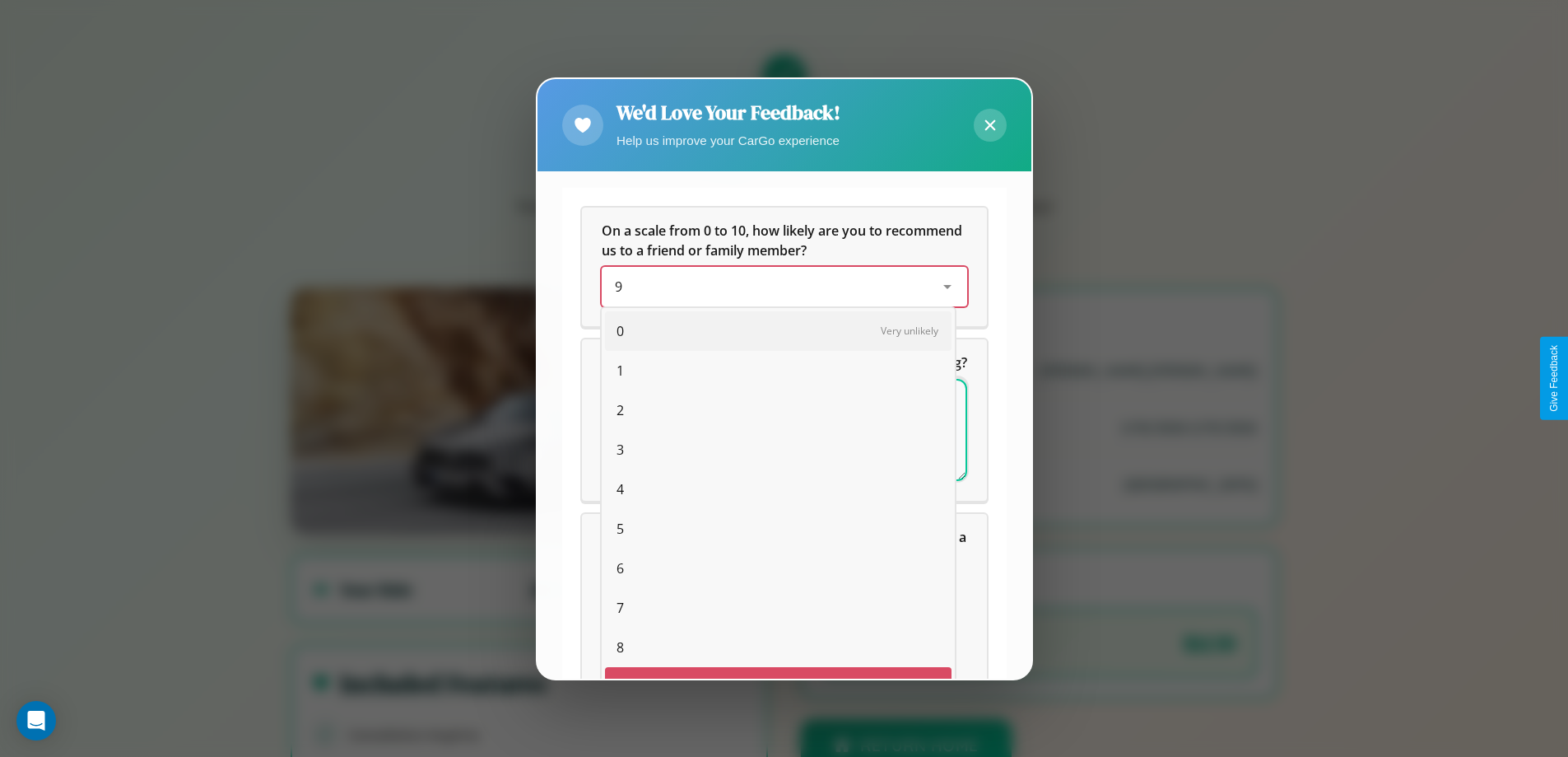
scroll to position [29, 68]
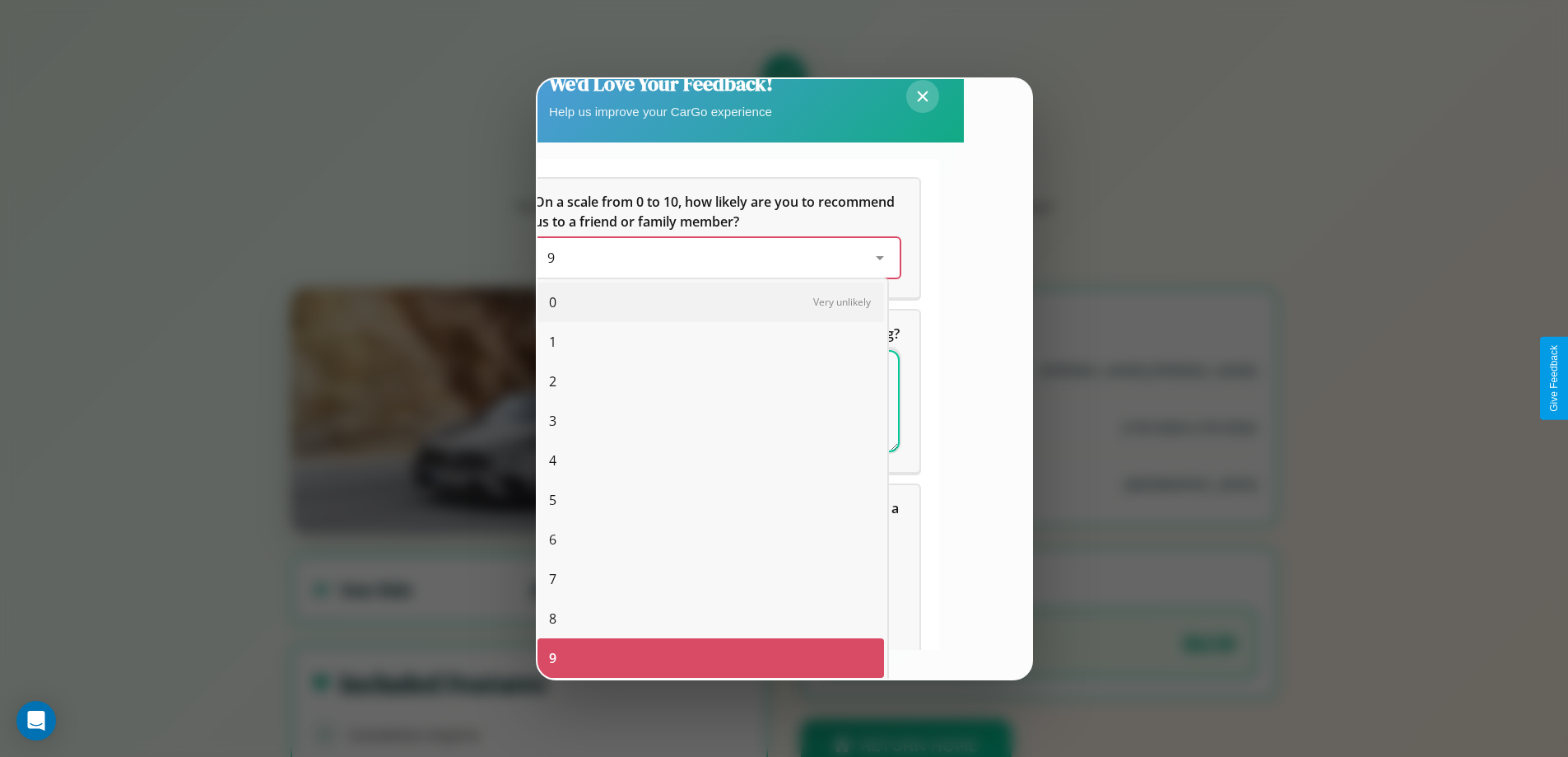
click at [553, 579] on span "7" at bounding box center [553, 579] width 7 height 20
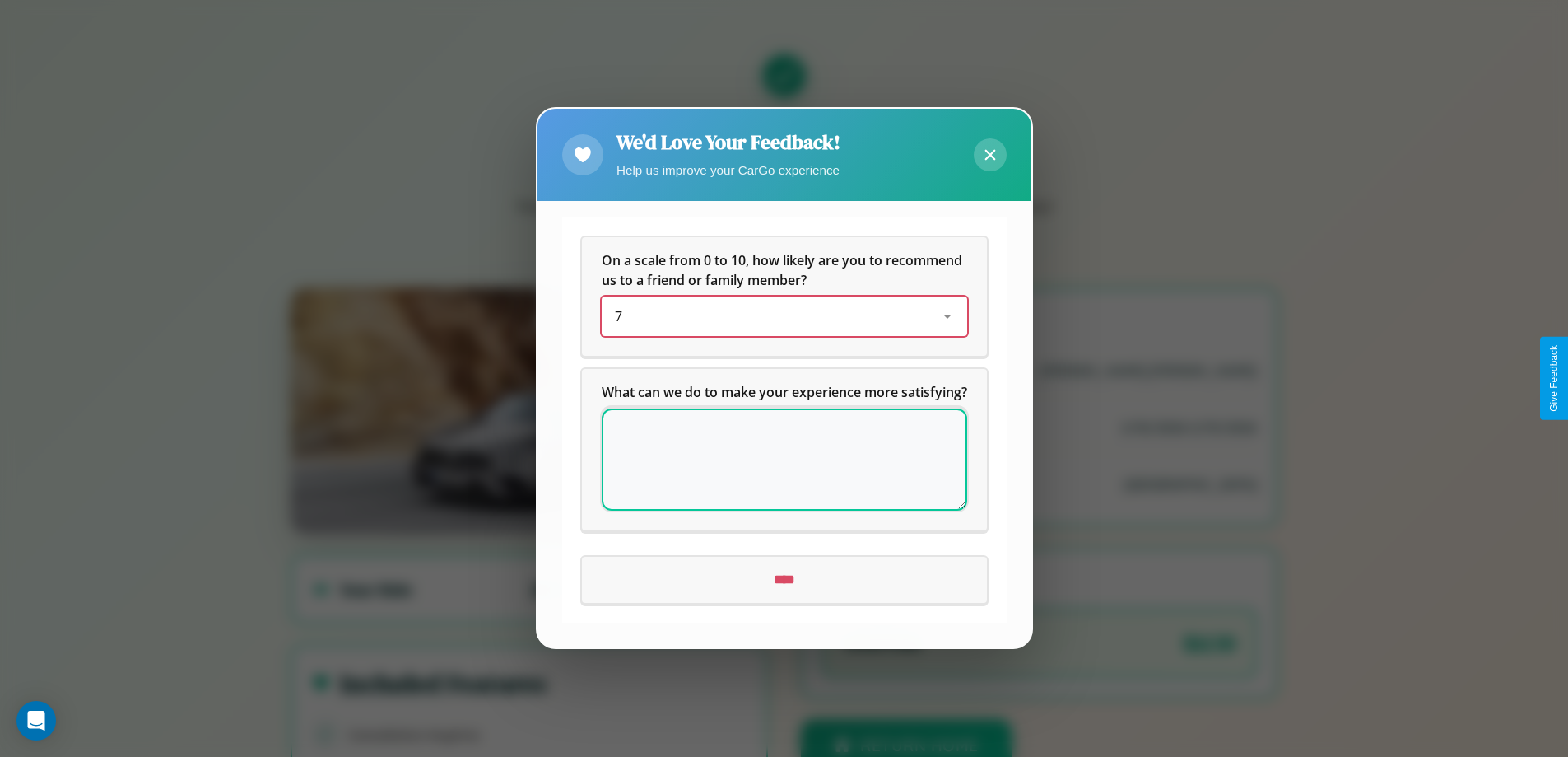
scroll to position [0, 0]
click at [989, 150] on icon at bounding box center [989, 155] width 11 height 11
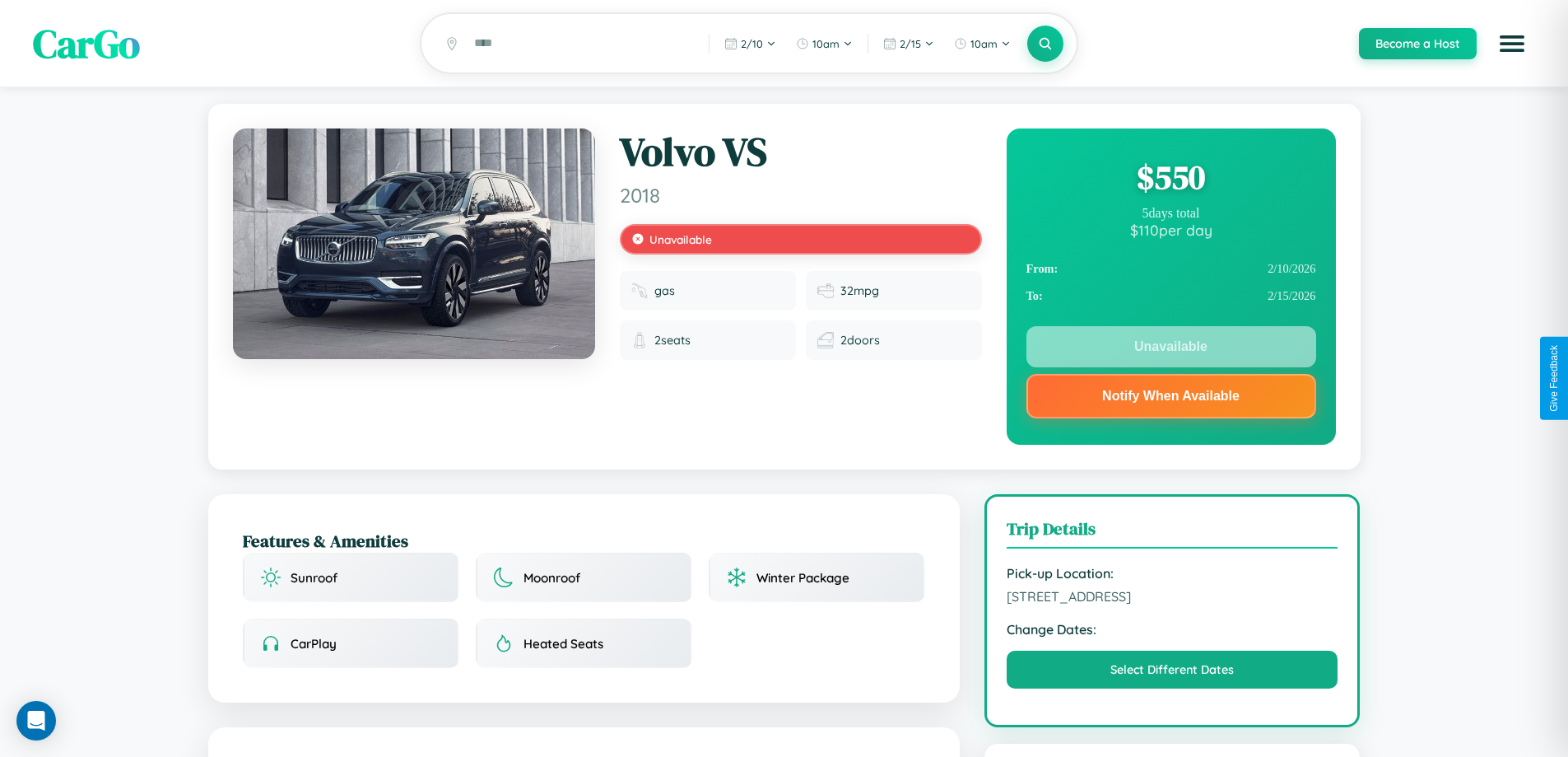
click at [1170, 180] on div "$ 550" at bounding box center [1171, 177] width 290 height 44
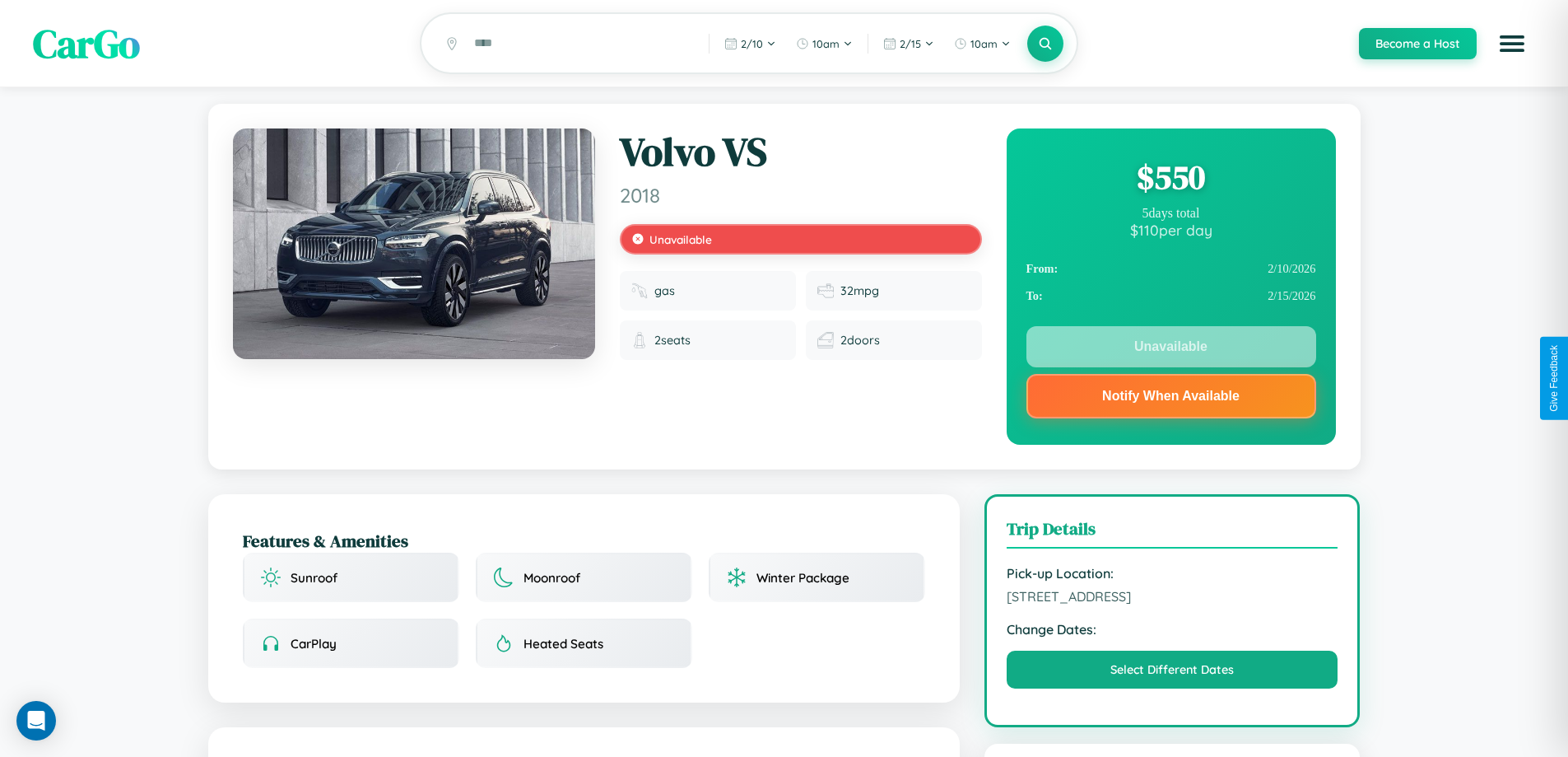
click at [1170, 180] on div "$ 550" at bounding box center [1171, 177] width 290 height 44
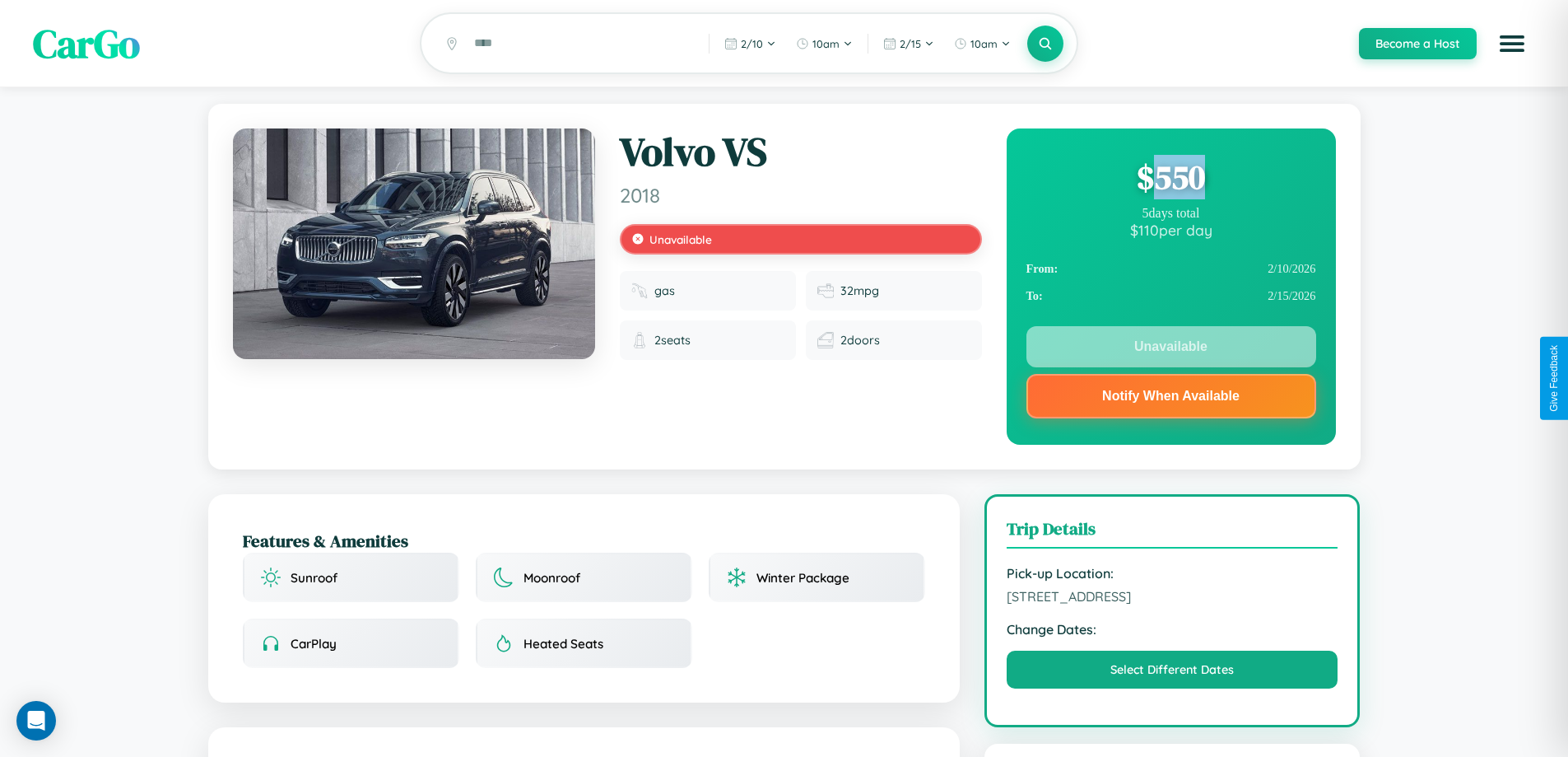
click at [1170, 180] on div "$ 550" at bounding box center [1171, 177] width 290 height 44
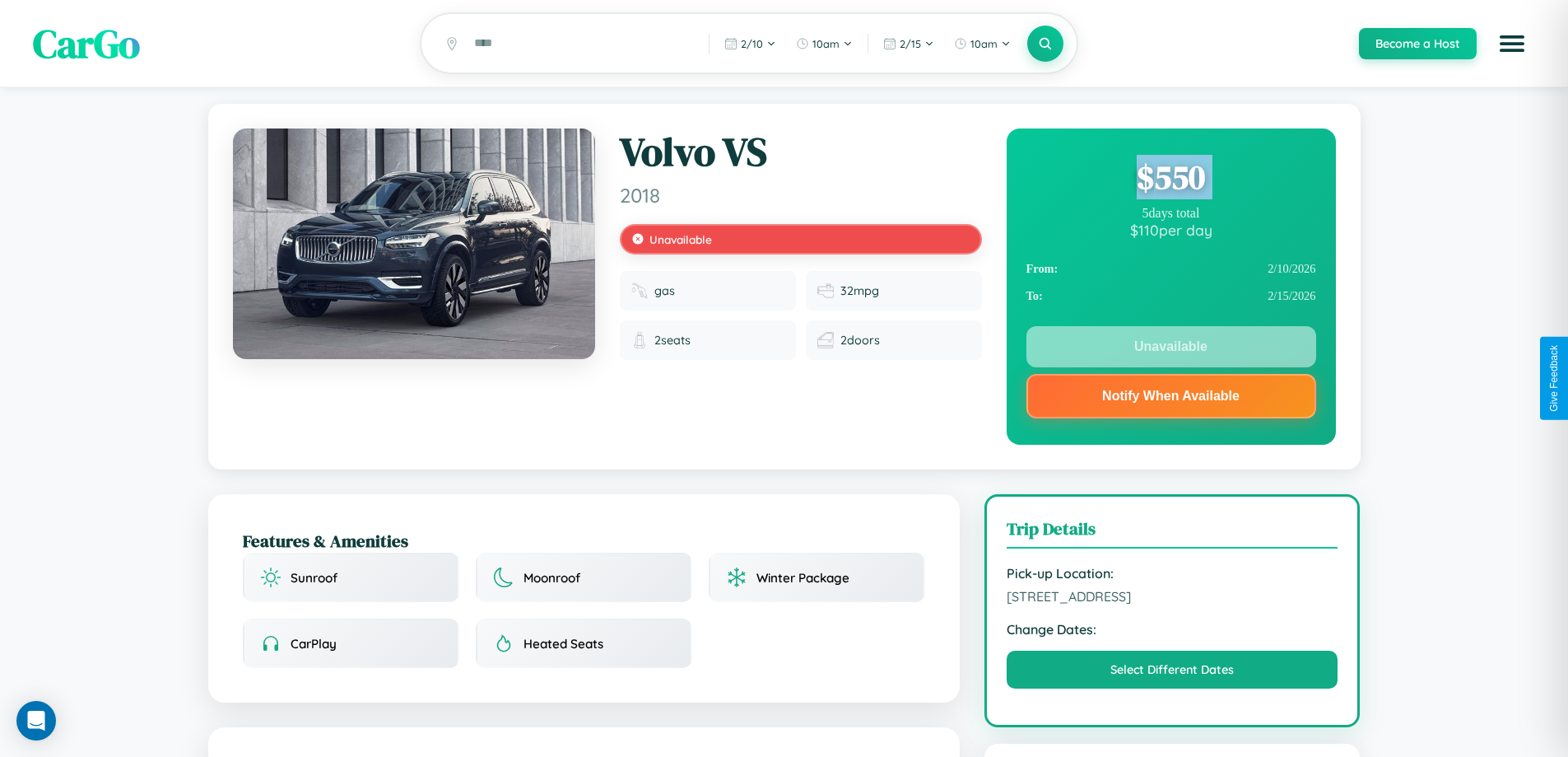
click at [1170, 180] on div "$ 550" at bounding box center [1171, 177] width 290 height 44
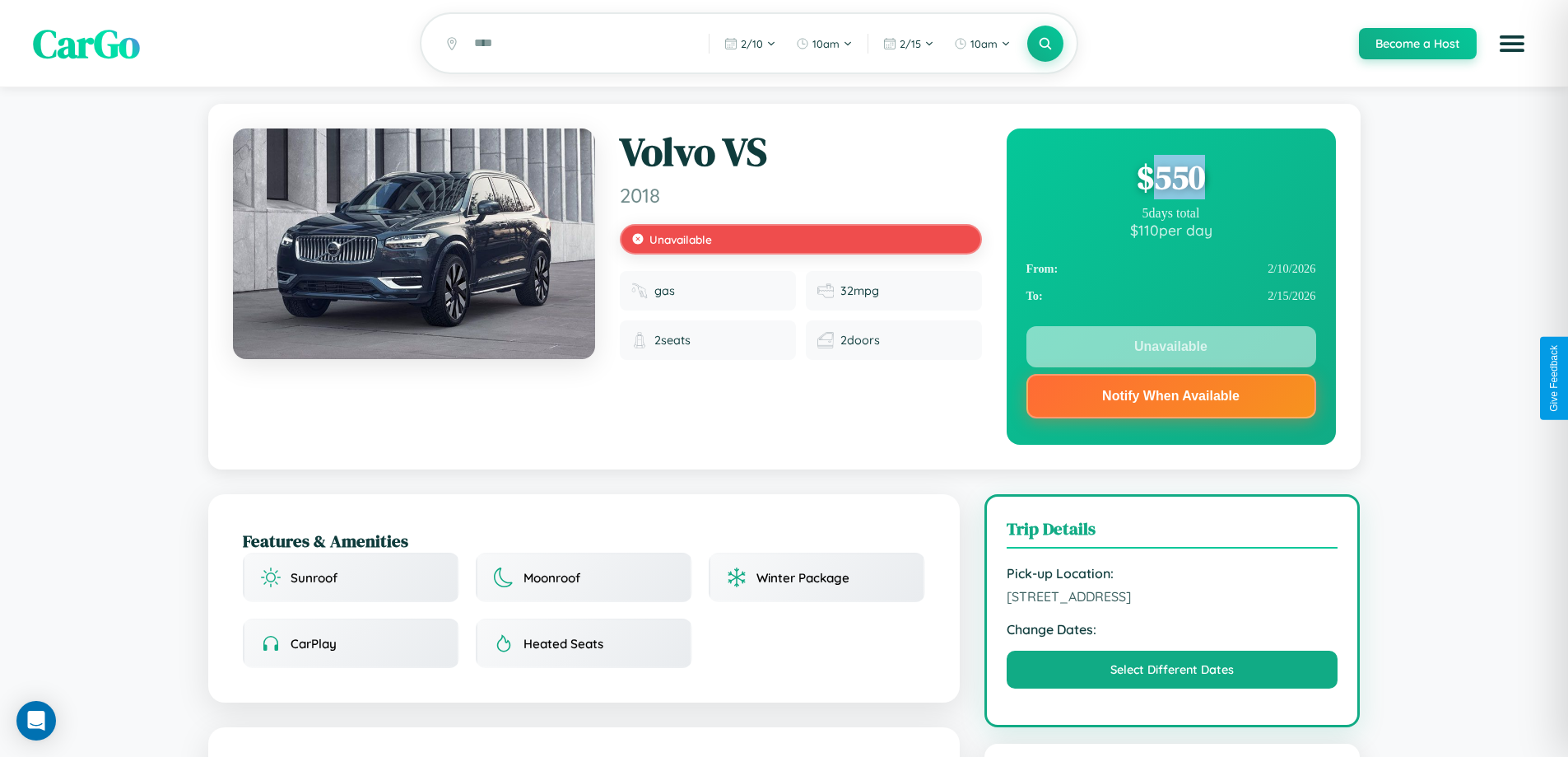
click at [1170, 180] on div "$ 550" at bounding box center [1171, 177] width 290 height 44
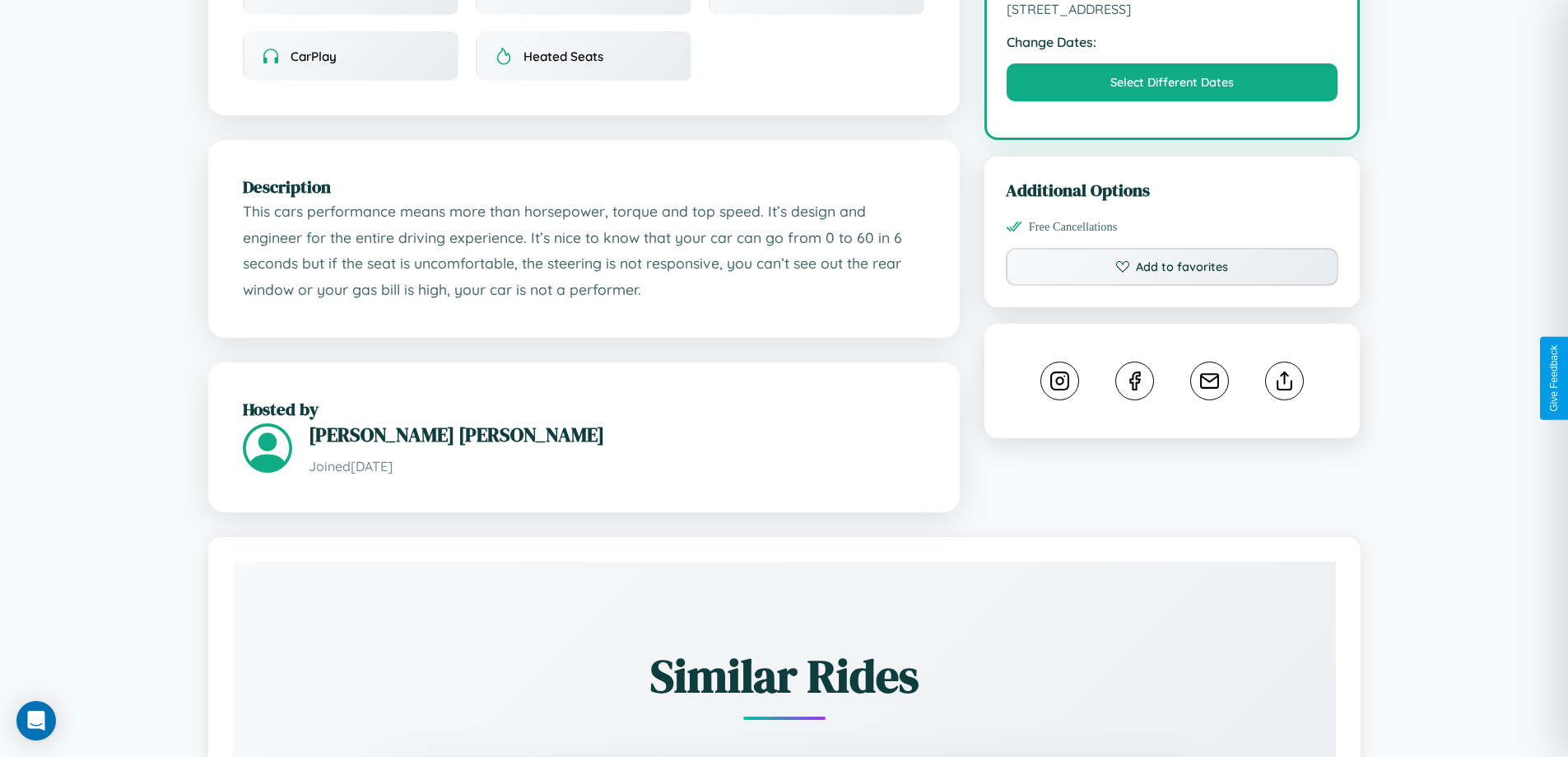
scroll to position [592, 0]
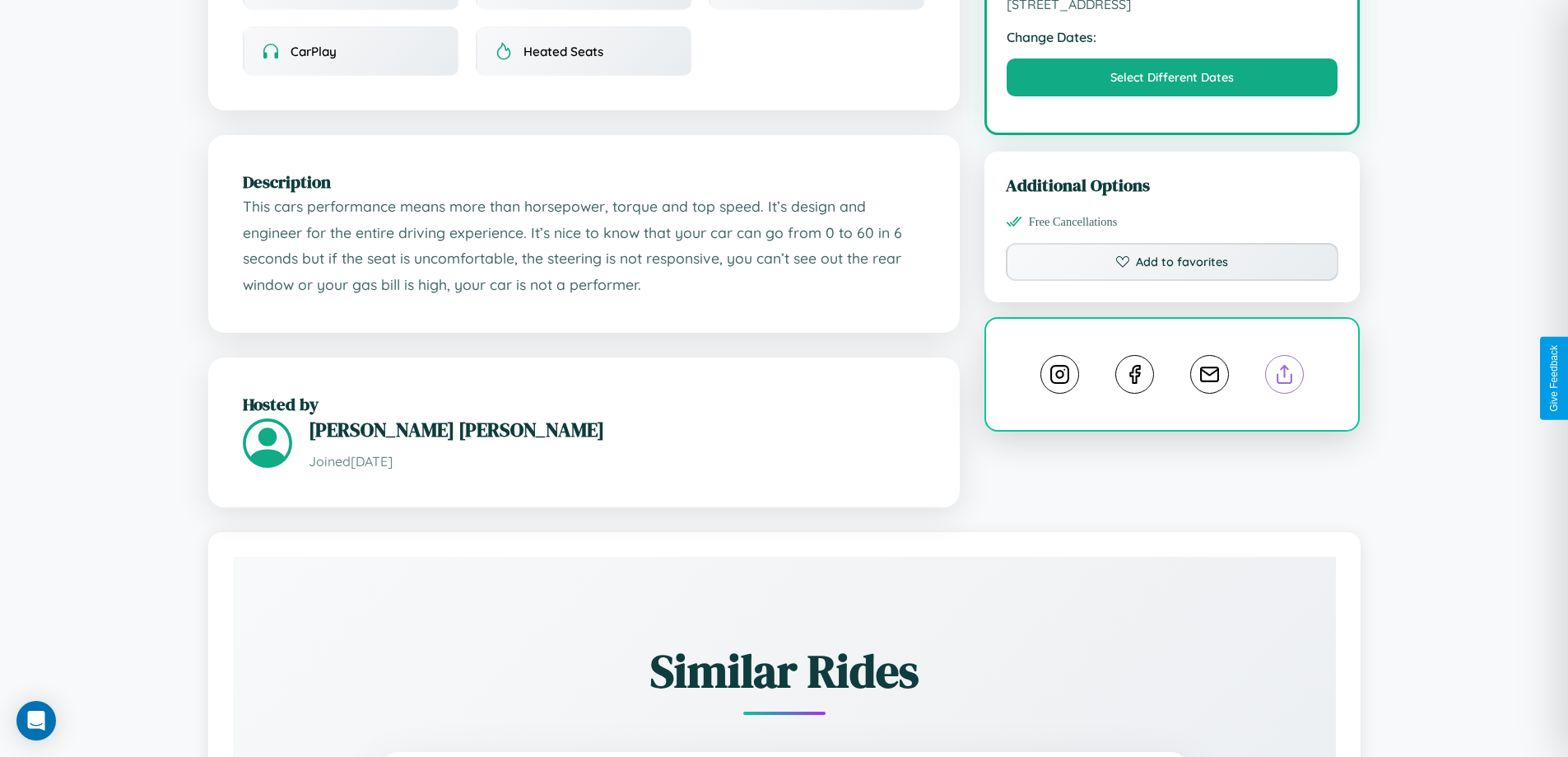
click at [1285, 376] on line at bounding box center [1285, 371] width 0 height 12
